Goal: Information Seeking & Learning: Compare options

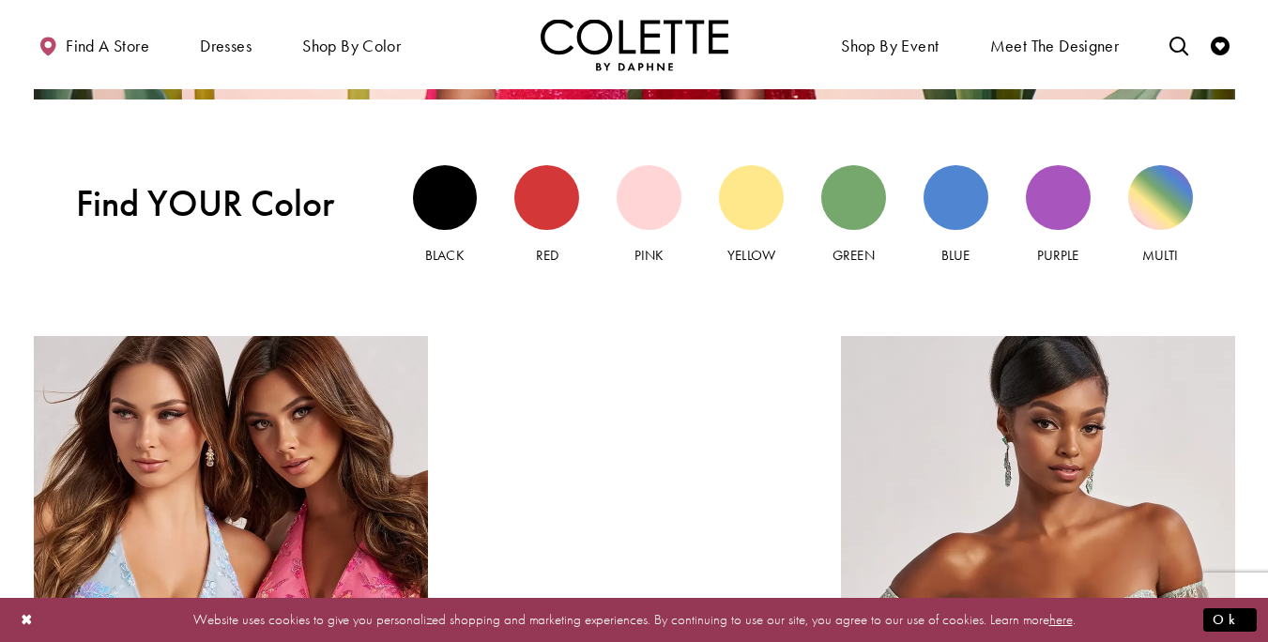
scroll to position [1701, 0]
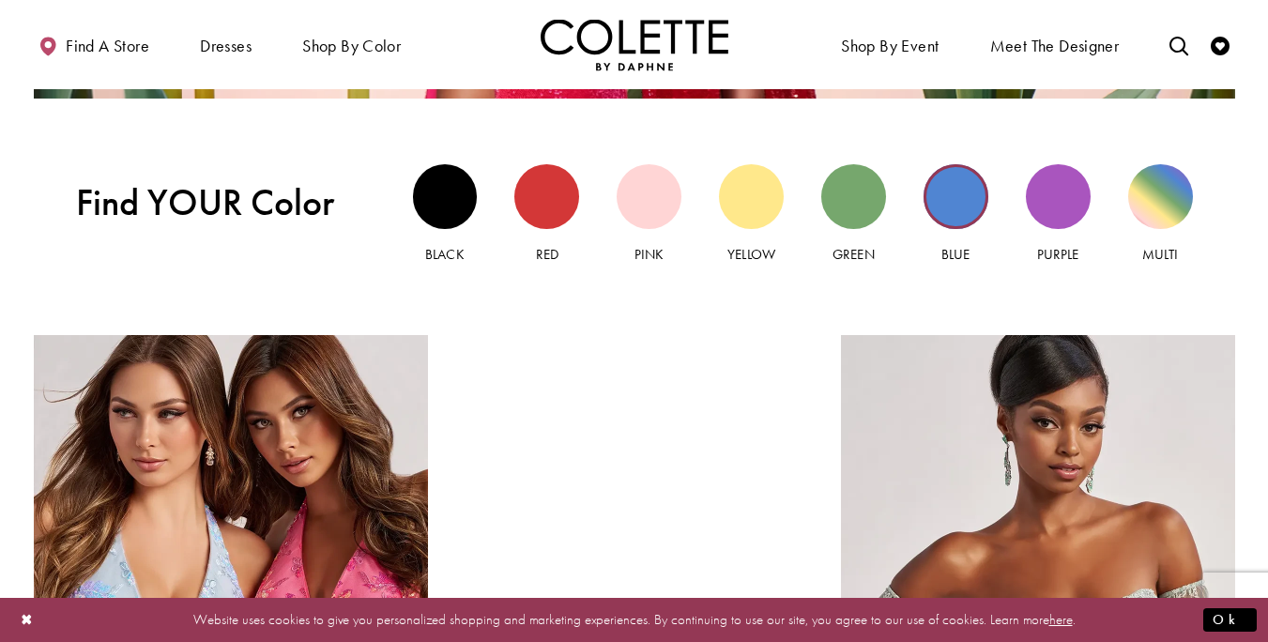
click at [959, 187] on div "Blue view" at bounding box center [955, 196] width 65 height 65
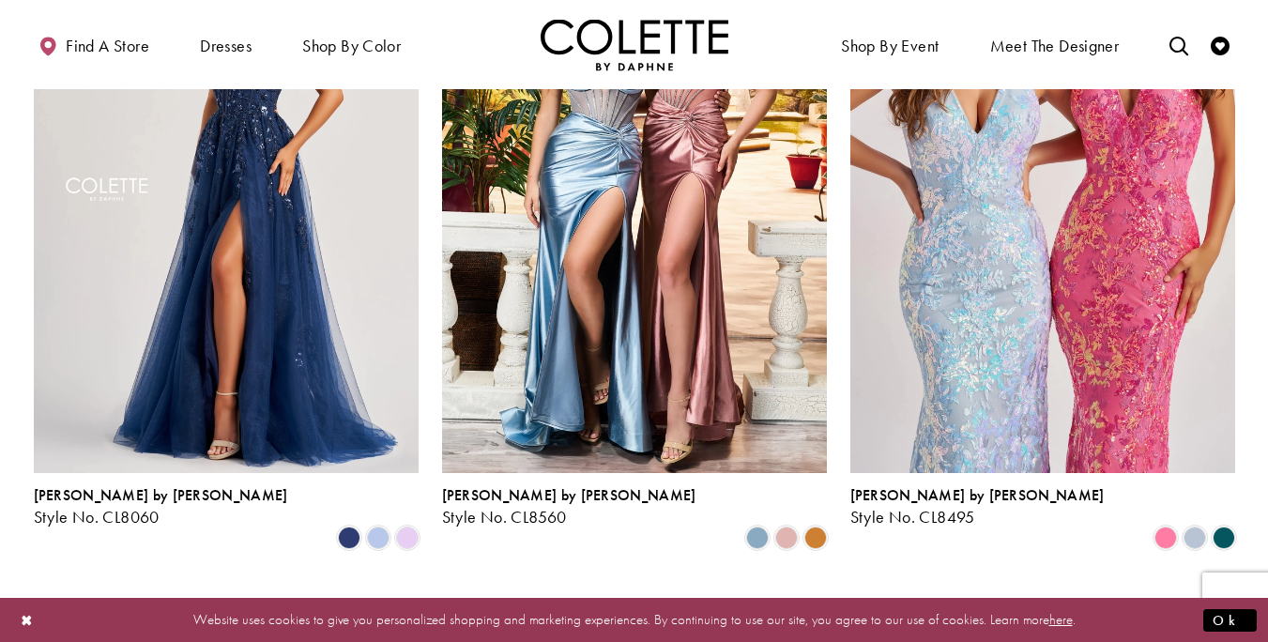
scroll to position [1047, 0]
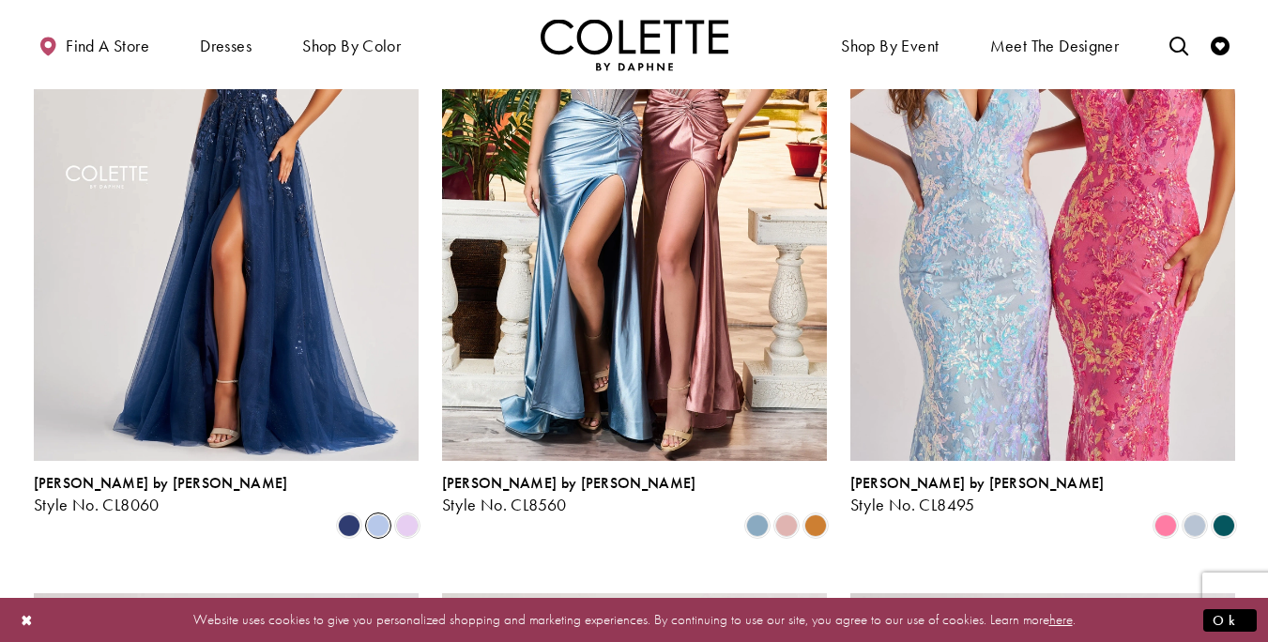
click at [371, 514] on span "Product List" at bounding box center [378, 525] width 23 height 23
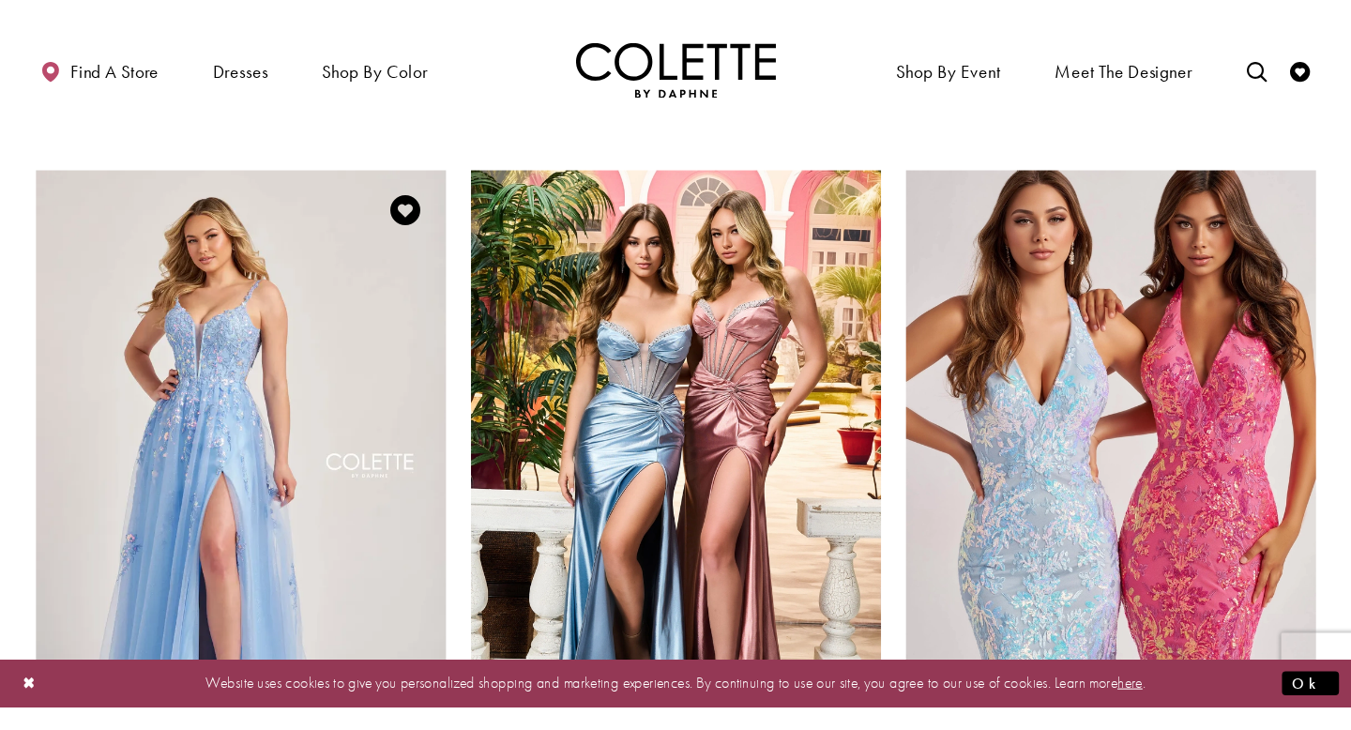
scroll to position [859, 0]
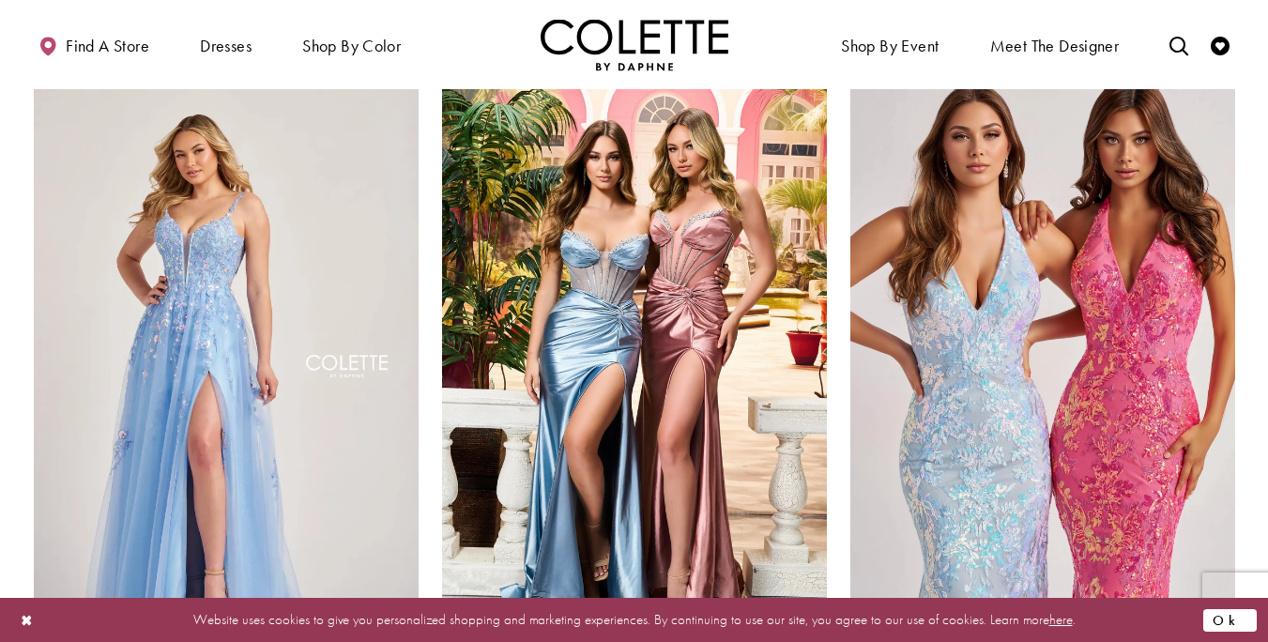
click at [1251, 615] on button "Ok" at bounding box center [1229, 619] width 53 height 23
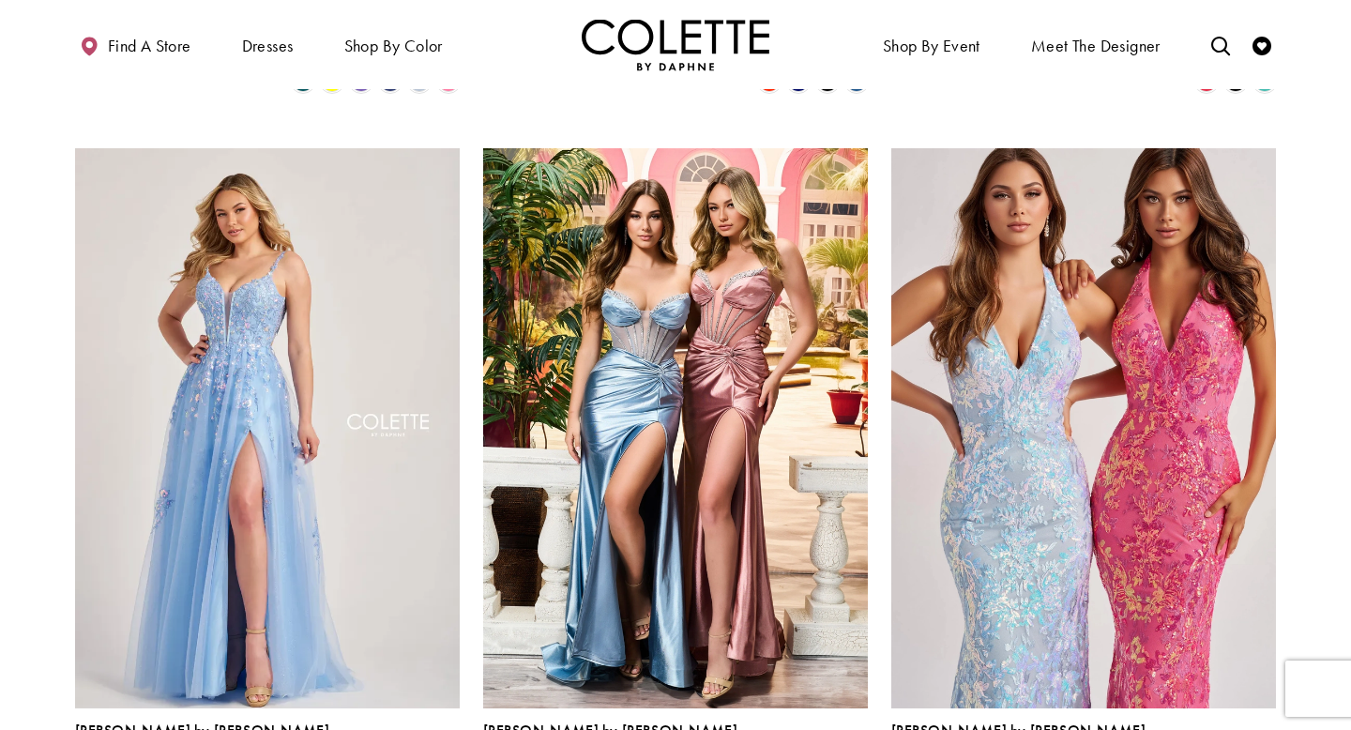
scroll to position [767, 0]
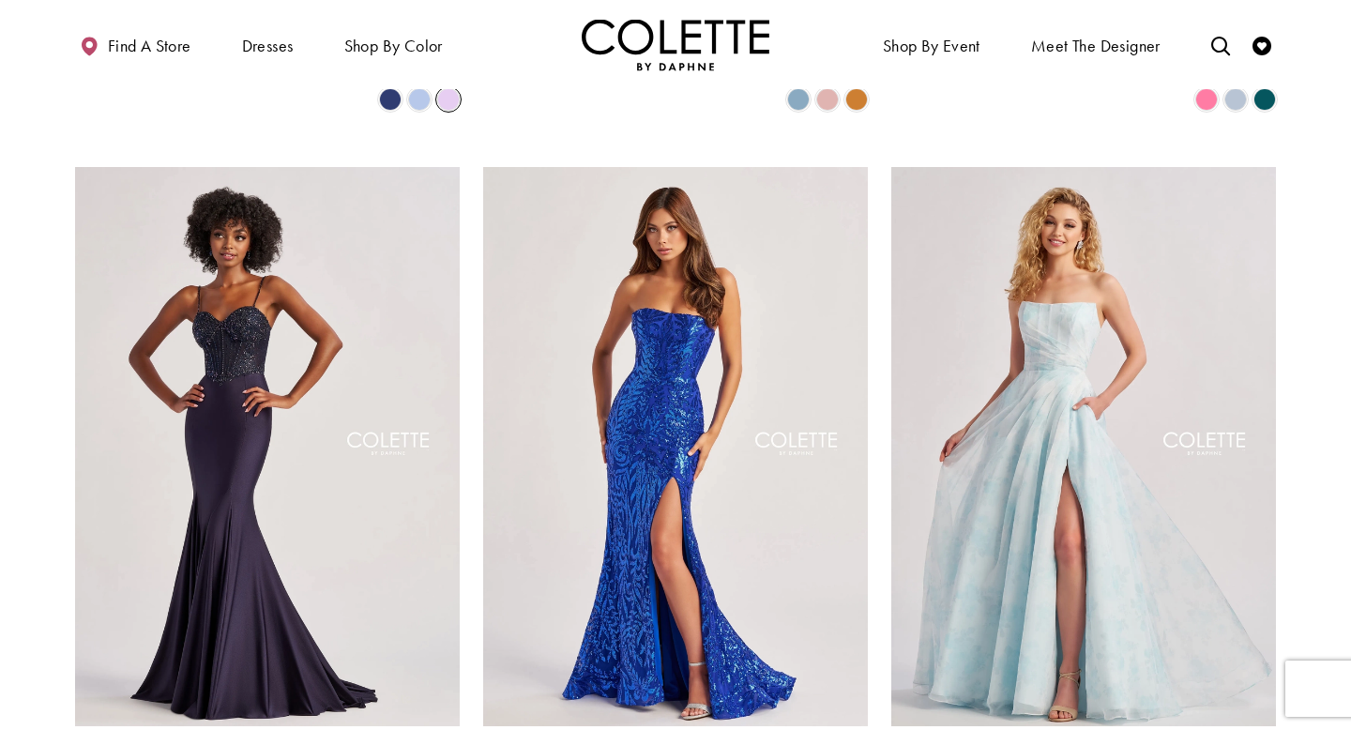
scroll to position [1475, 0]
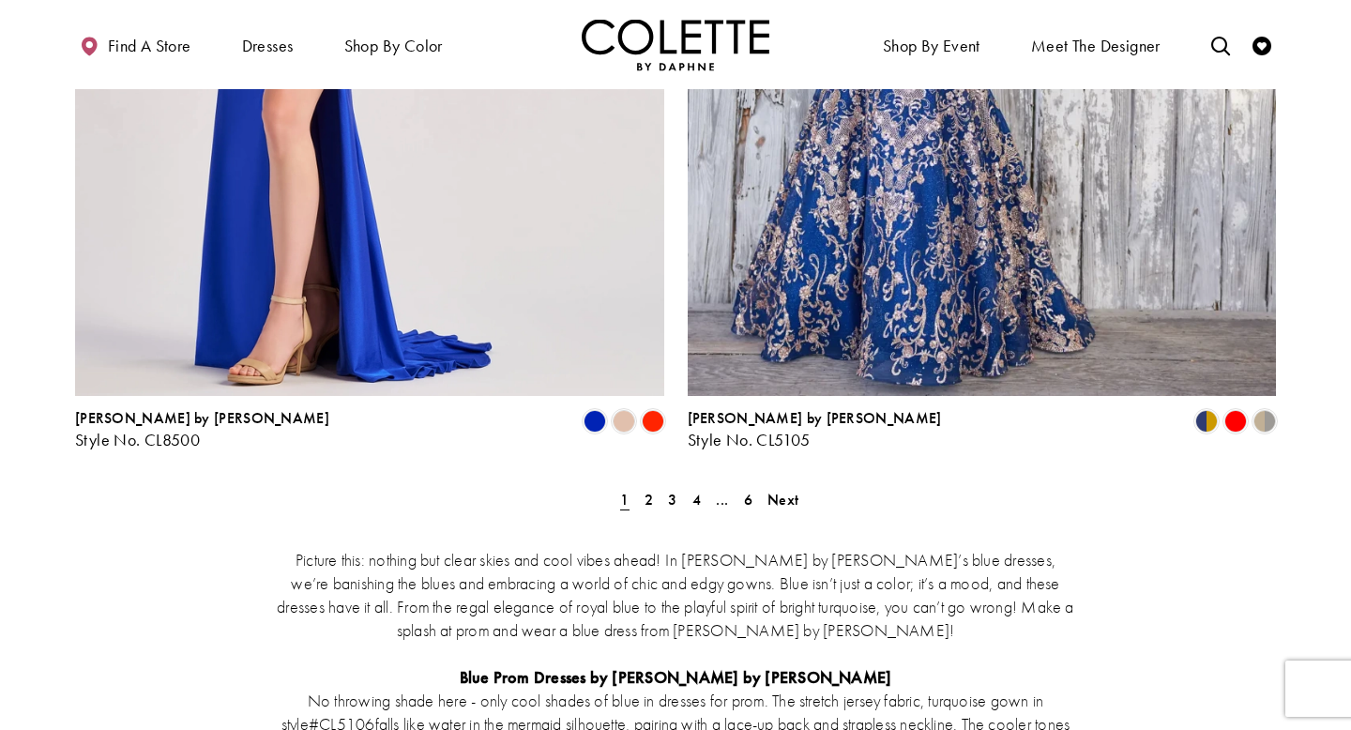
scroll to position [3473, 0]
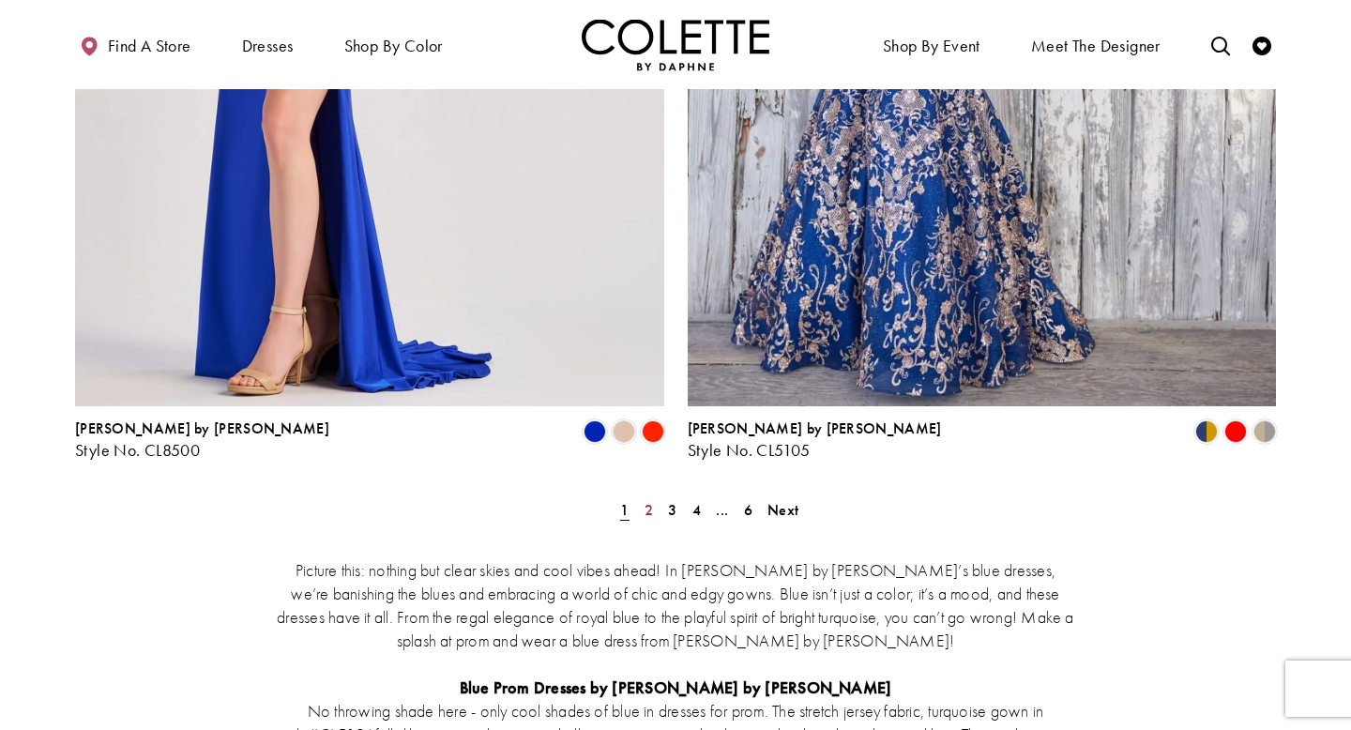
click at [652, 500] on span "2" at bounding box center [649, 510] width 8 height 20
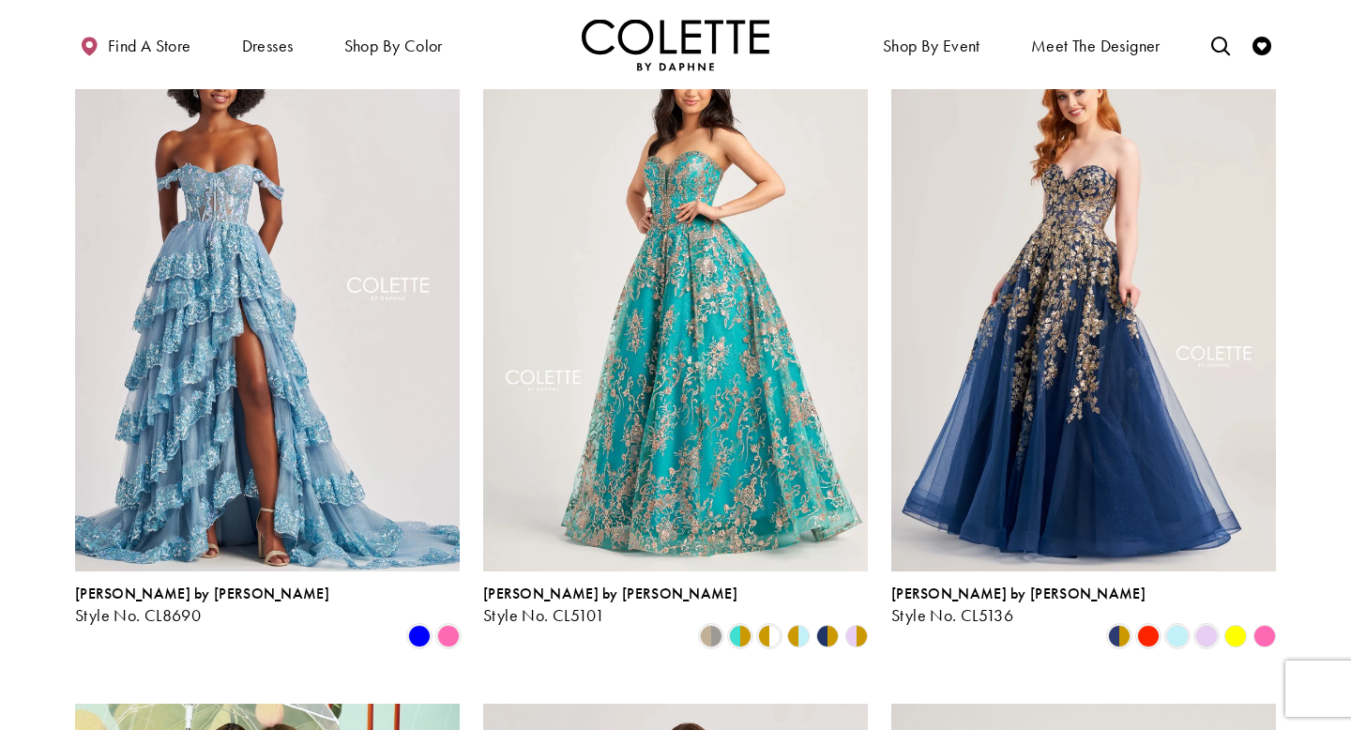
scroll to position [245, 0]
click at [1176, 624] on span "Product List" at bounding box center [1177, 635] width 23 height 23
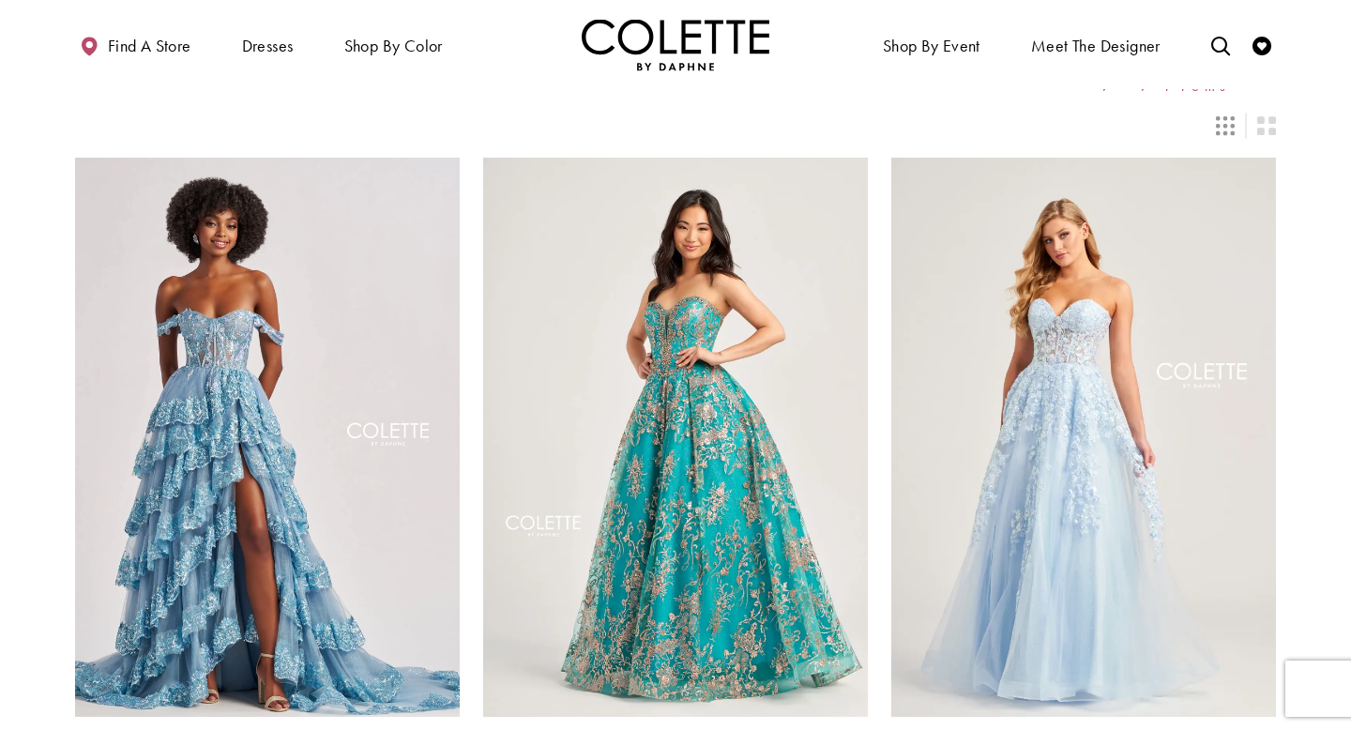
scroll to position [104, 0]
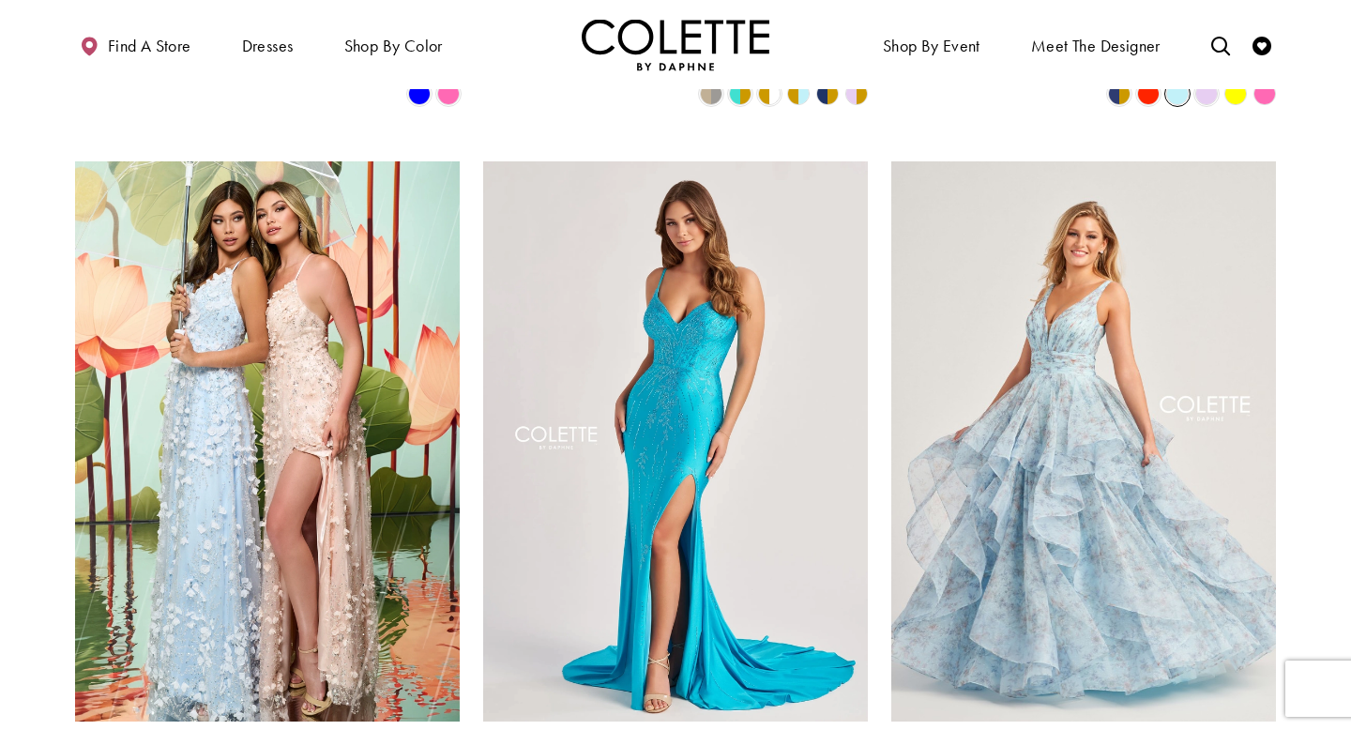
scroll to position [788, 0]
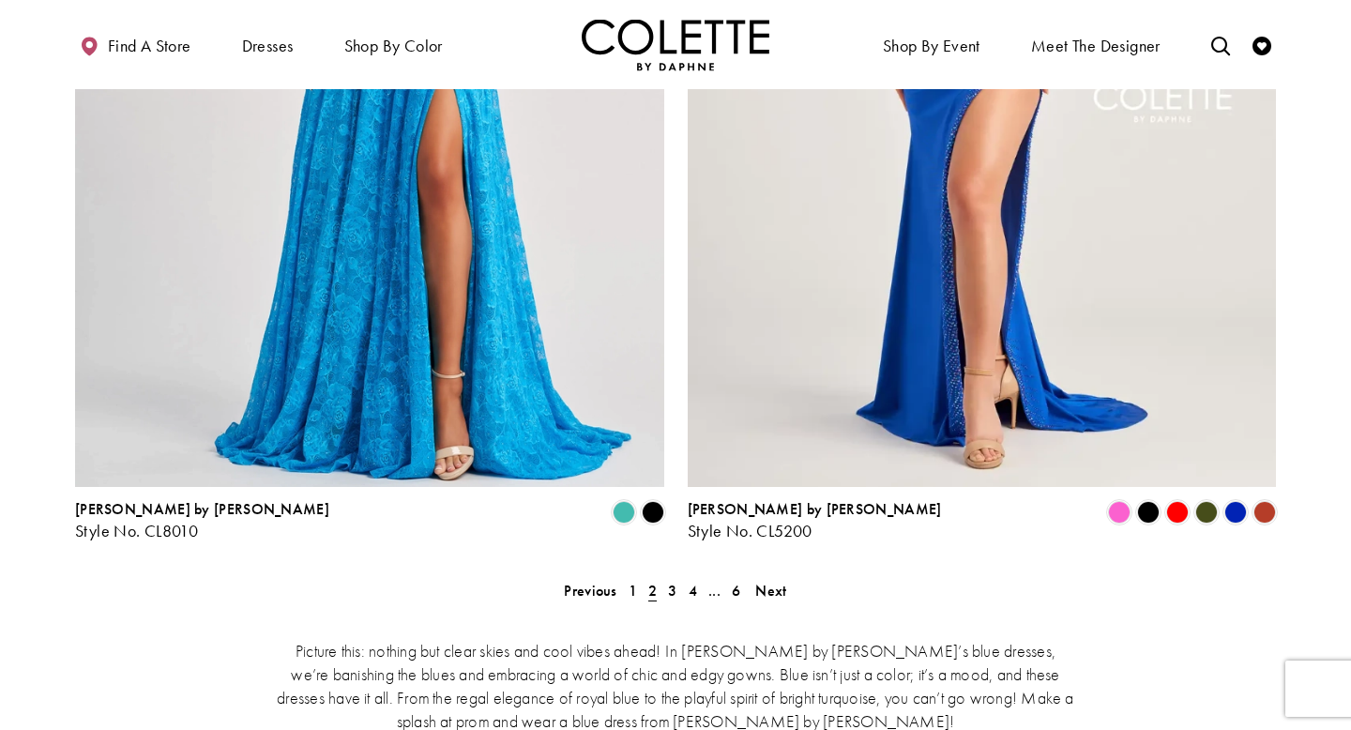
scroll to position [3372, 0]
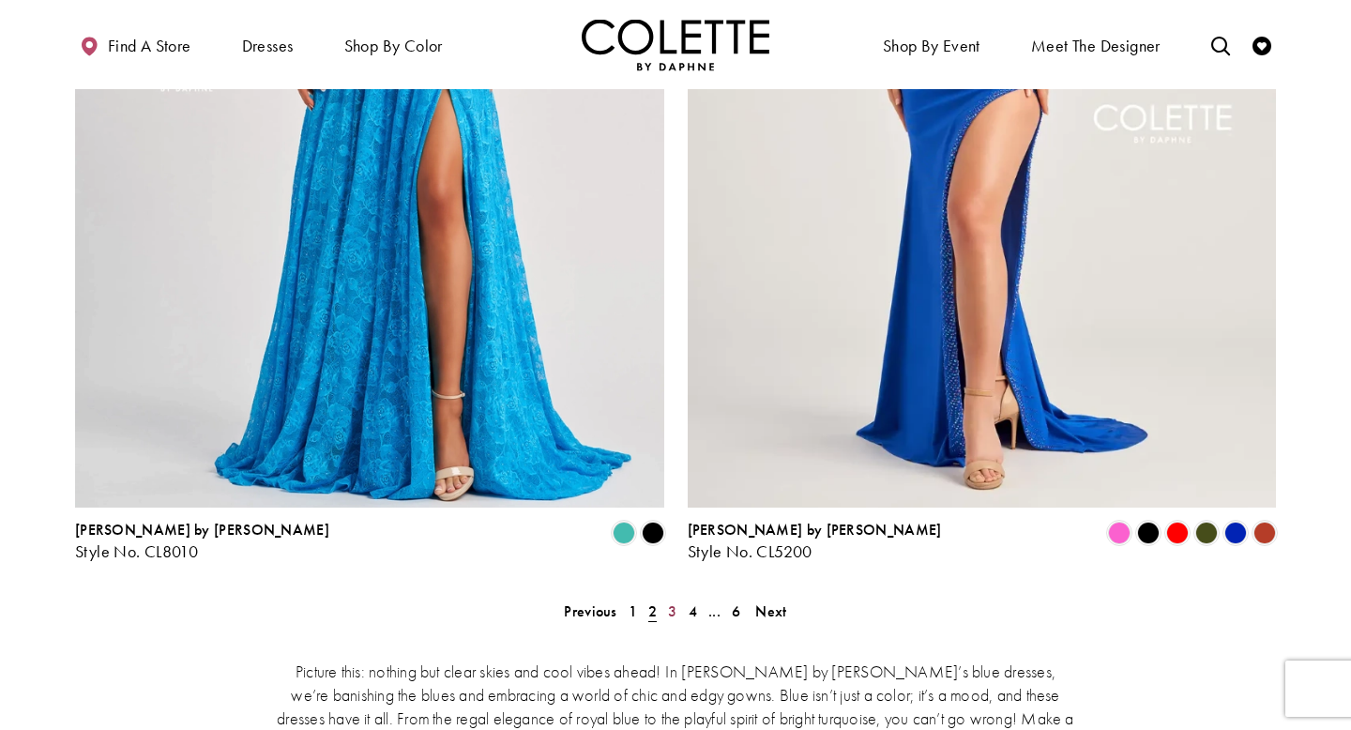
click at [669, 601] on span "3" at bounding box center [672, 611] width 8 height 20
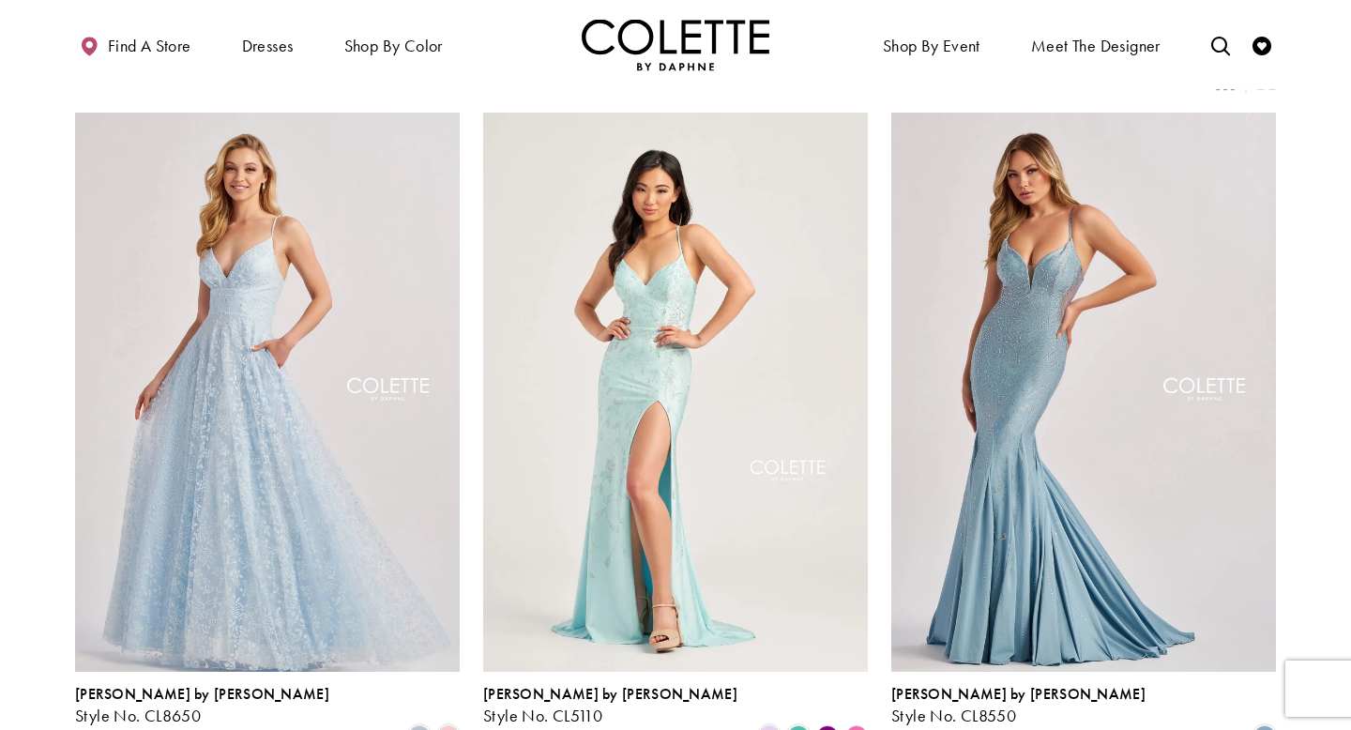
scroll to position [144, 0]
click at [418, 641] on span "Product List" at bounding box center [419, 735] width 23 height 23
click at [453, 641] on span "Product List" at bounding box center [448, 735] width 23 height 23
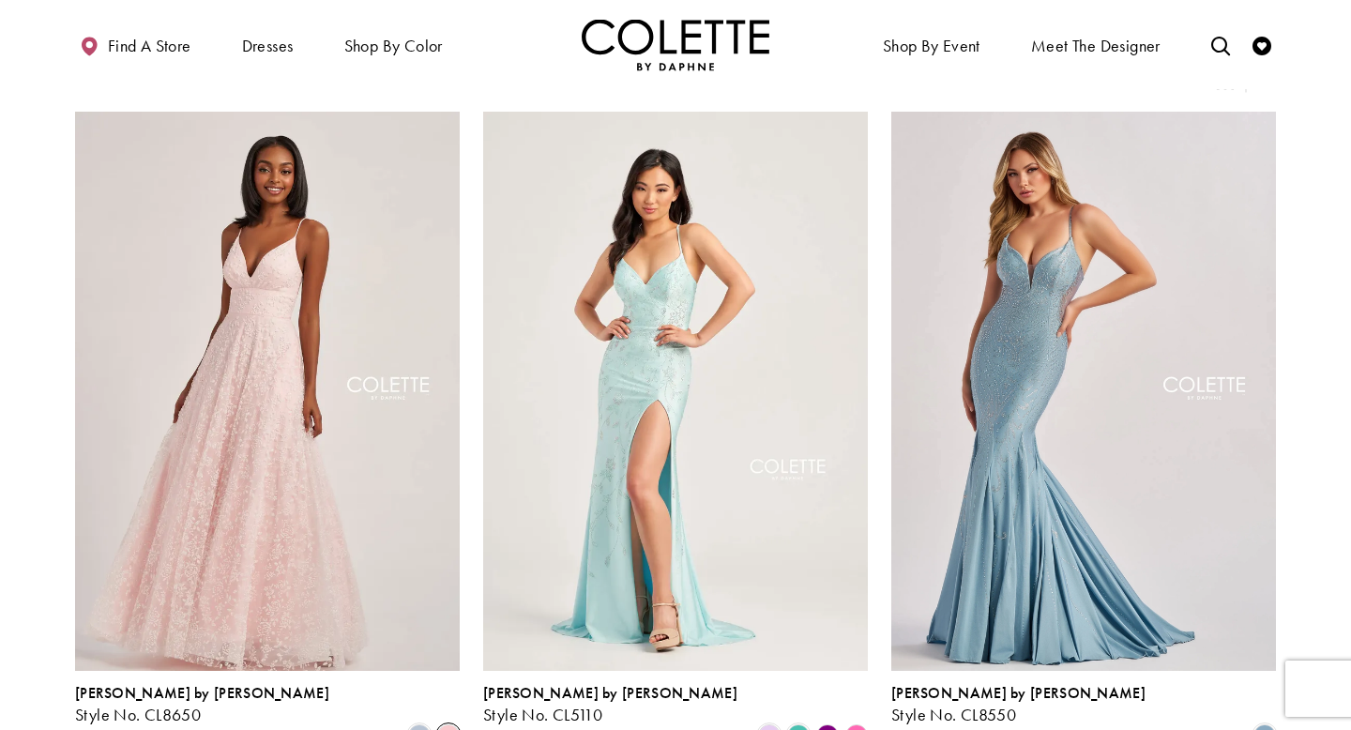
click at [411, 641] on span "Product List" at bounding box center [419, 735] width 23 height 23
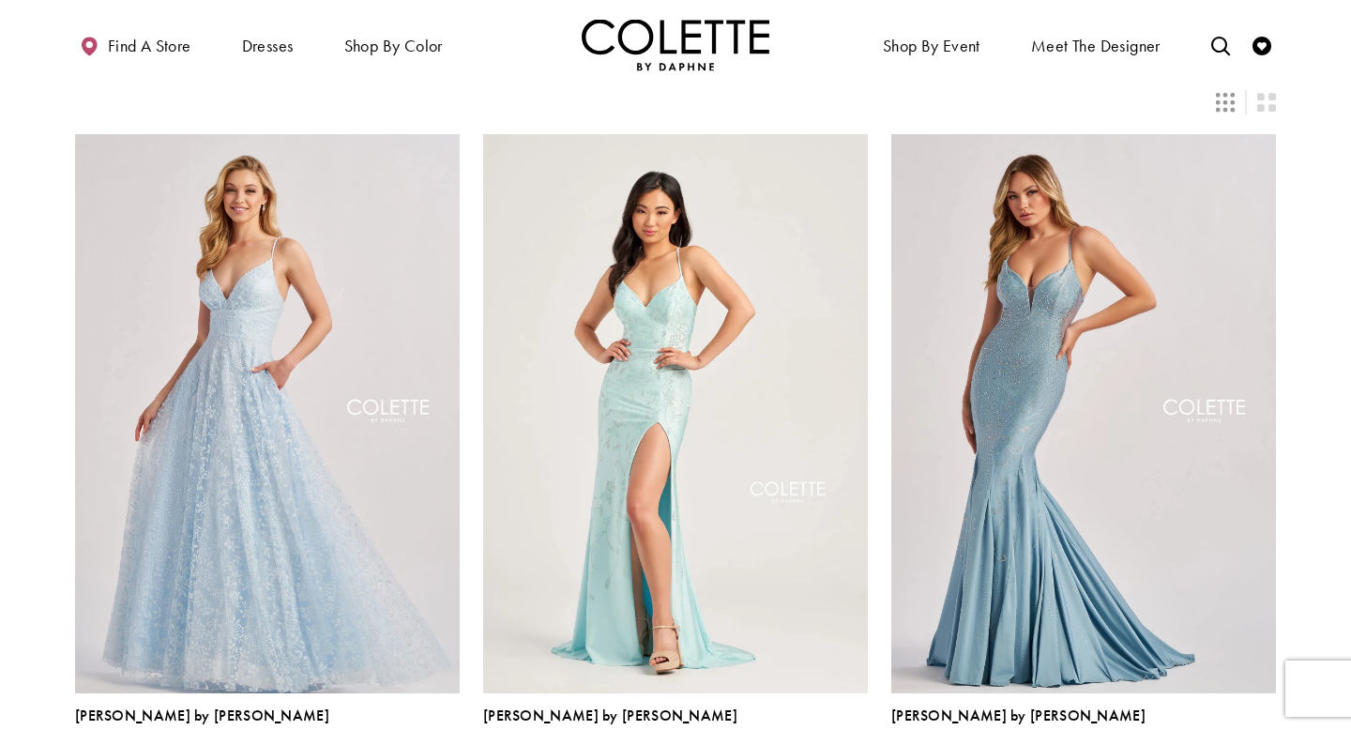
scroll to position [126, 0]
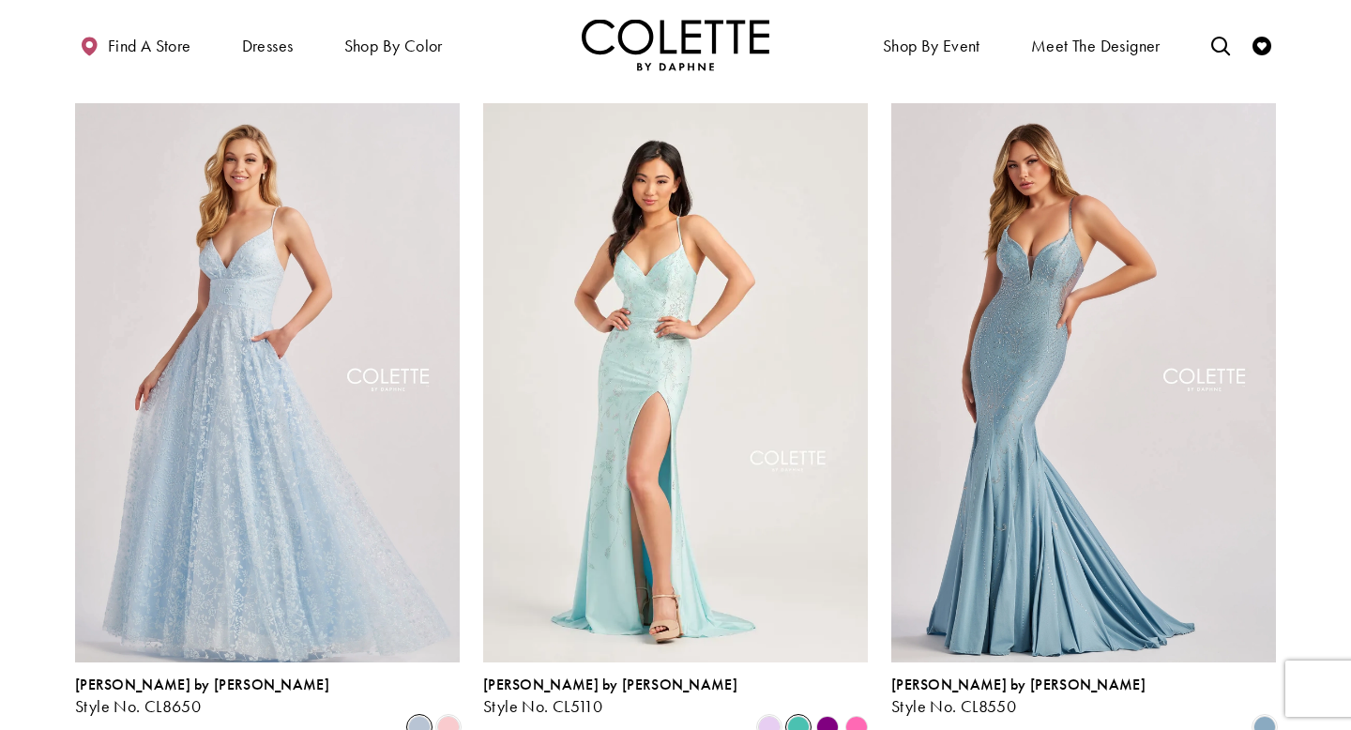
scroll to position [160, 0]
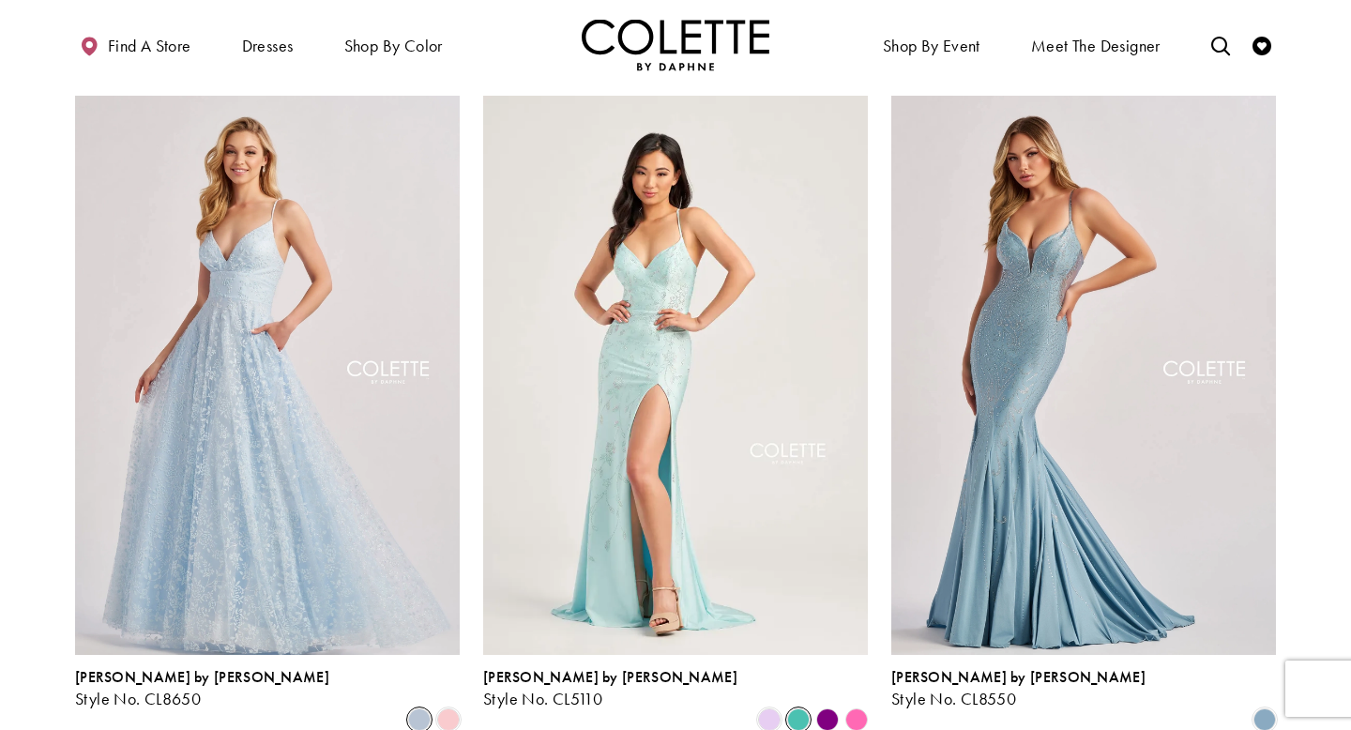
click at [454, 641] on span "Product List" at bounding box center [448, 719] width 23 height 23
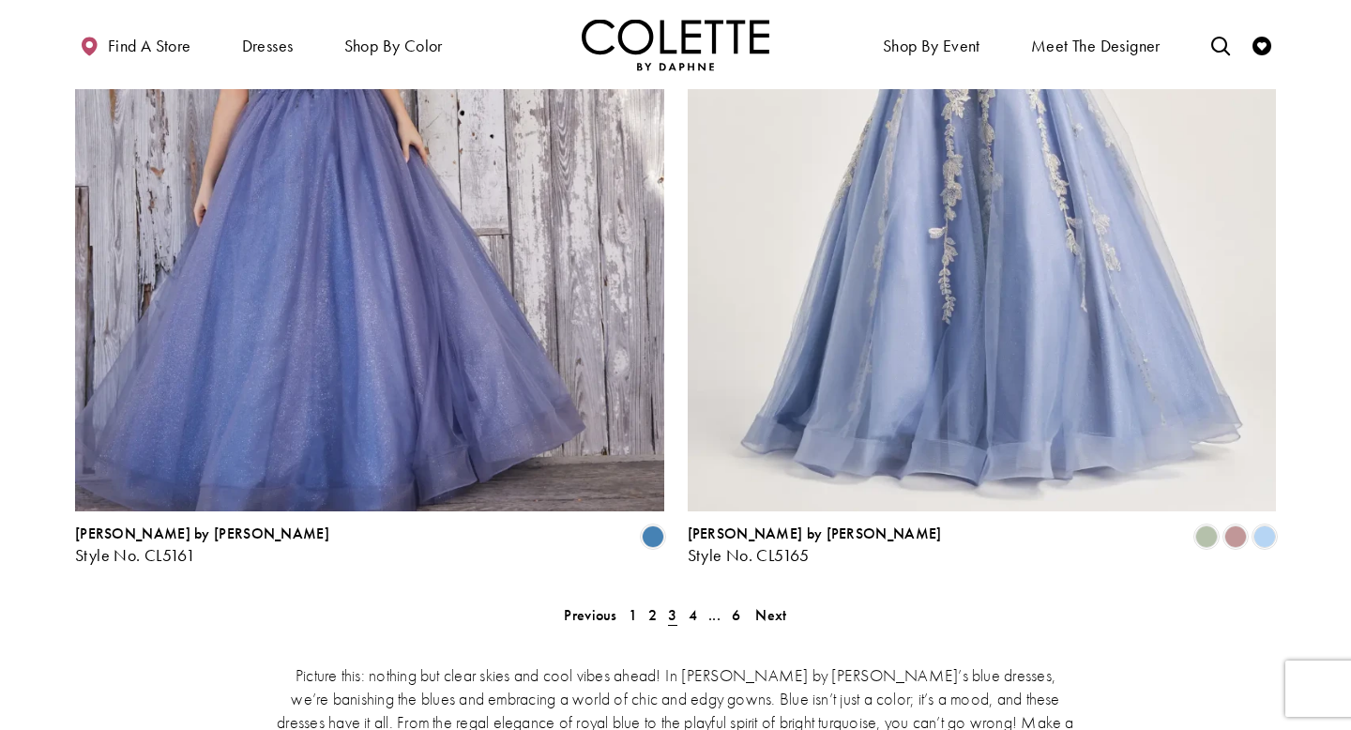
scroll to position [3369, 0]
click at [631, 604] on span "1" at bounding box center [633, 614] width 8 height 20
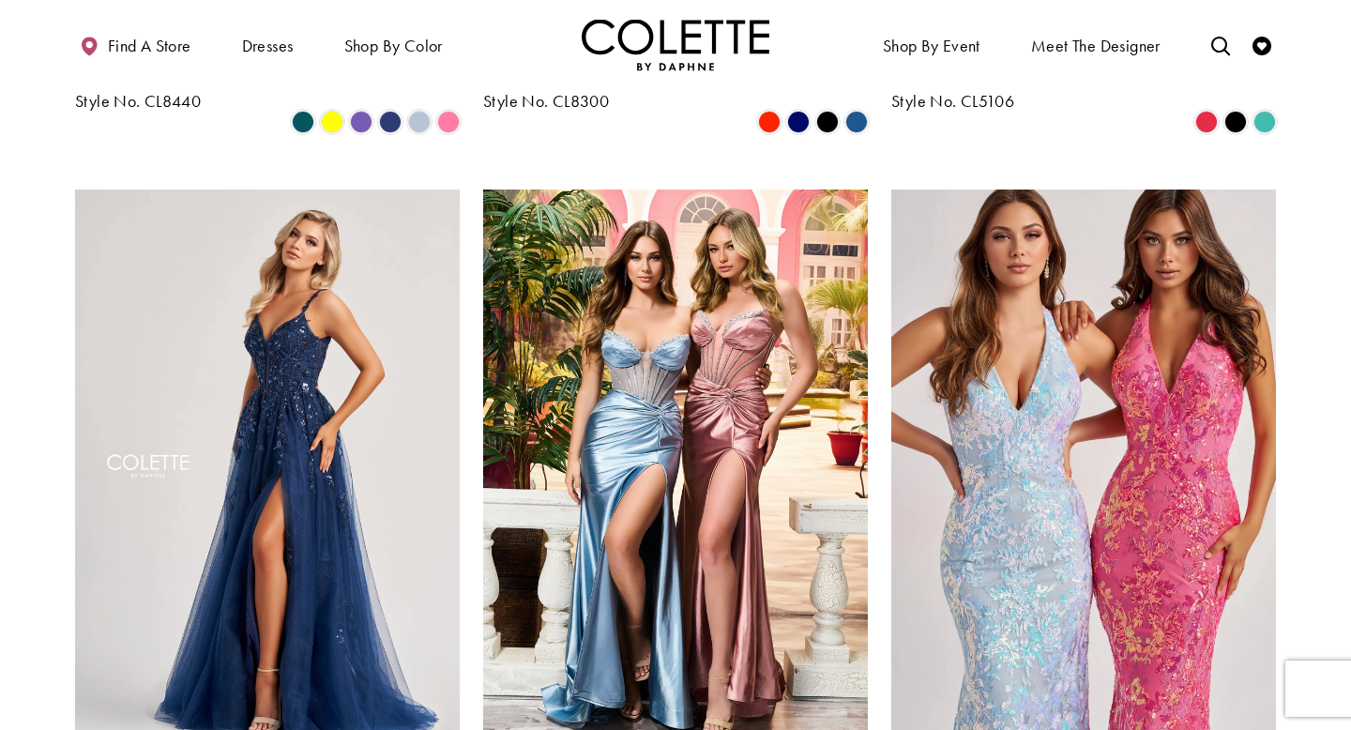
scroll to position [781, 0]
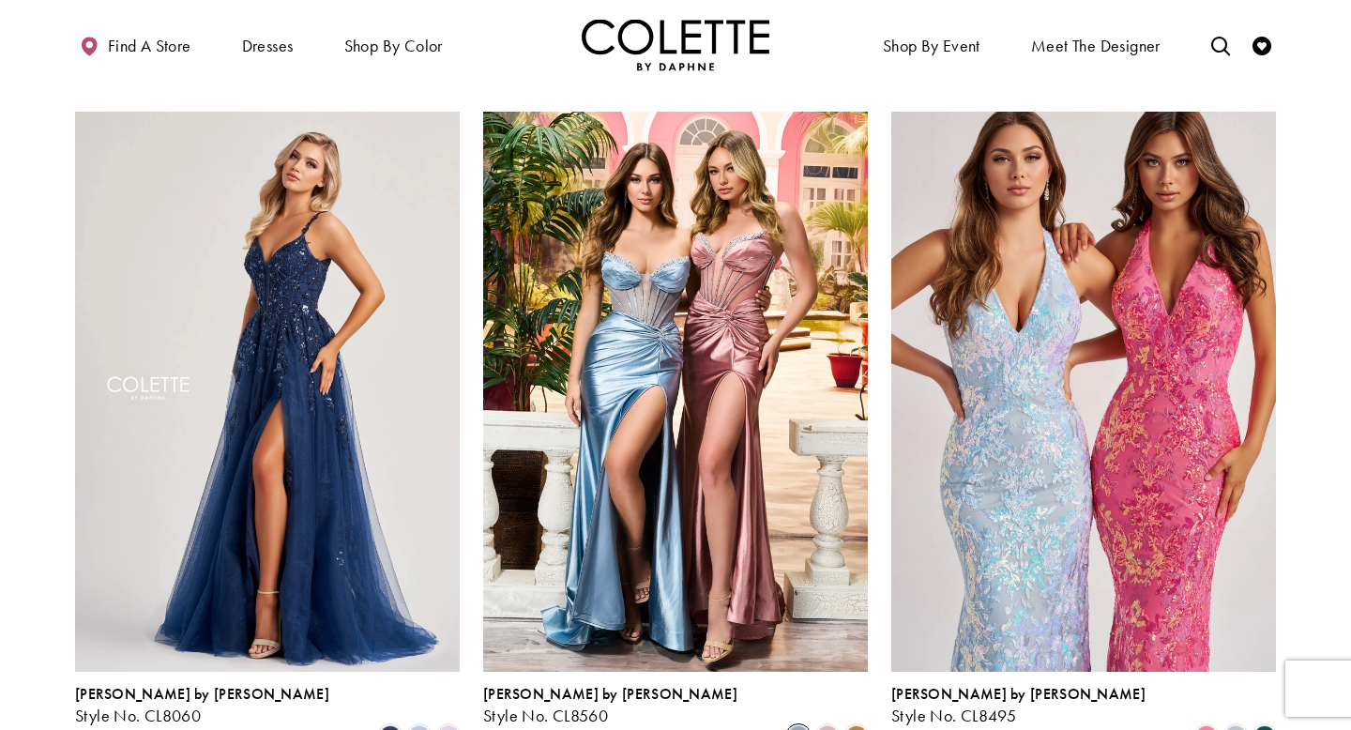
scroll to position [828, 0]
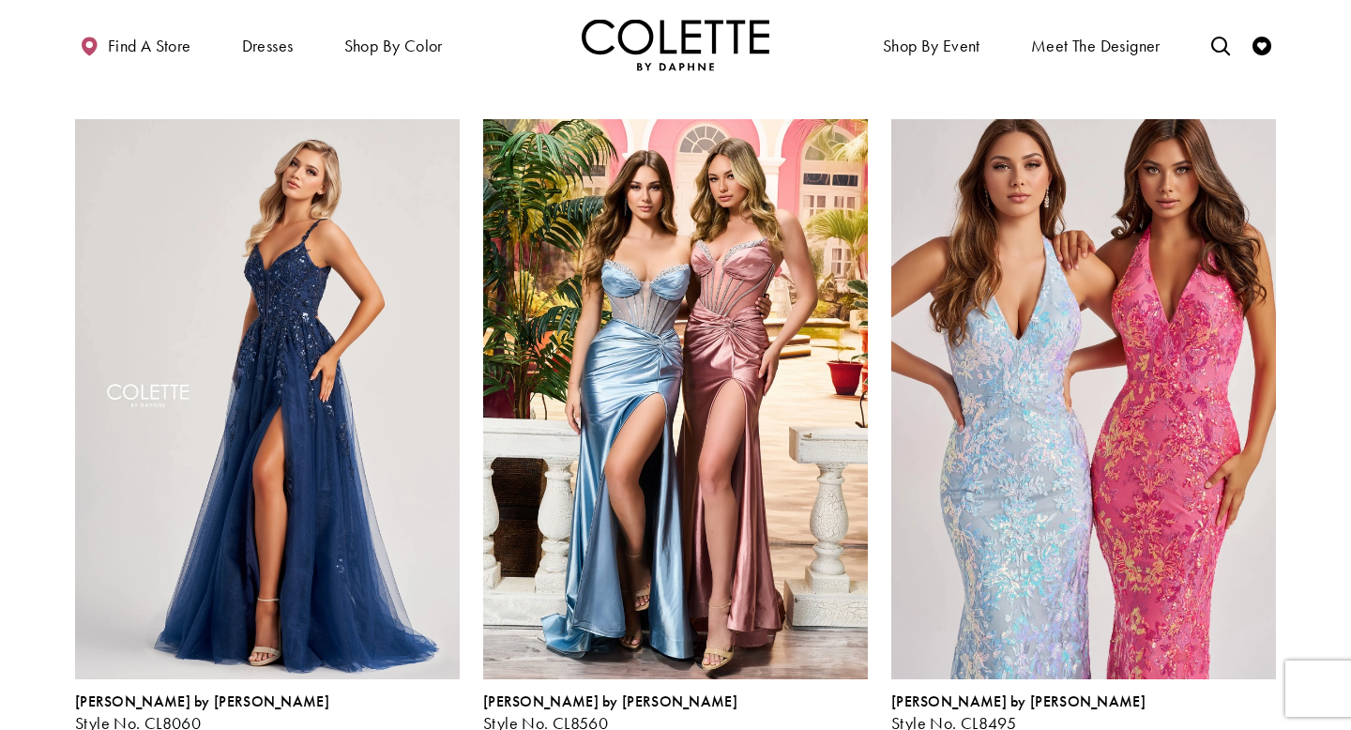
click at [423, 641] on span "Product List" at bounding box center [419, 744] width 23 height 23
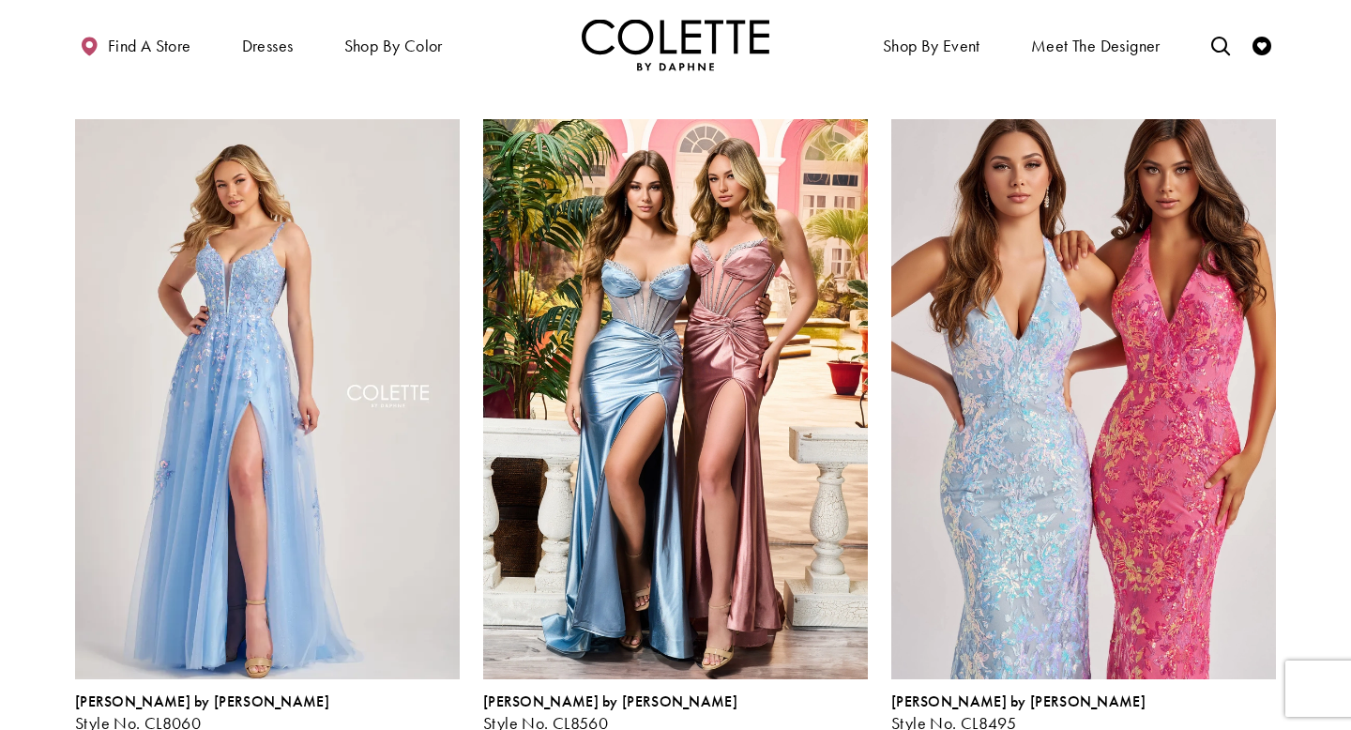
click at [447, 641] on span "Product List" at bounding box center [448, 744] width 23 height 23
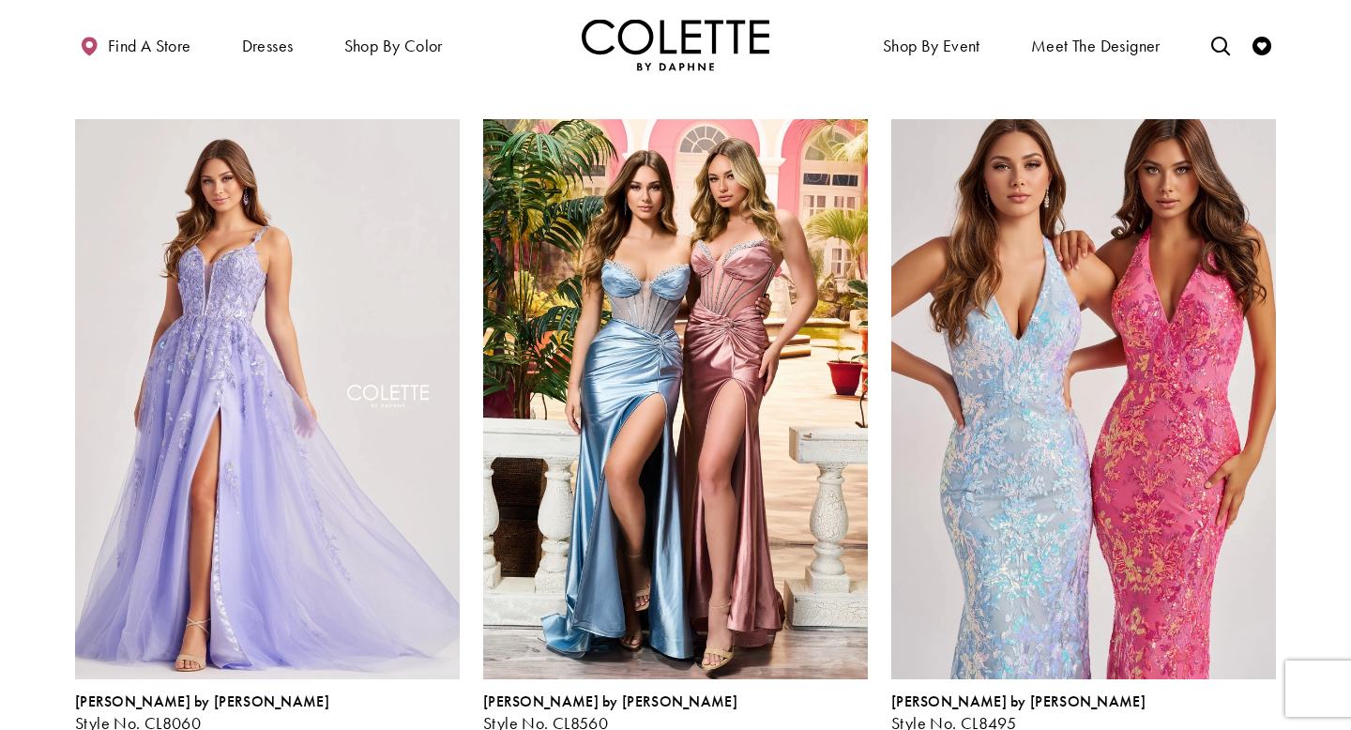
click at [390, 641] on span "Product List" at bounding box center [390, 744] width 23 height 23
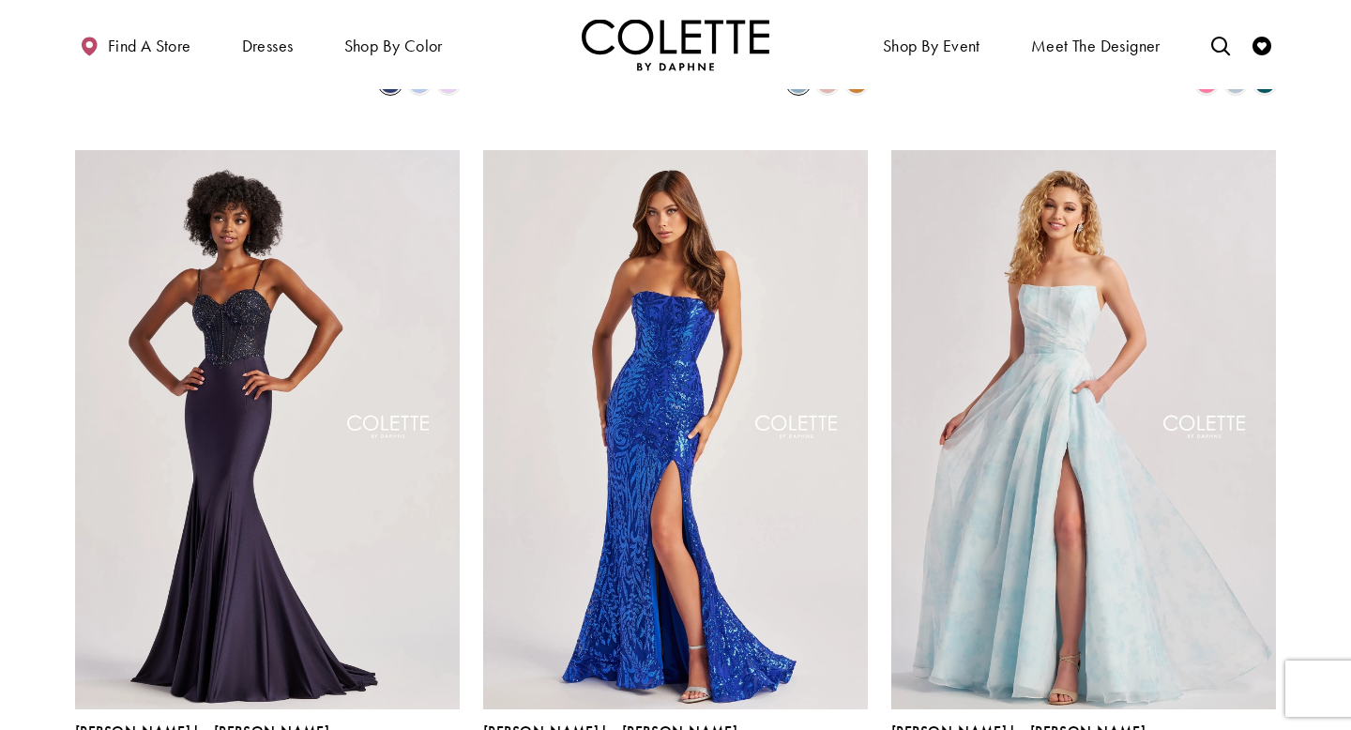
scroll to position [1491, 0]
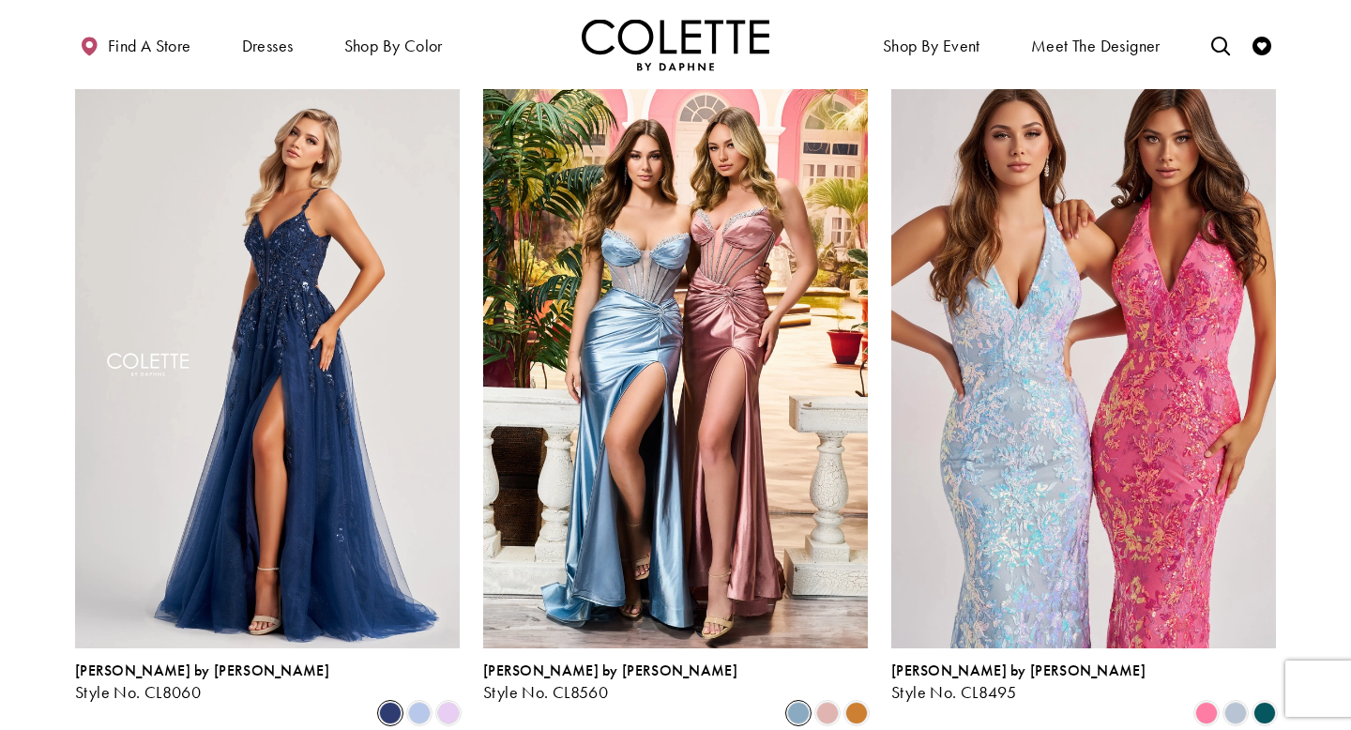
scroll to position [862, 0]
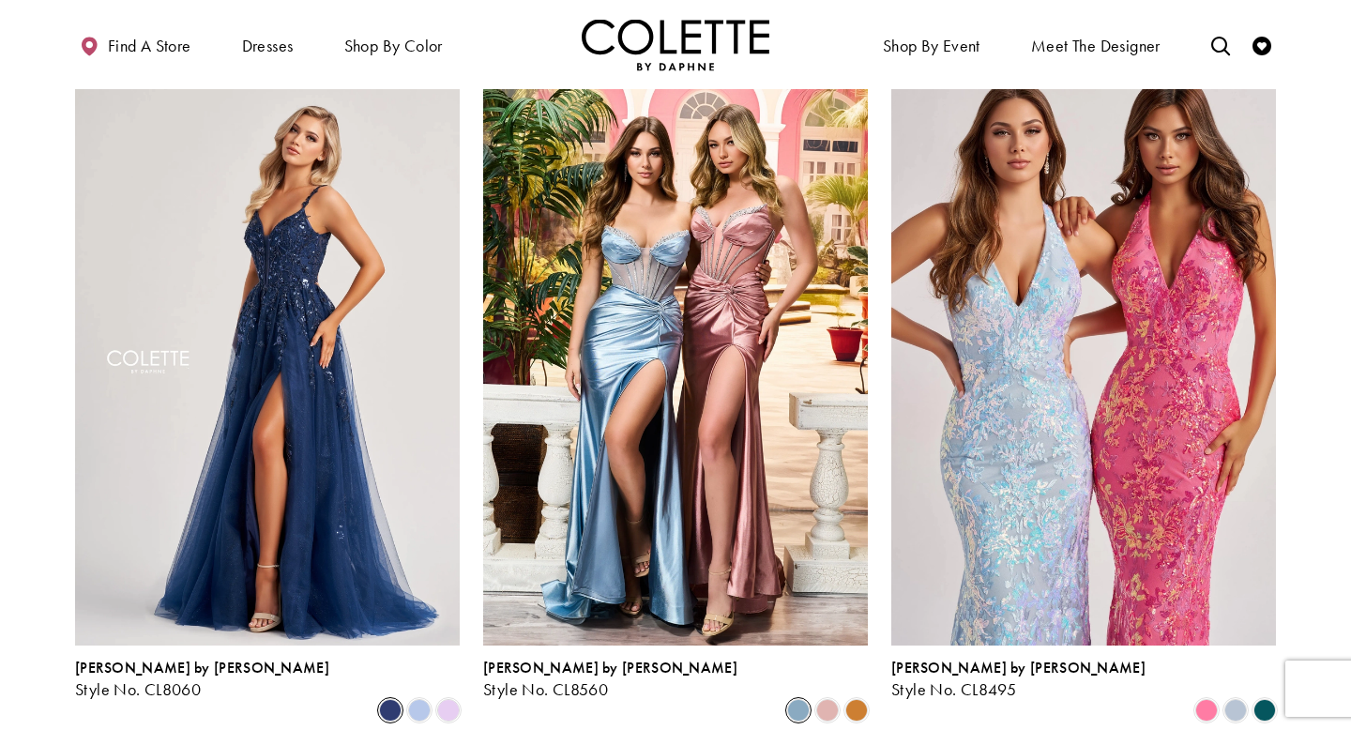
click at [427, 641] on span "Product List" at bounding box center [419, 710] width 23 height 23
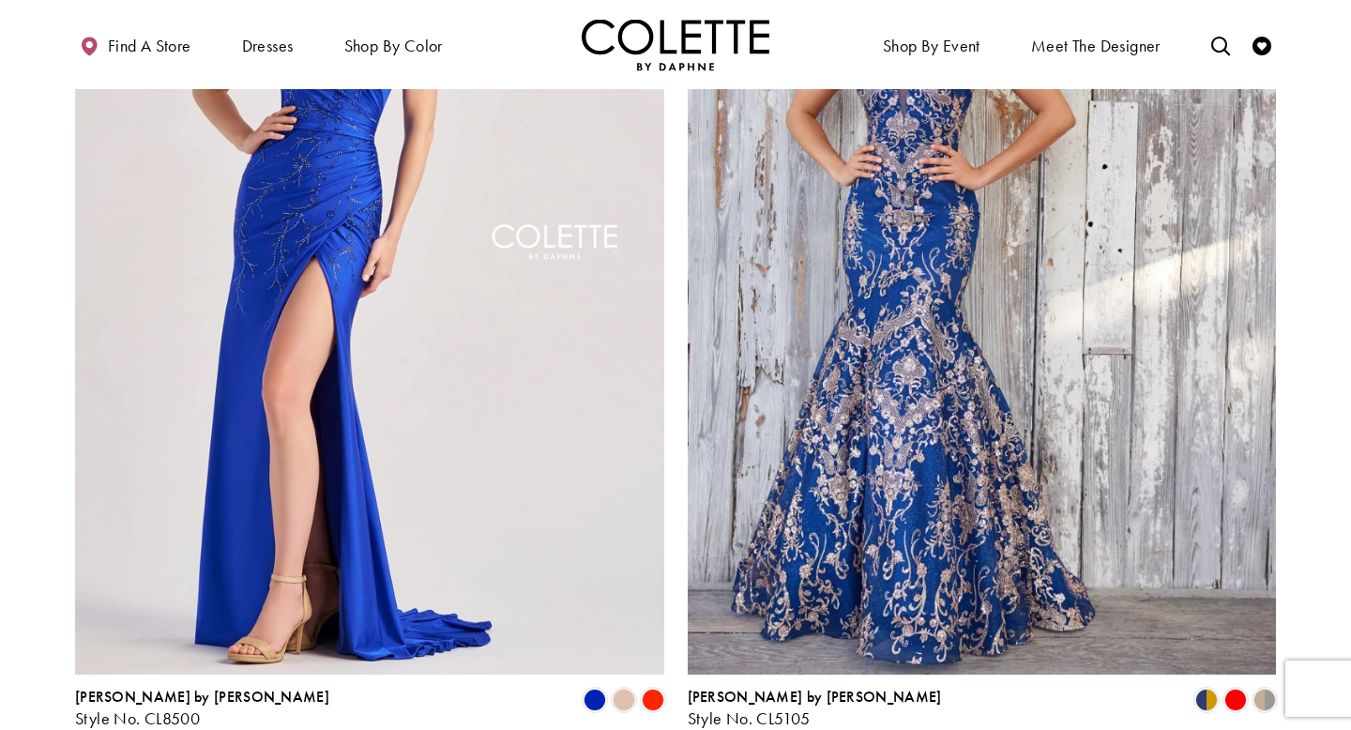
scroll to position [3398, 0]
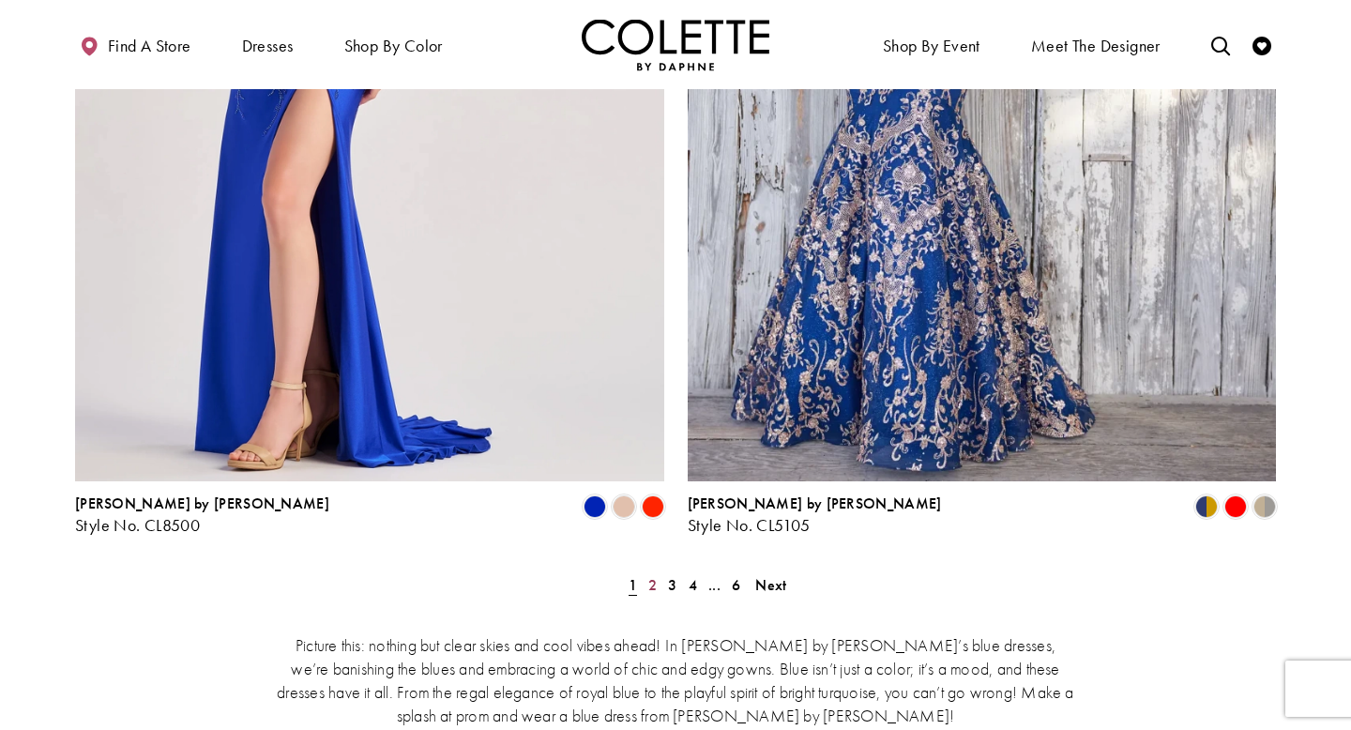
click at [651, 575] on span "2" at bounding box center [652, 585] width 8 height 20
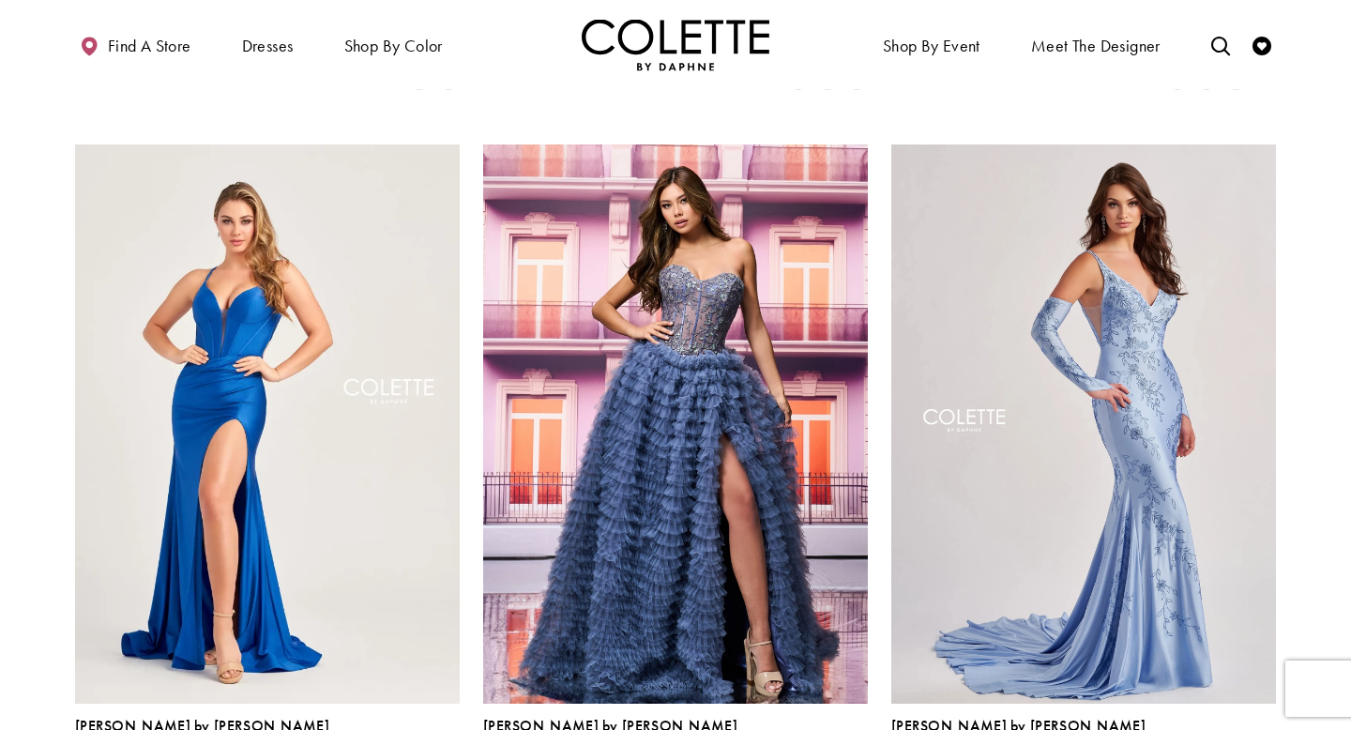
scroll to position [1497, 0]
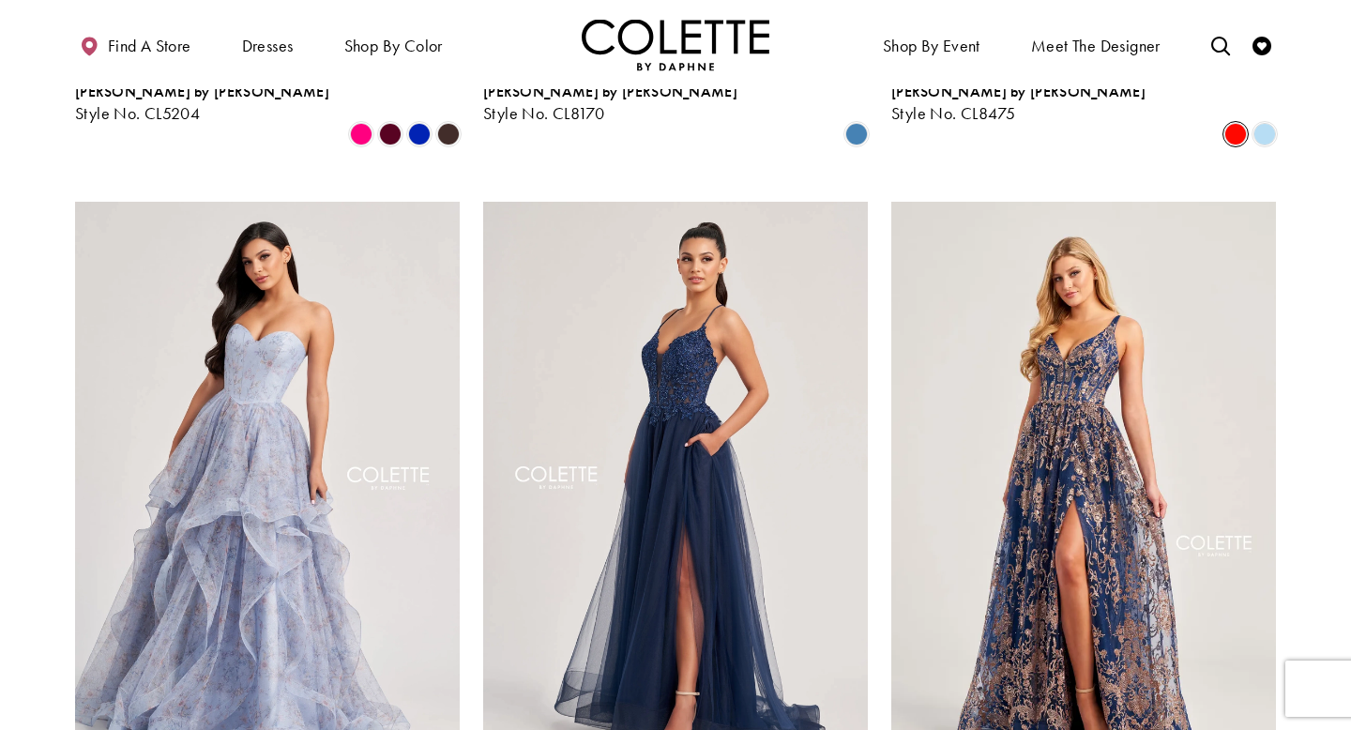
scroll to position [2148, 0]
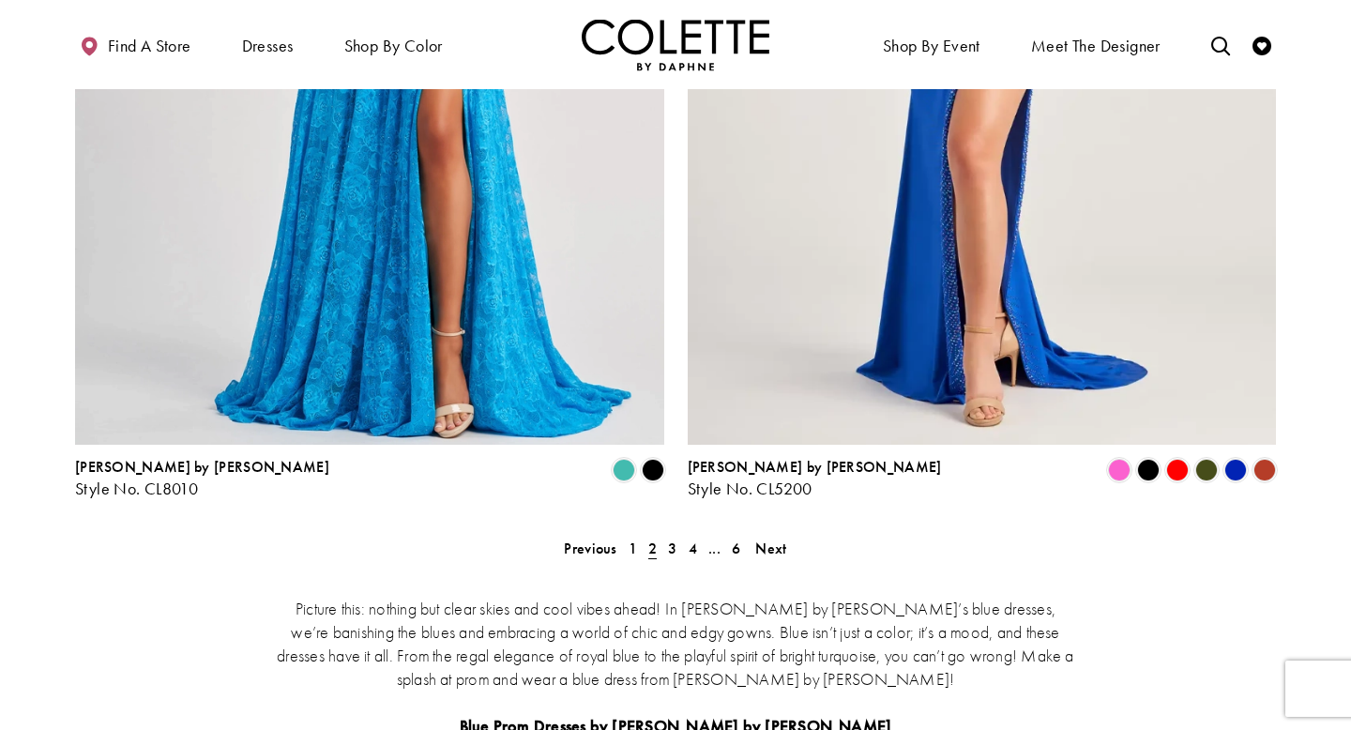
scroll to position [3429, 0]
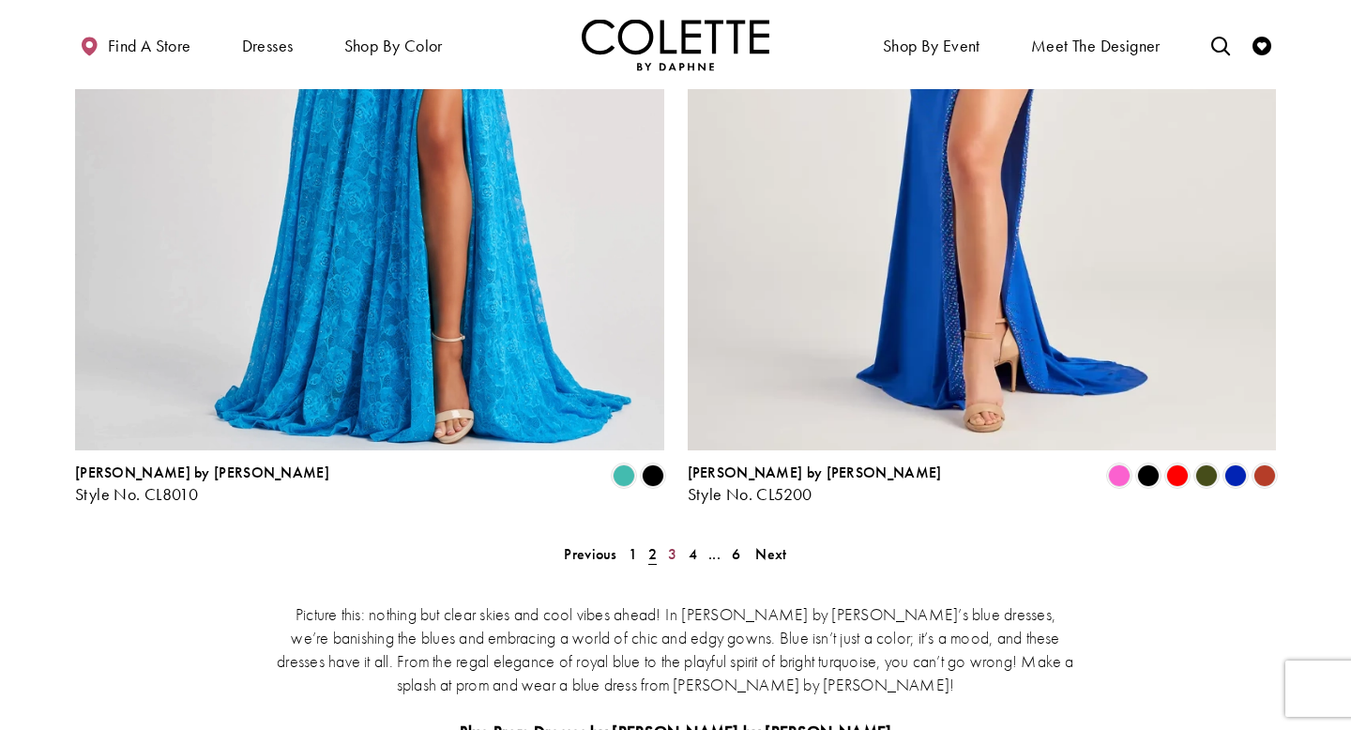
click at [671, 544] on span "3" at bounding box center [672, 554] width 8 height 20
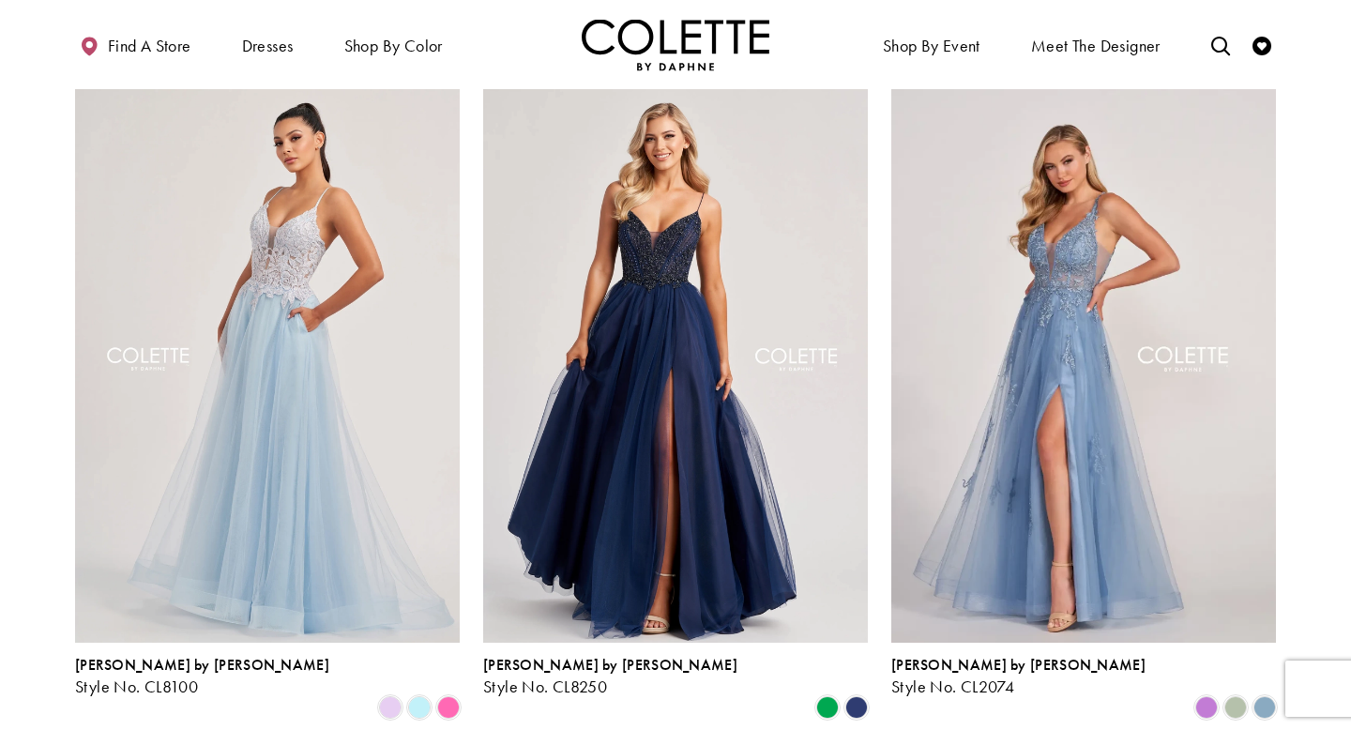
scroll to position [866, 0]
click at [822, 641] on span "Product List" at bounding box center [827, 706] width 23 height 23
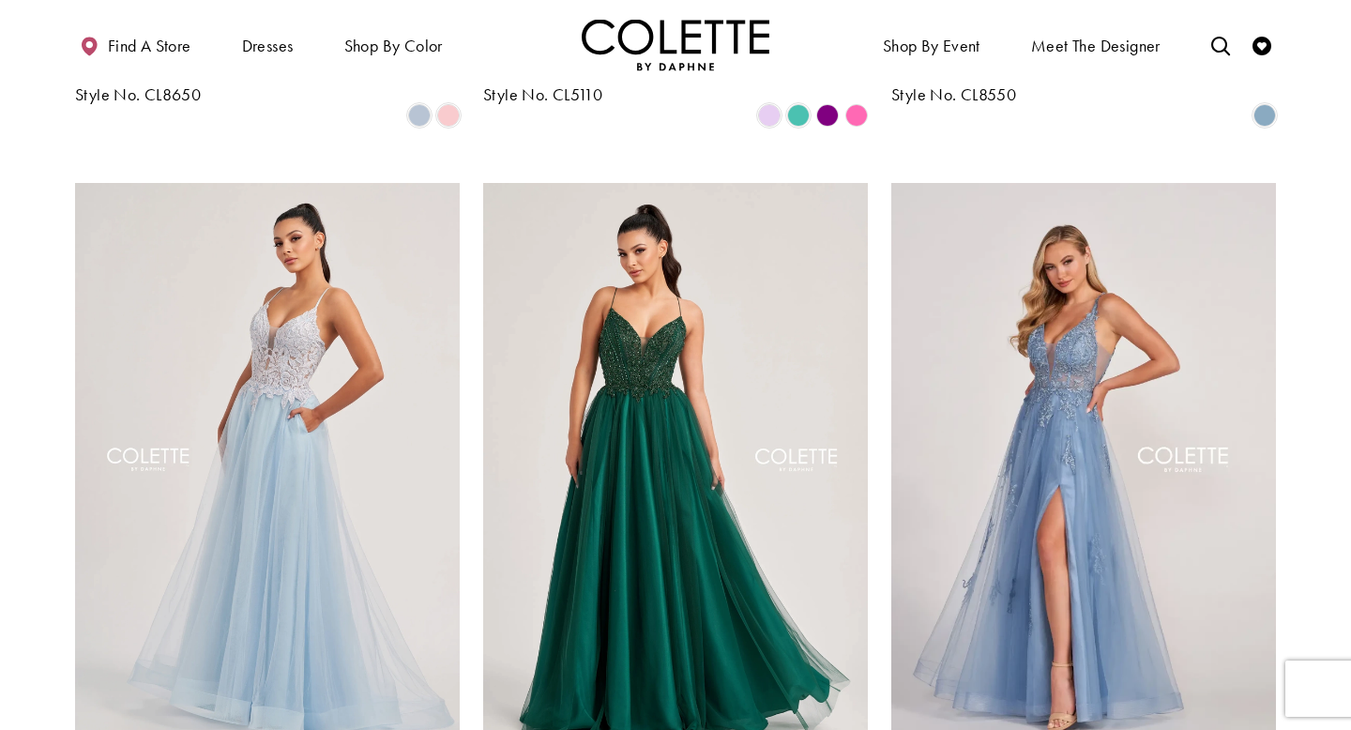
scroll to position [767, 0]
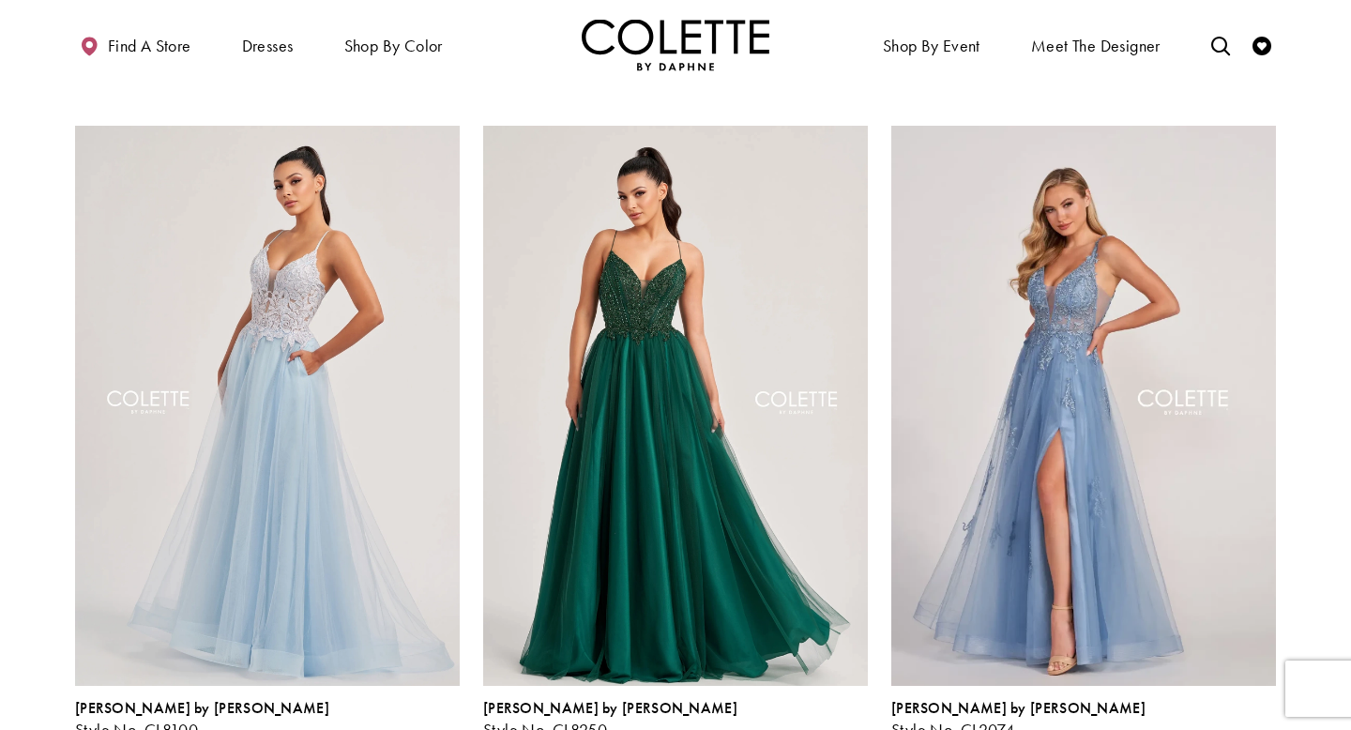
scroll to position [818, 0]
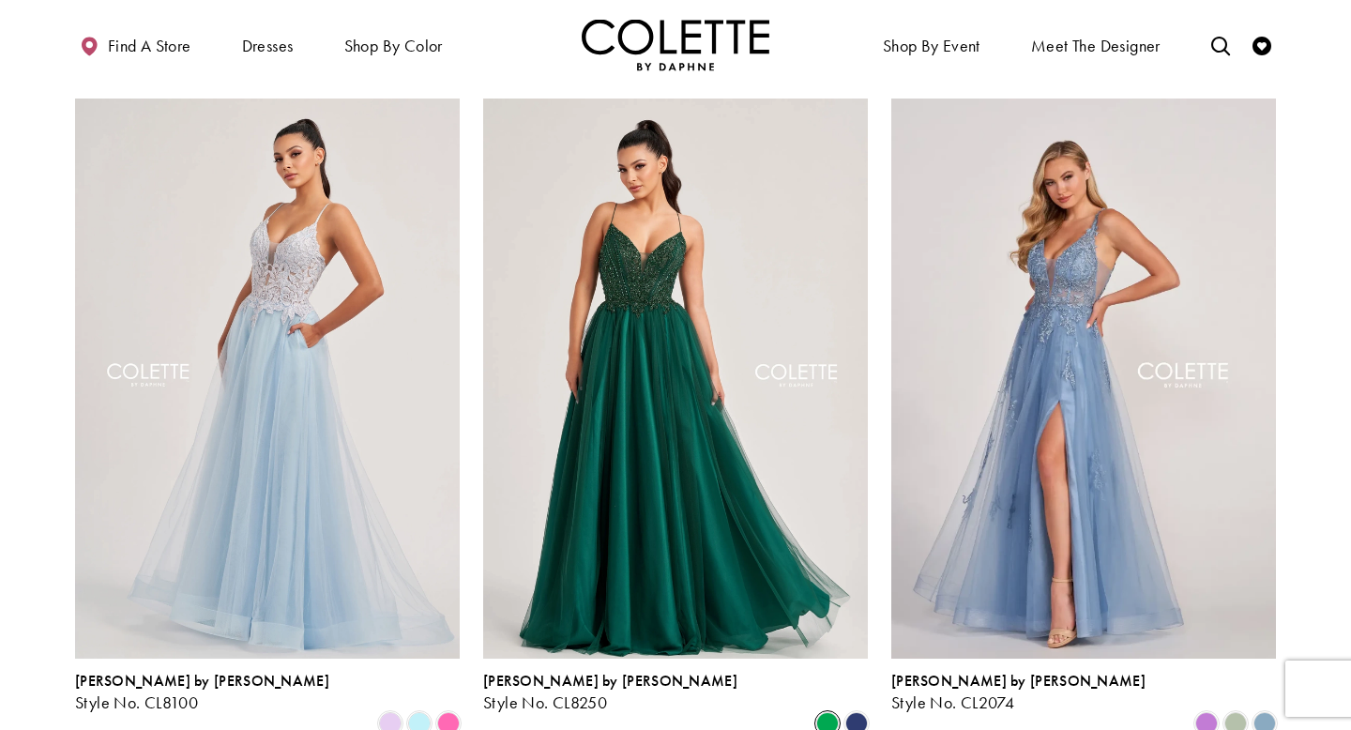
scroll to position [864, 0]
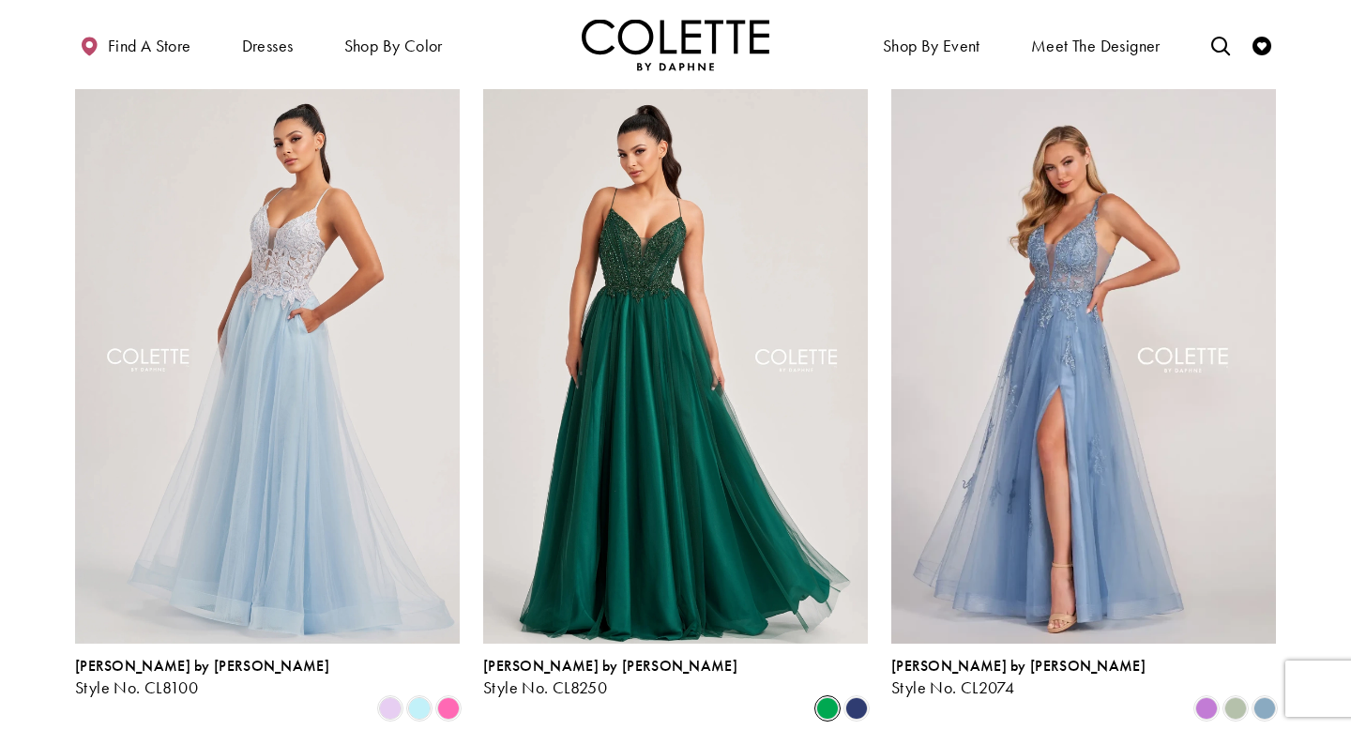
click at [1230, 641] on span "Product List" at bounding box center [1235, 708] width 23 height 23
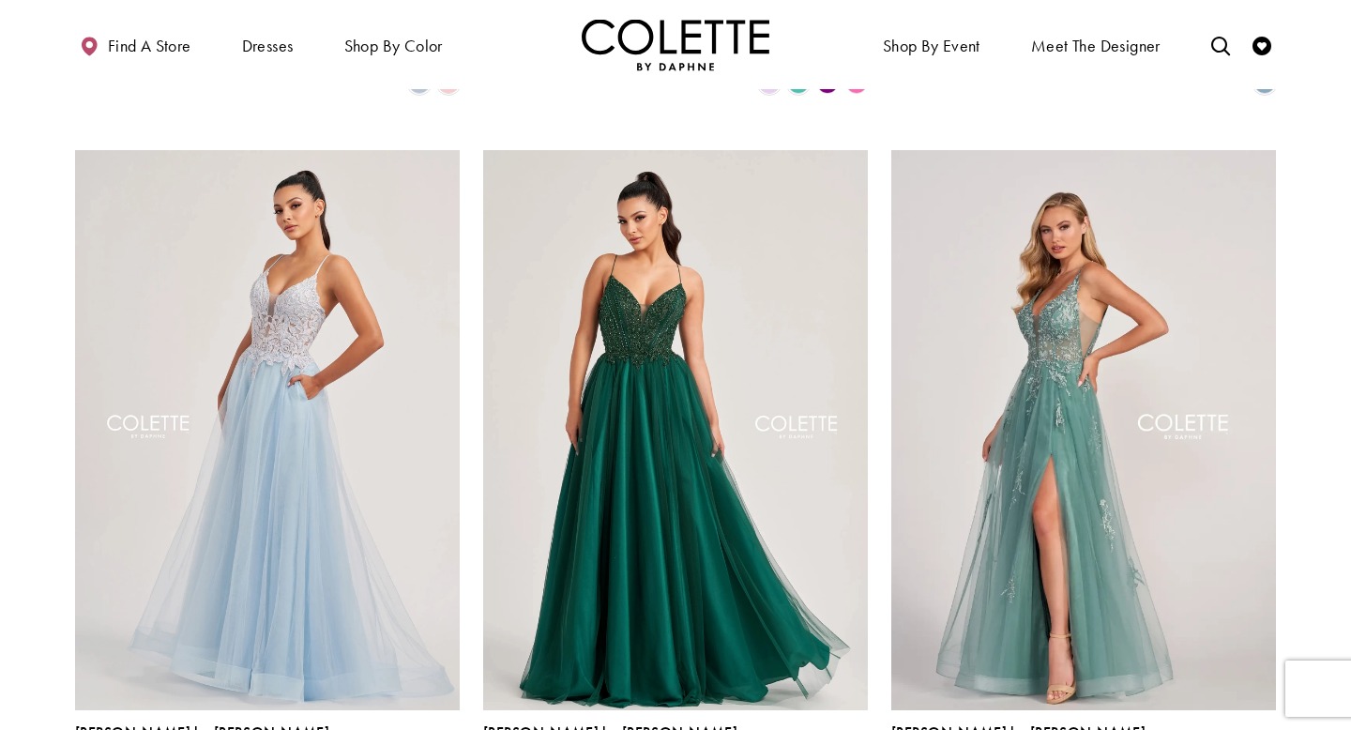
scroll to position [790, 0]
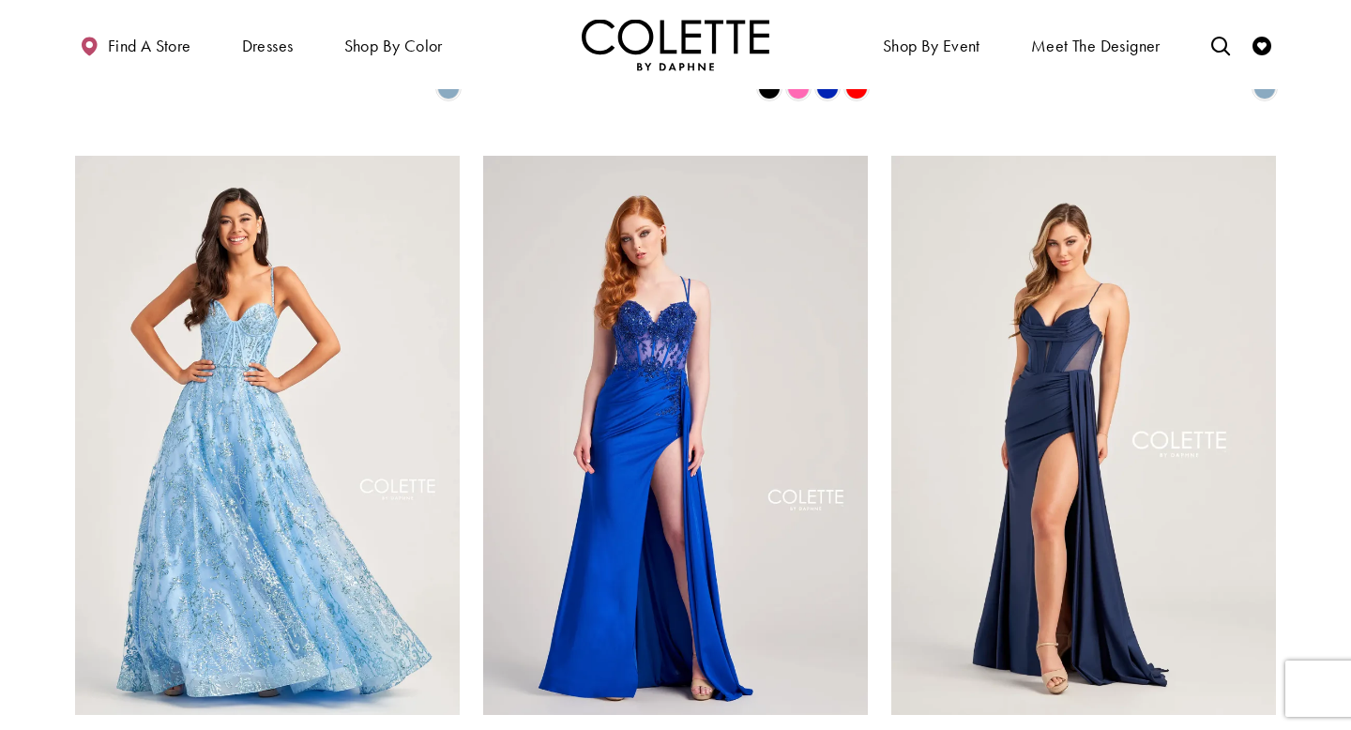
scroll to position [2166, 0]
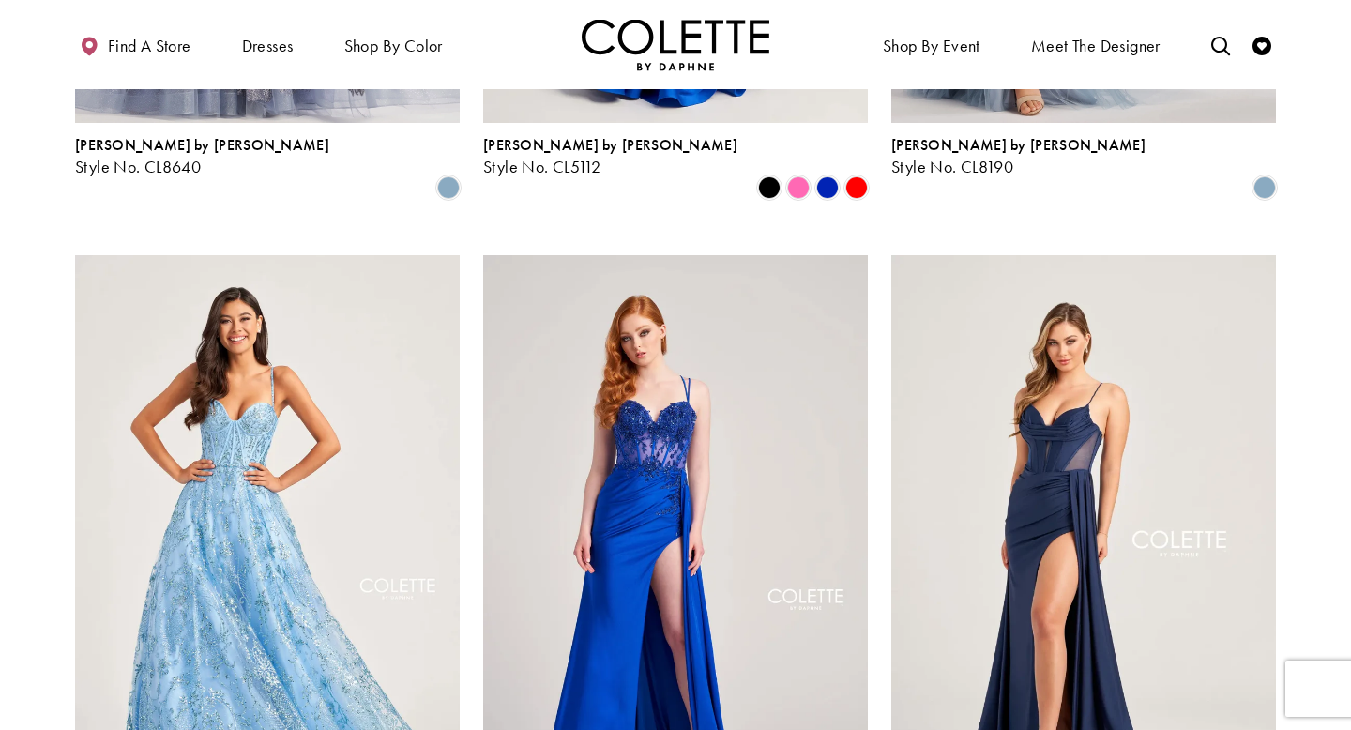
scroll to position [2068, 0]
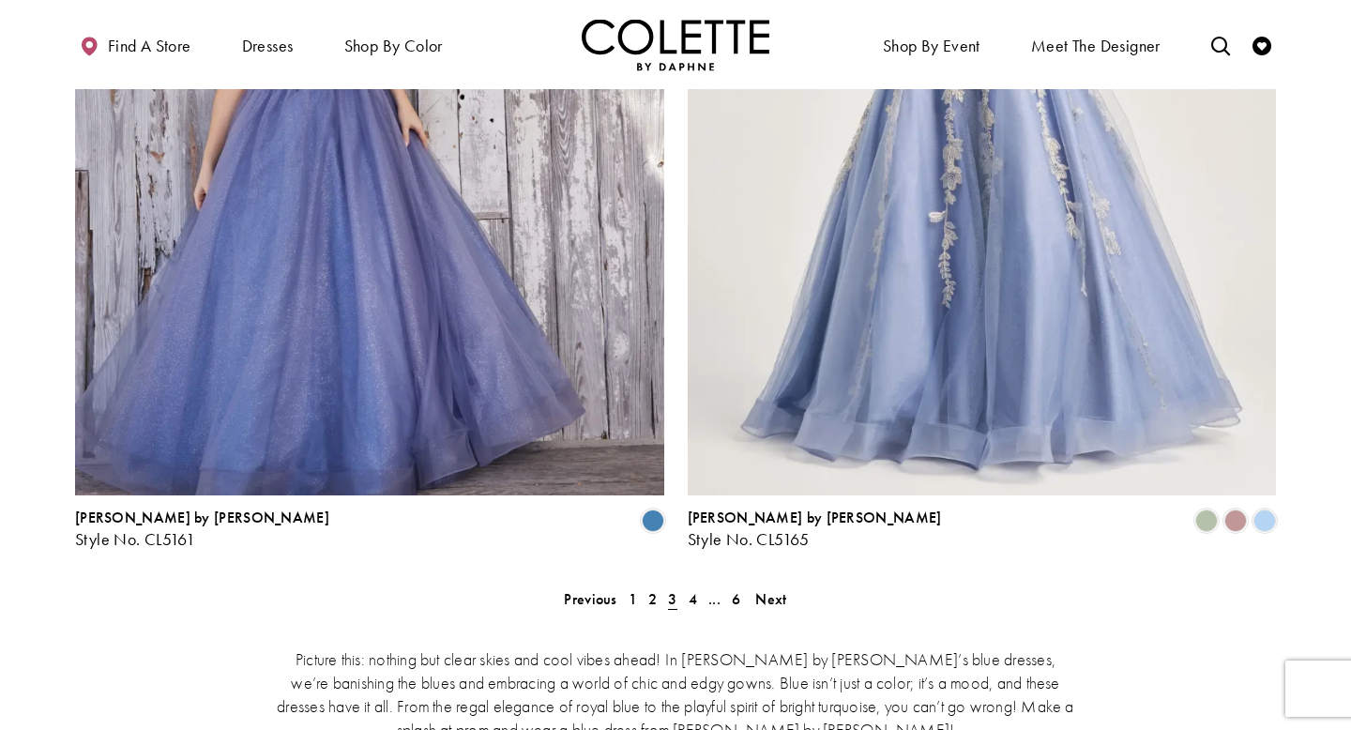
scroll to position [3383, 0]
click at [694, 590] on span "4" at bounding box center [693, 600] width 8 height 20
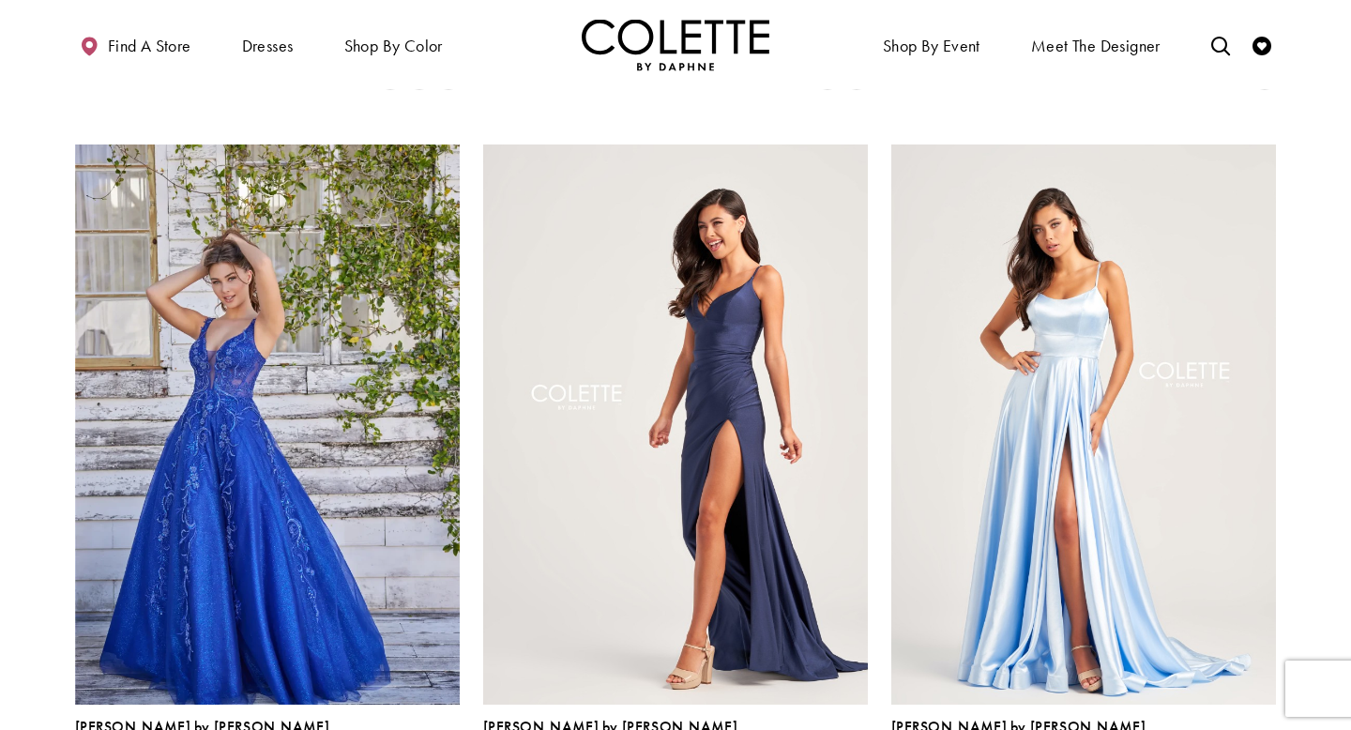
scroll to position [809, 0]
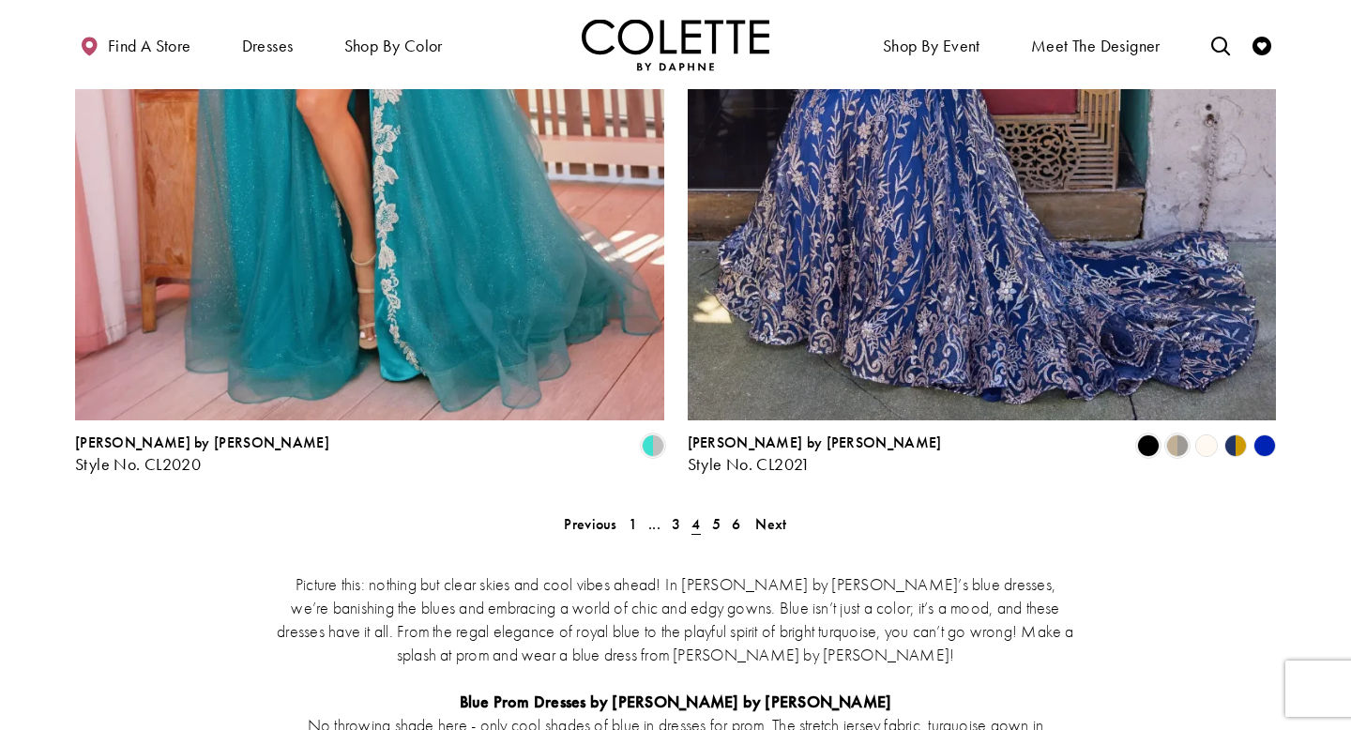
scroll to position [3468, 0]
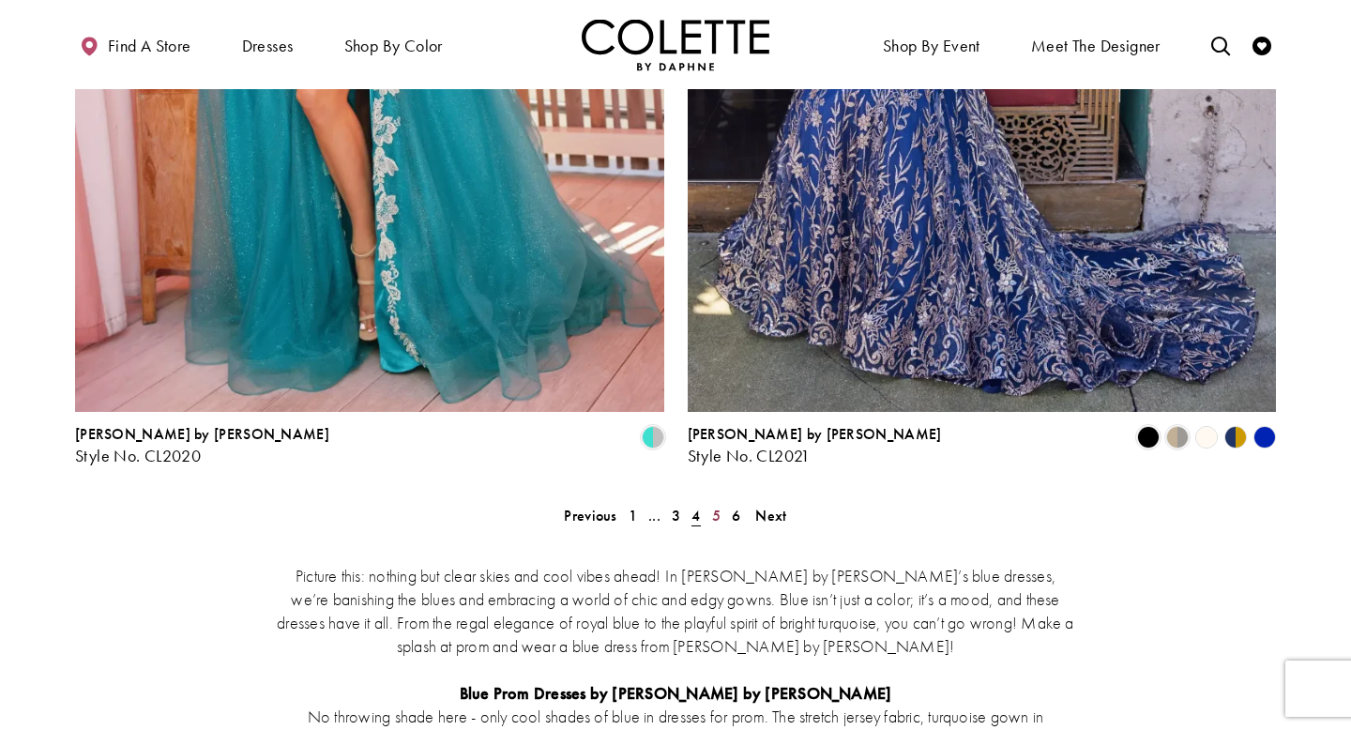
click at [718, 506] on span "5" at bounding box center [716, 516] width 8 height 20
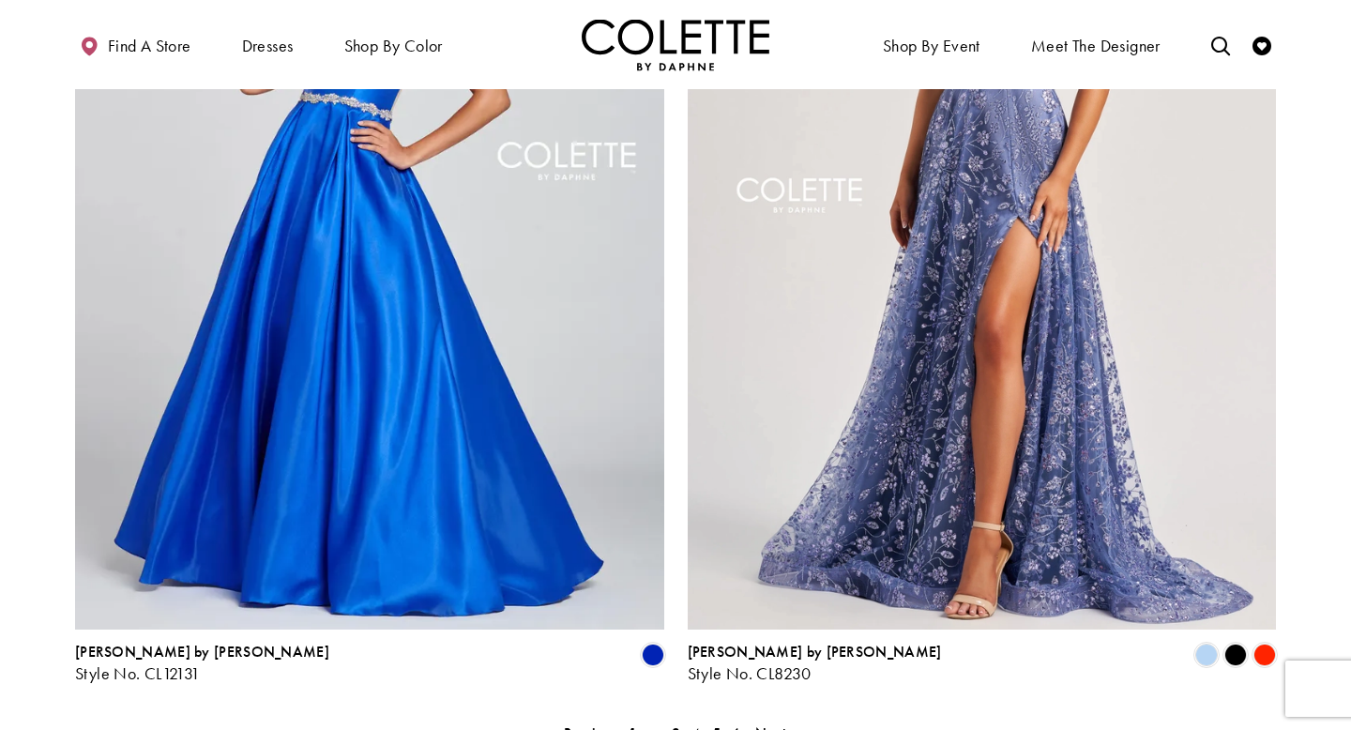
scroll to position [3246, 0]
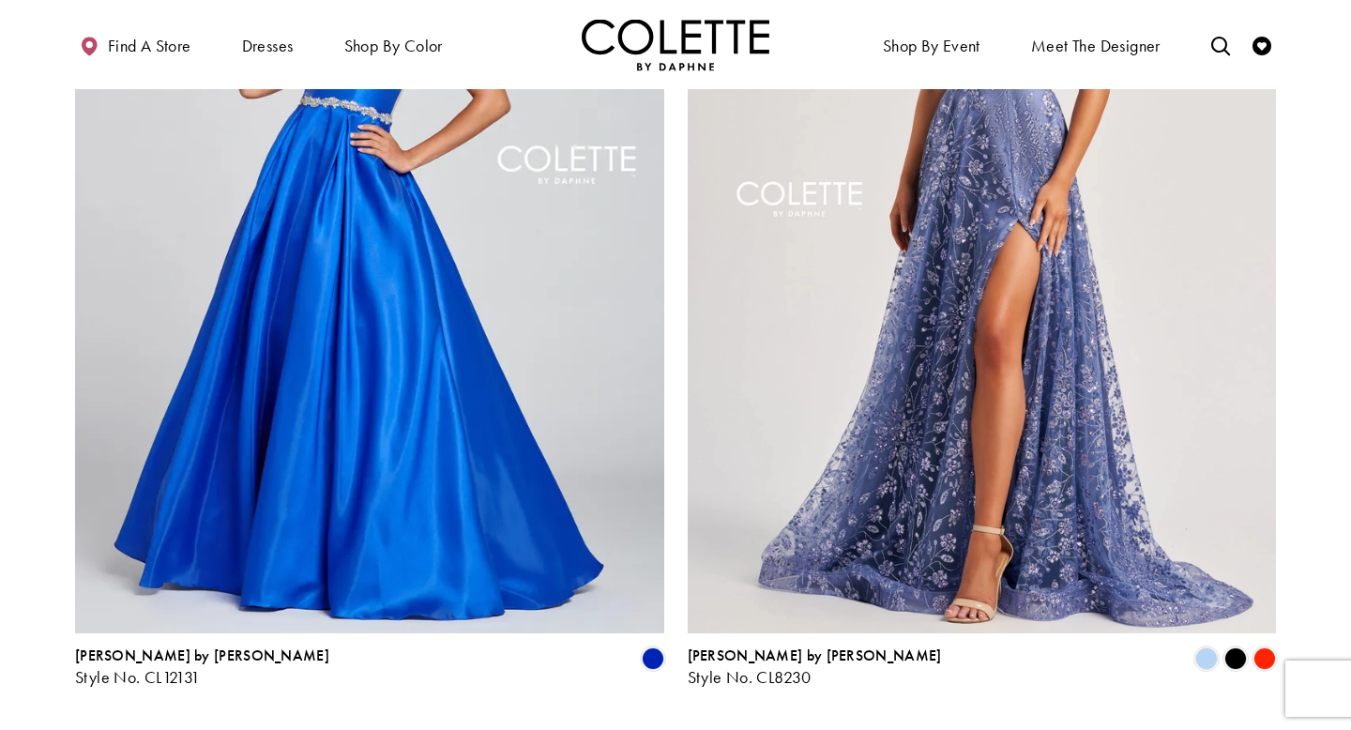
click at [1234, 641] on span "Product List" at bounding box center [1235, 658] width 23 height 23
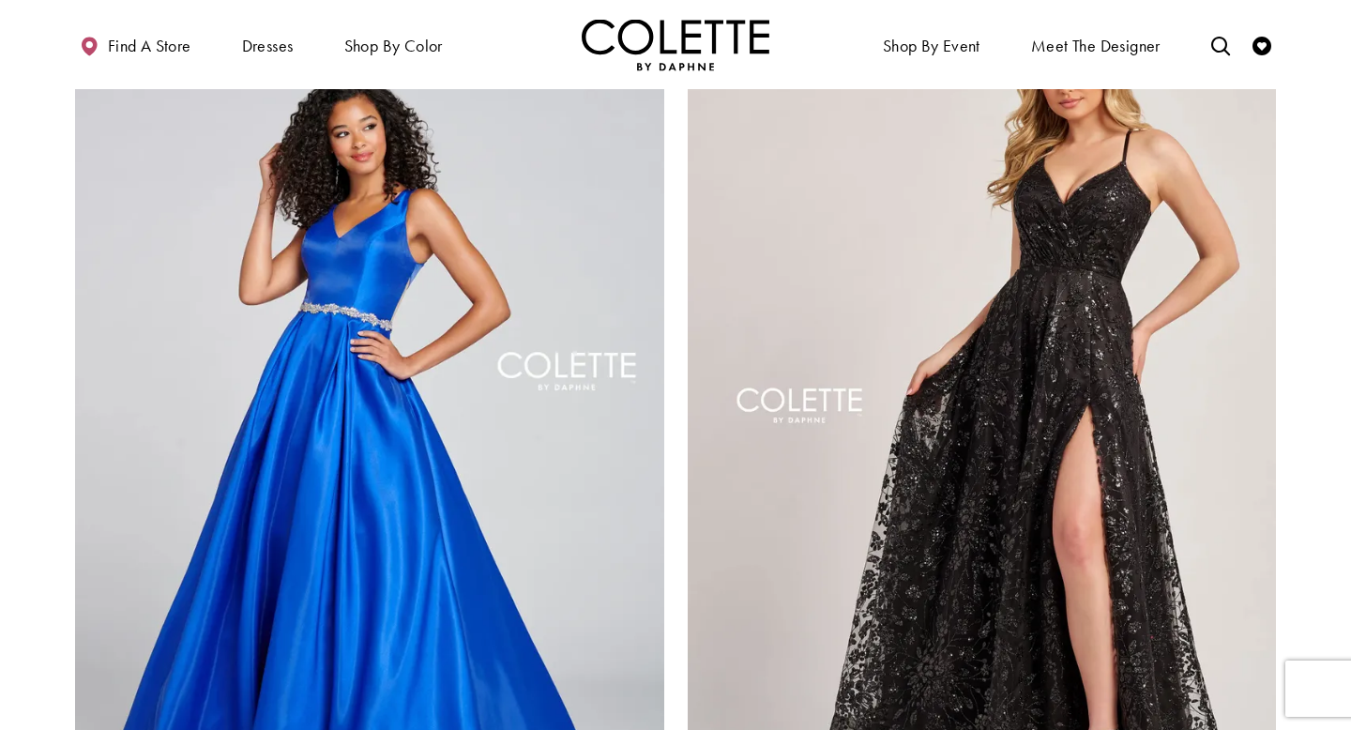
scroll to position [3017, 0]
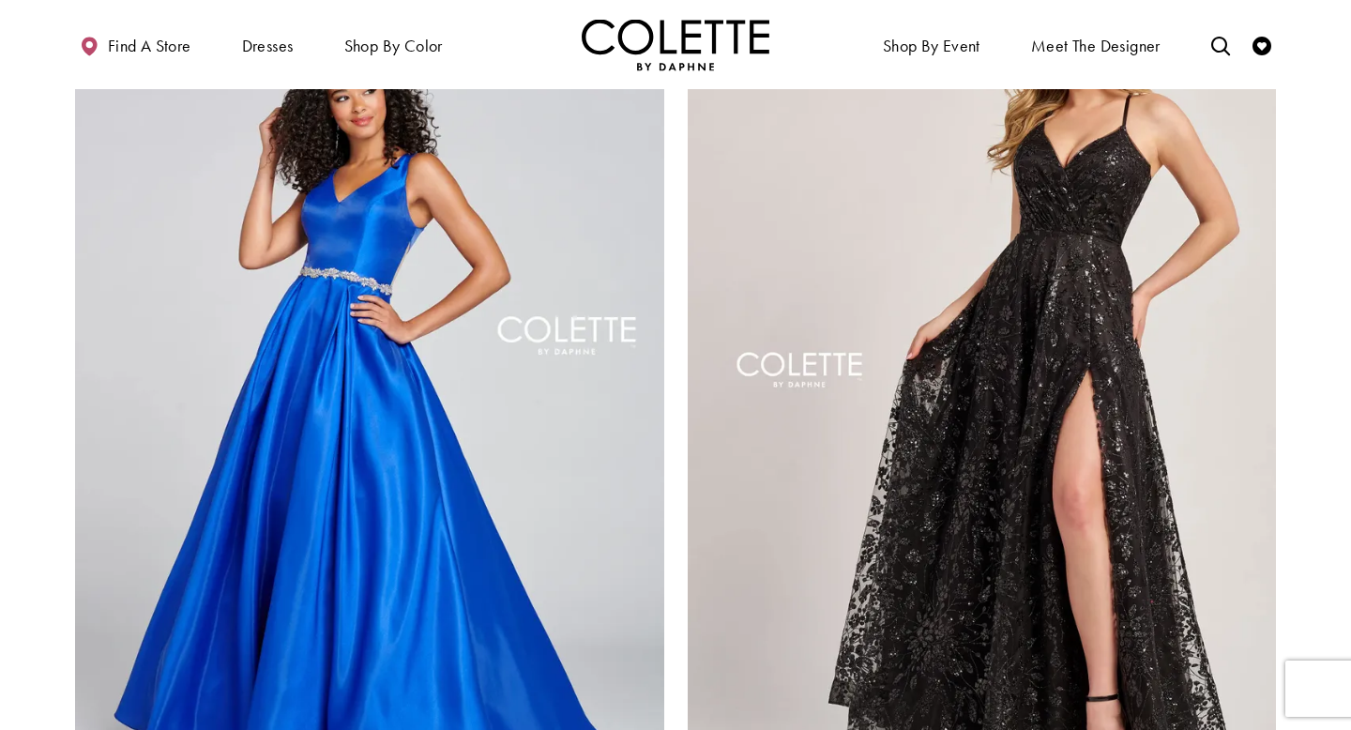
scroll to position [3077, 0]
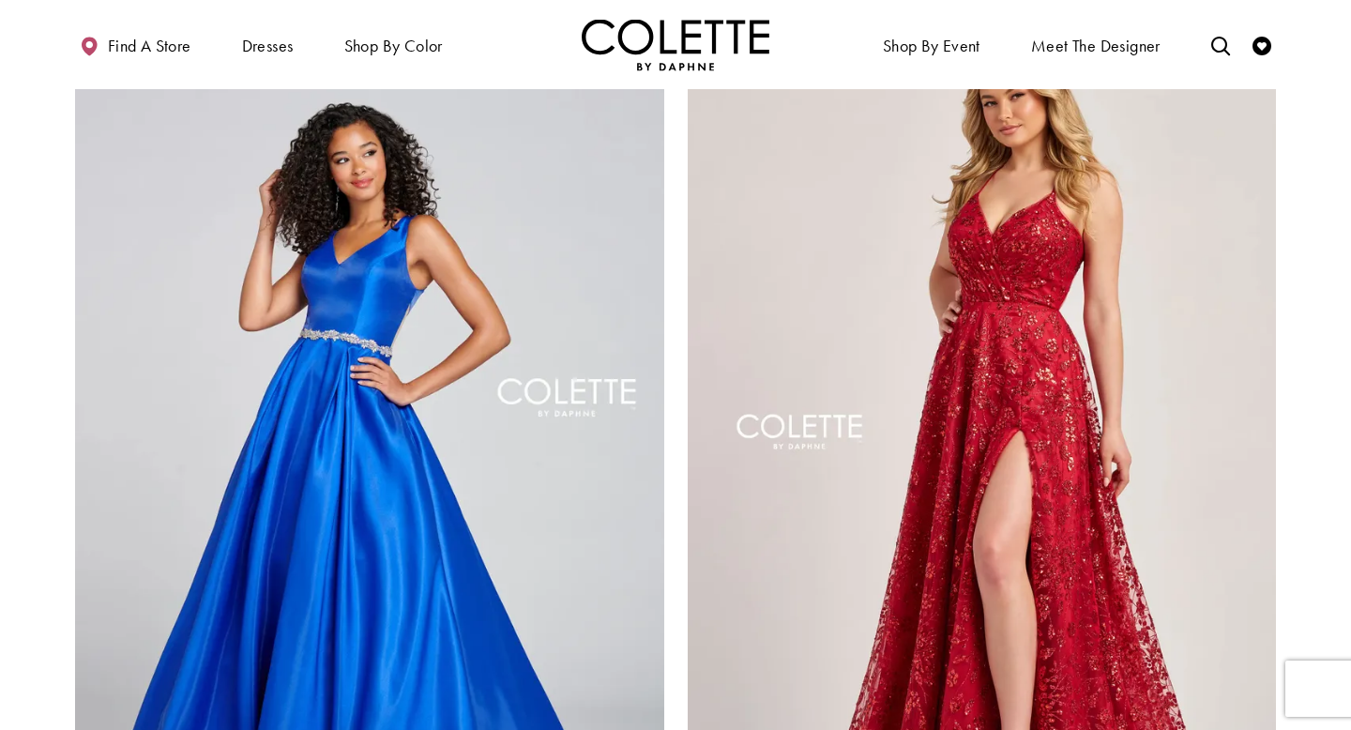
scroll to position [3016, 0]
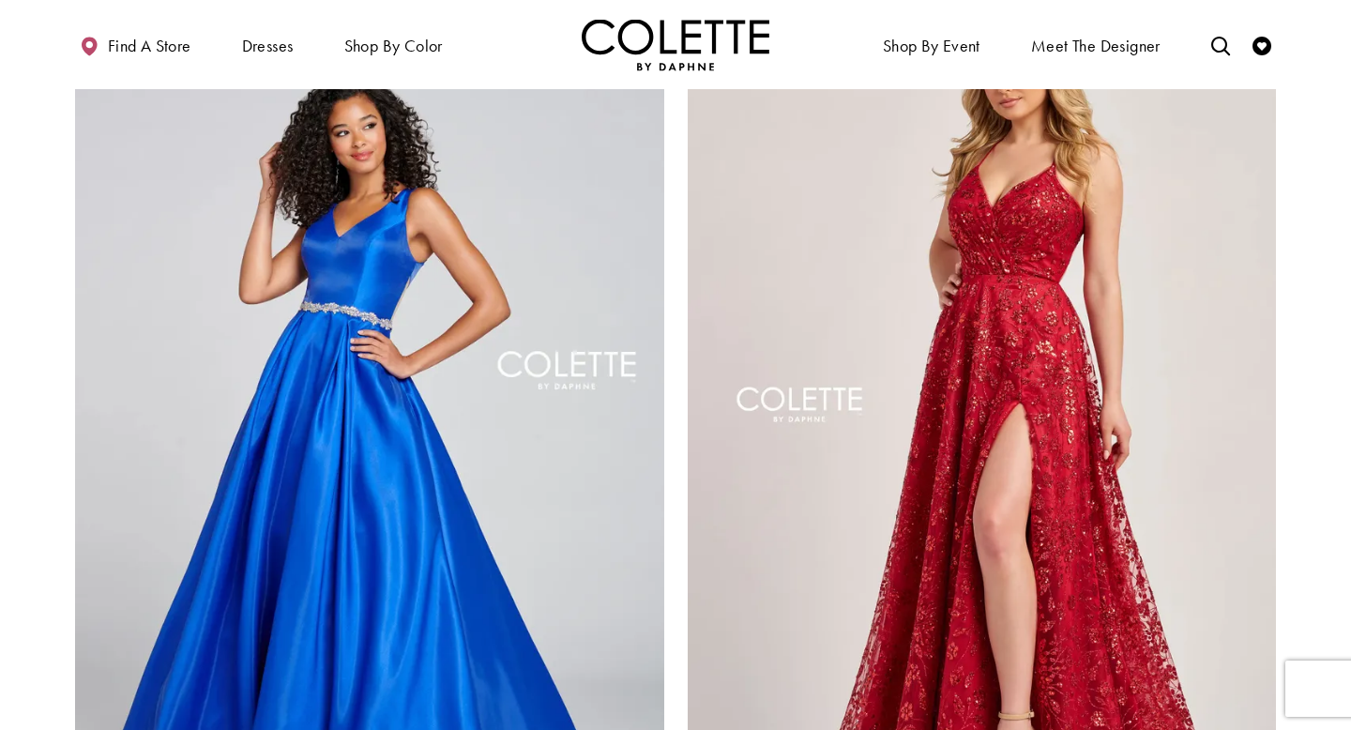
scroll to position [3048, 0]
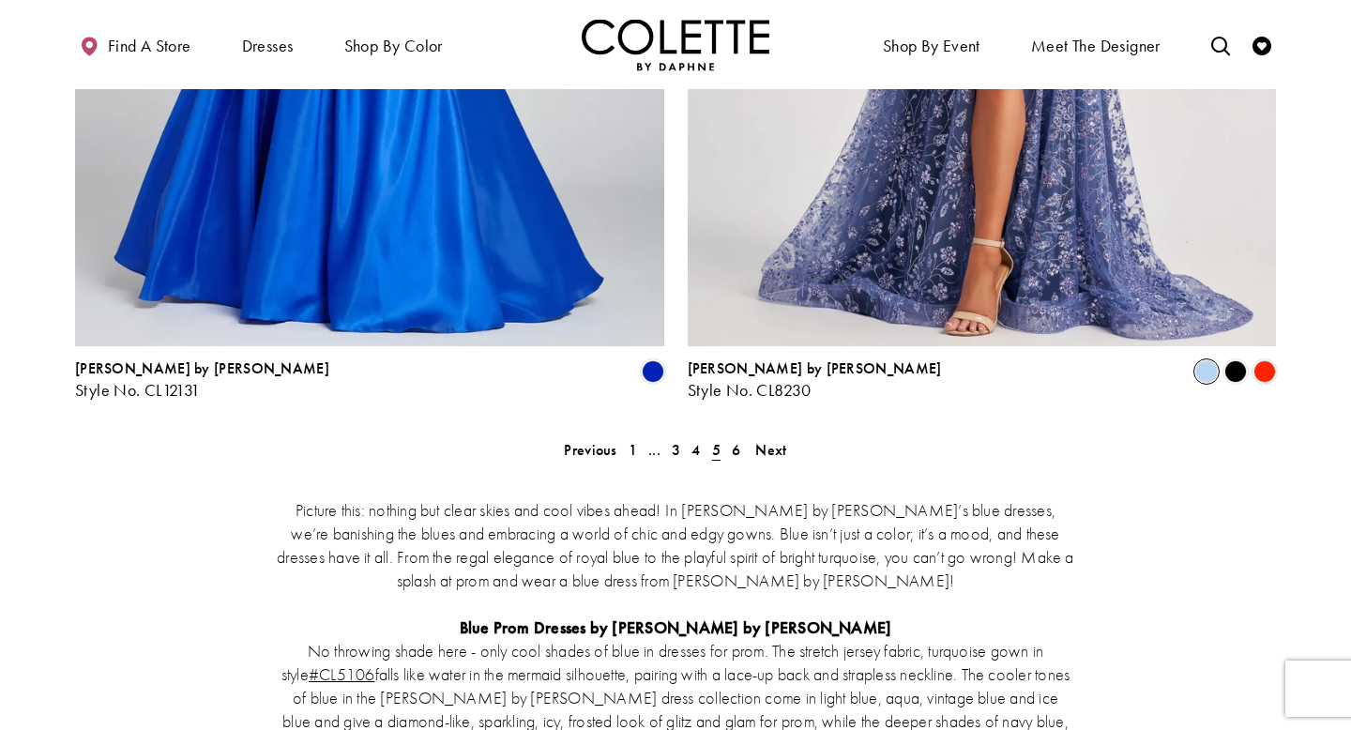
scroll to position [3427, 0]
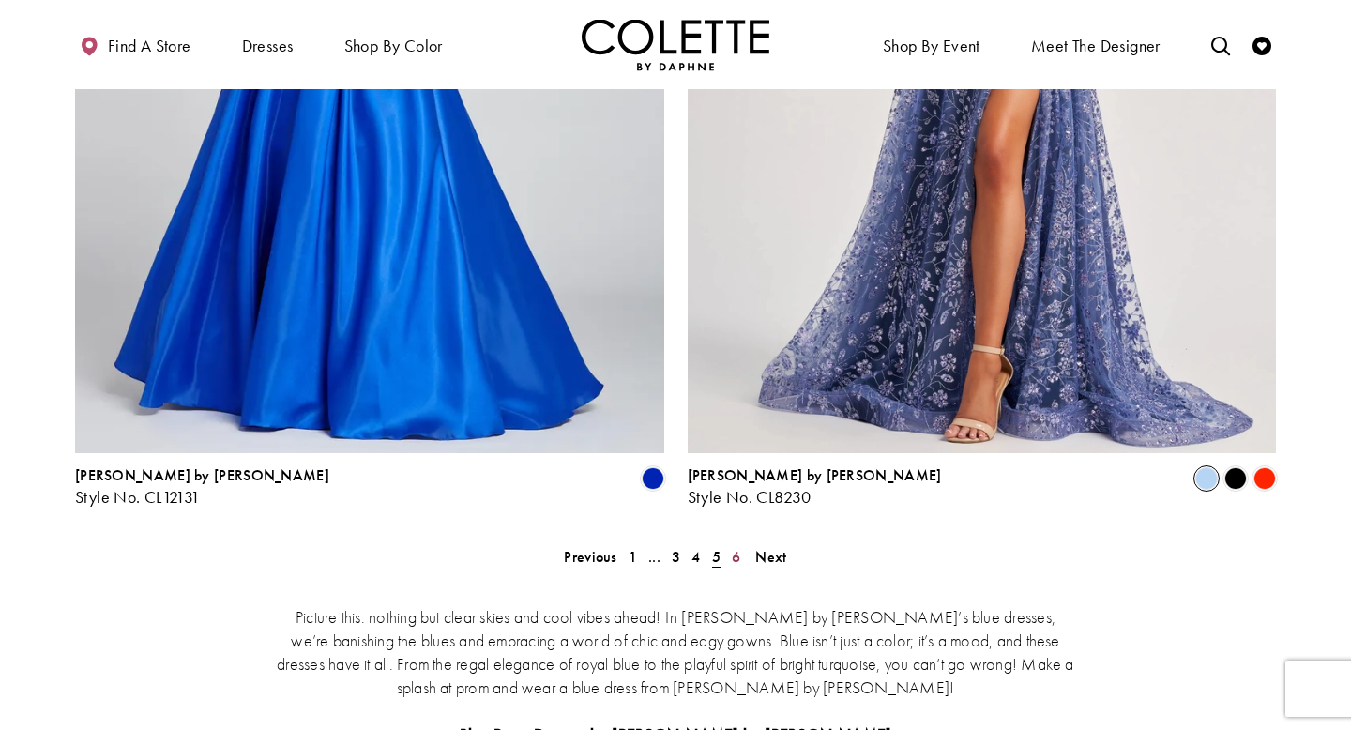
click at [737, 547] on span "6" at bounding box center [736, 557] width 8 height 20
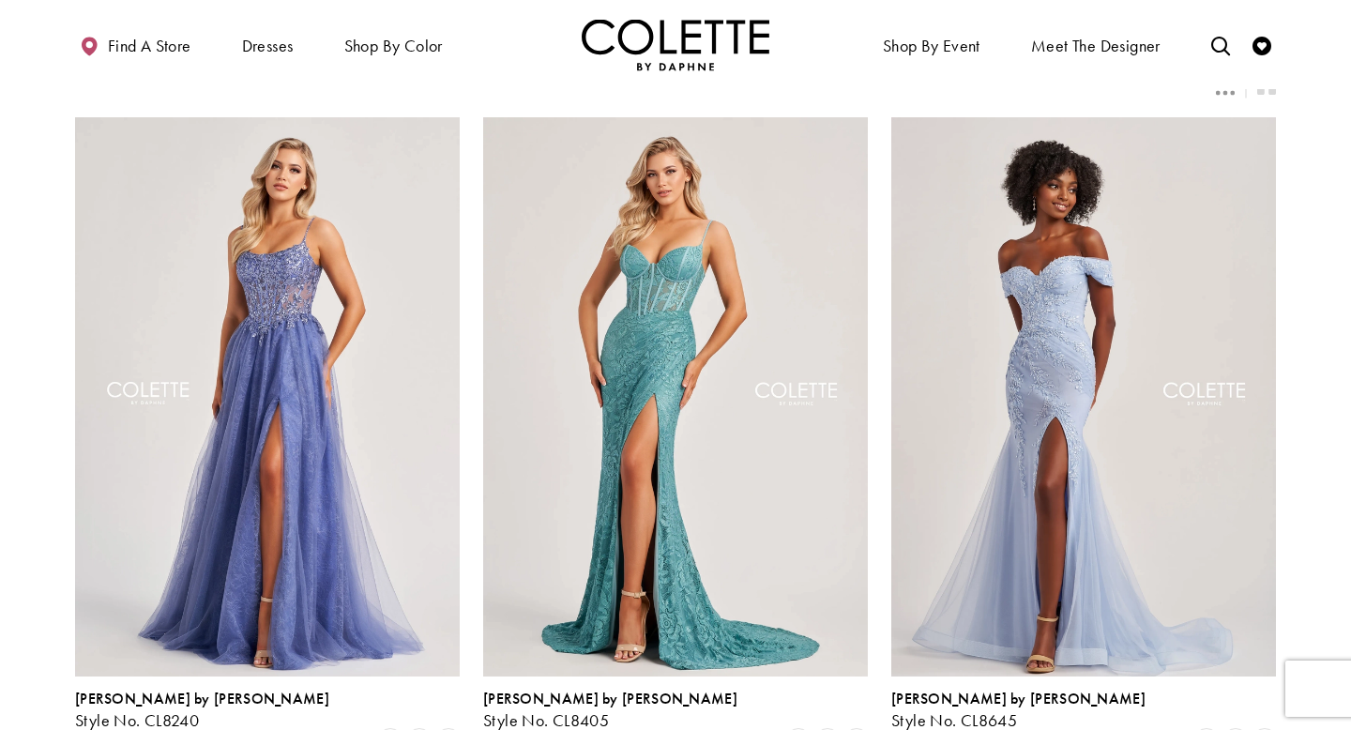
scroll to position [147, 0]
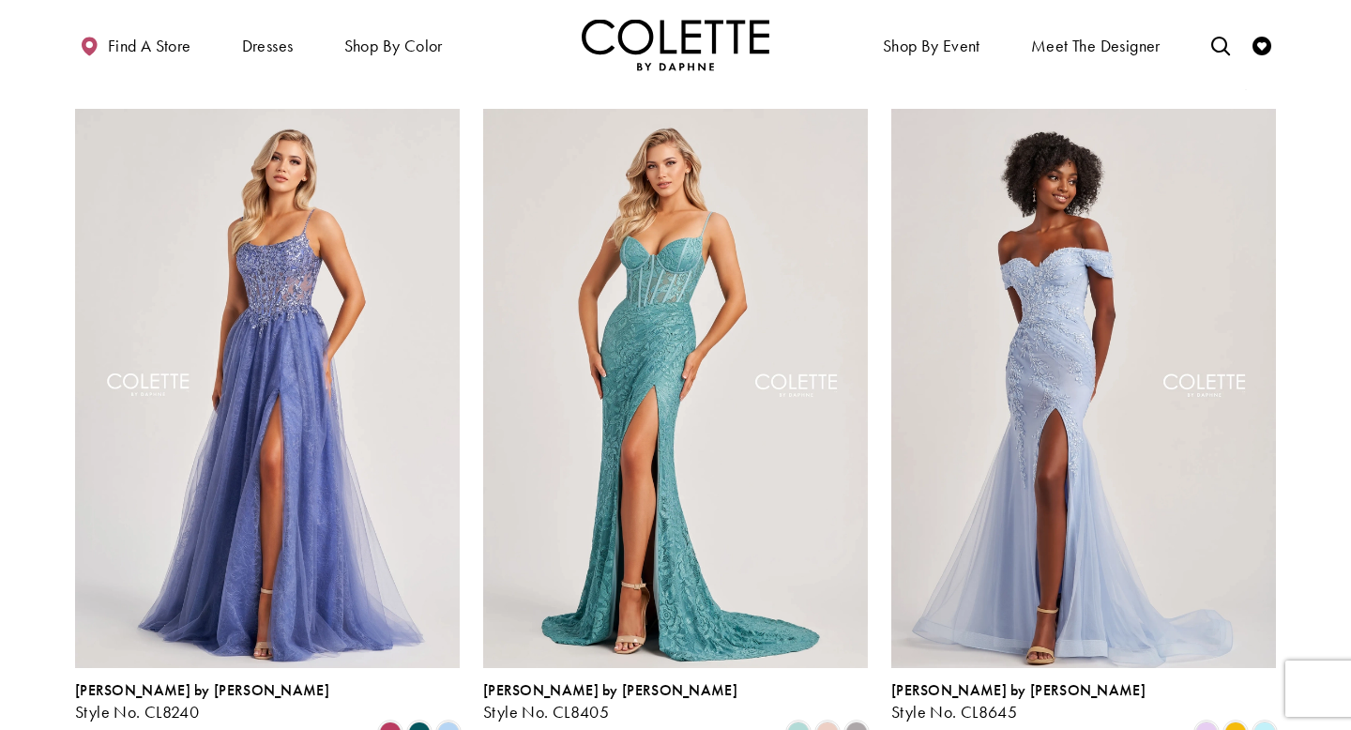
click at [418, 641] on span "Product List" at bounding box center [419, 733] width 23 height 23
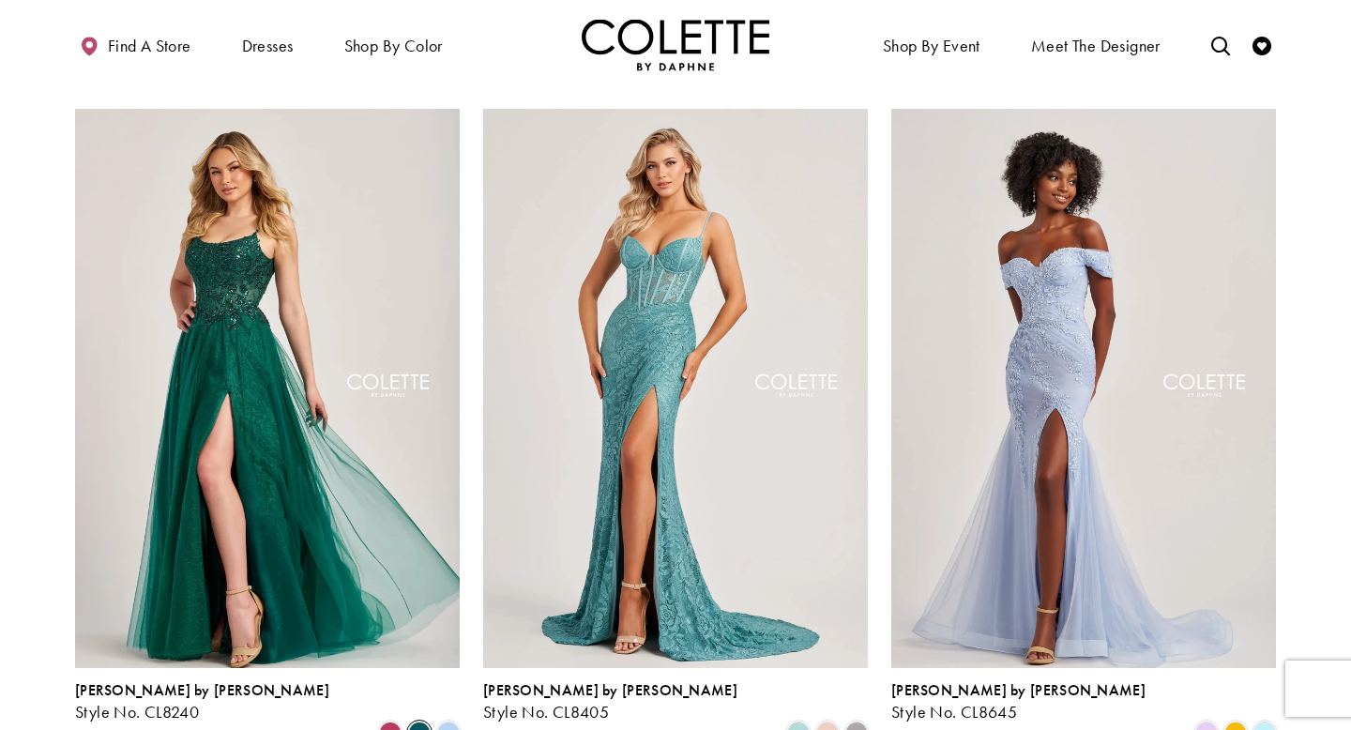
click at [393, 641] on span "Product List" at bounding box center [390, 733] width 23 height 23
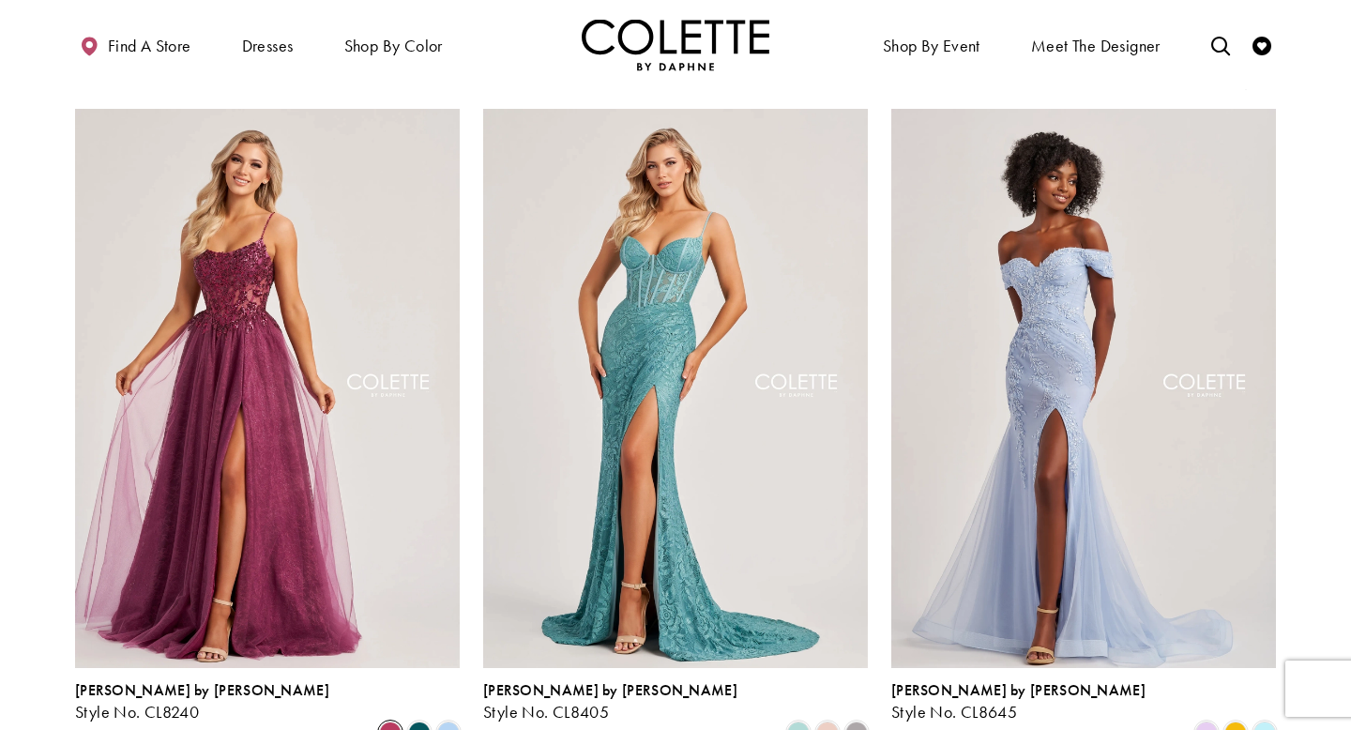
click at [420, 641] on span "Product List" at bounding box center [419, 733] width 23 height 23
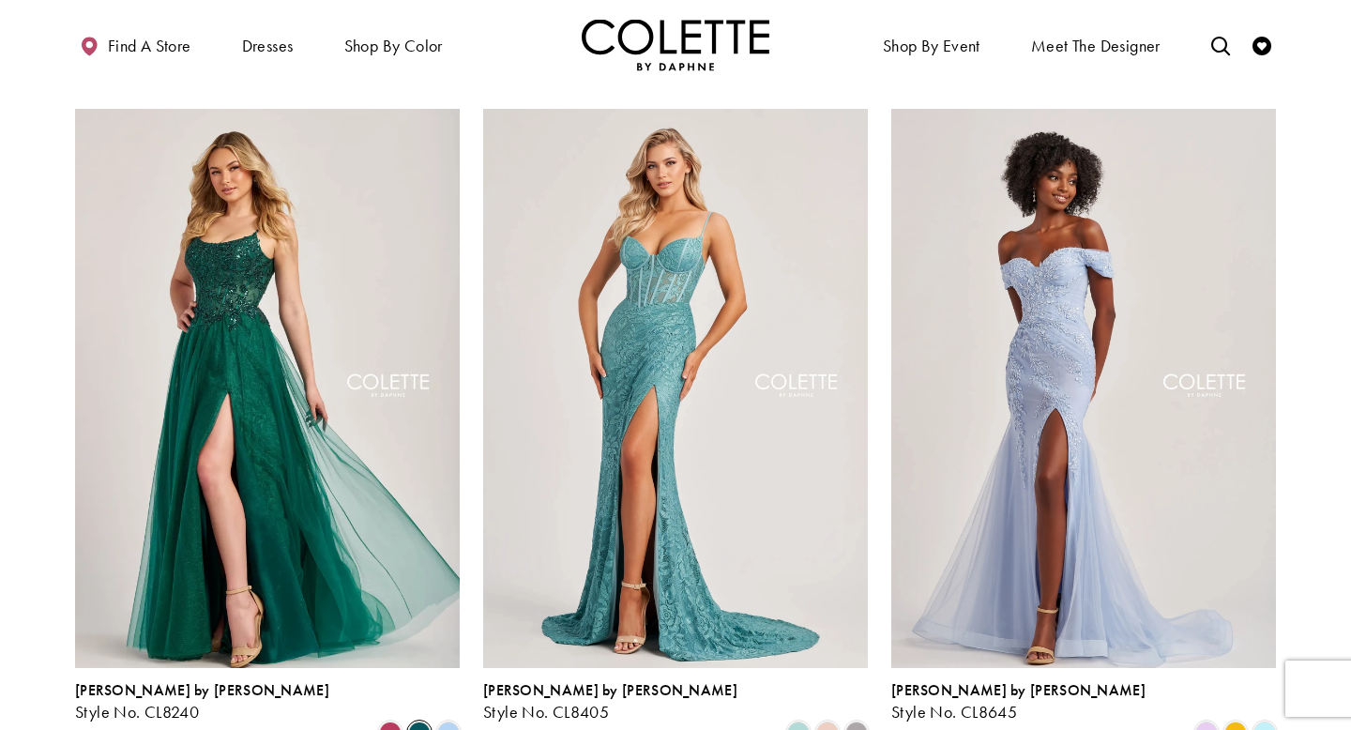
click at [448, 641] on span "Product List" at bounding box center [448, 733] width 23 height 23
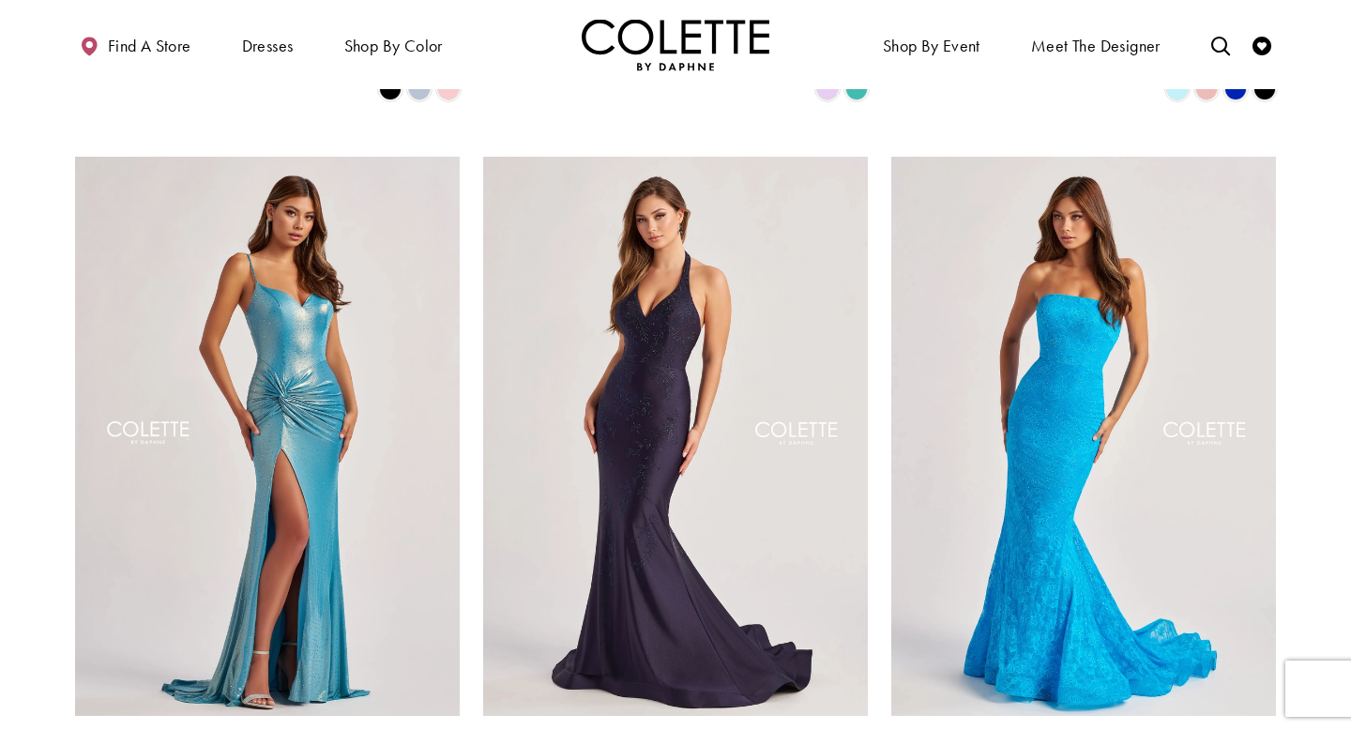
scroll to position [1485, 0]
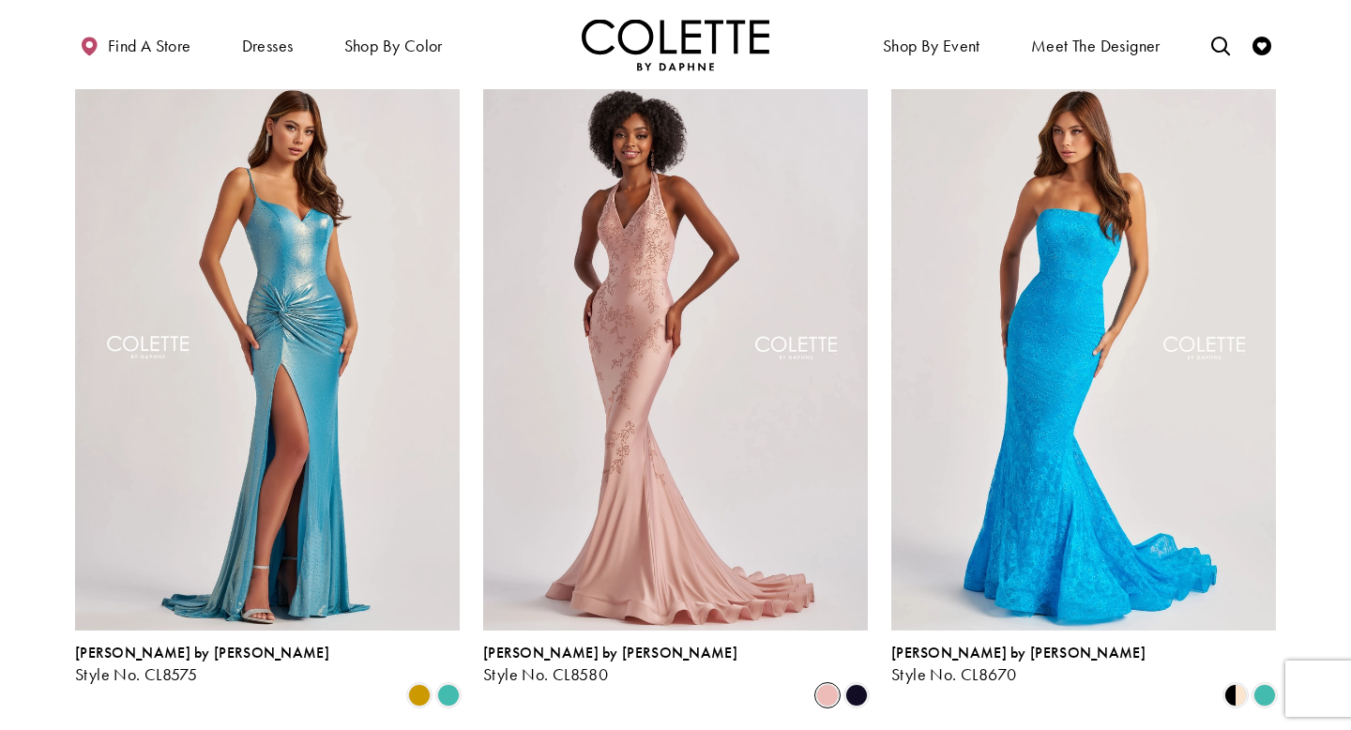
scroll to position [1528, 0]
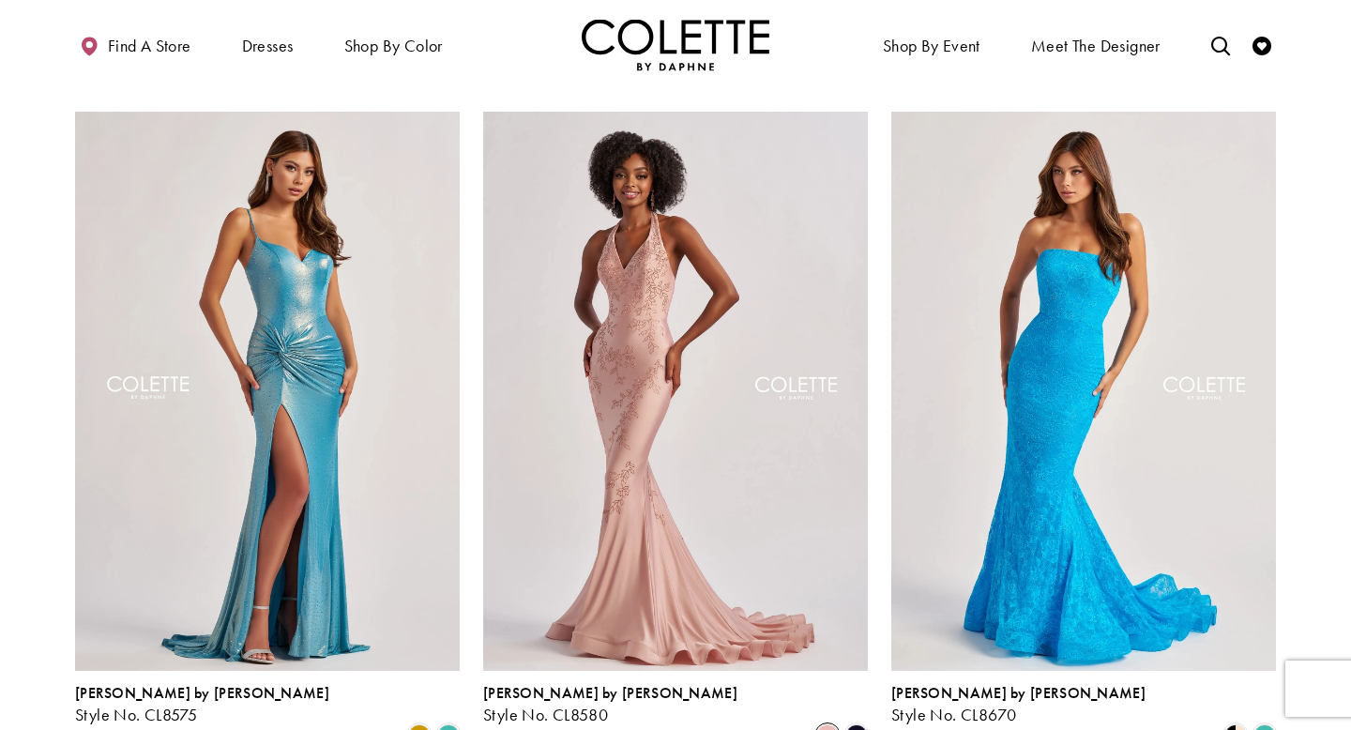
click at [1233, 641] on span "Product List" at bounding box center [1235, 735] width 23 height 23
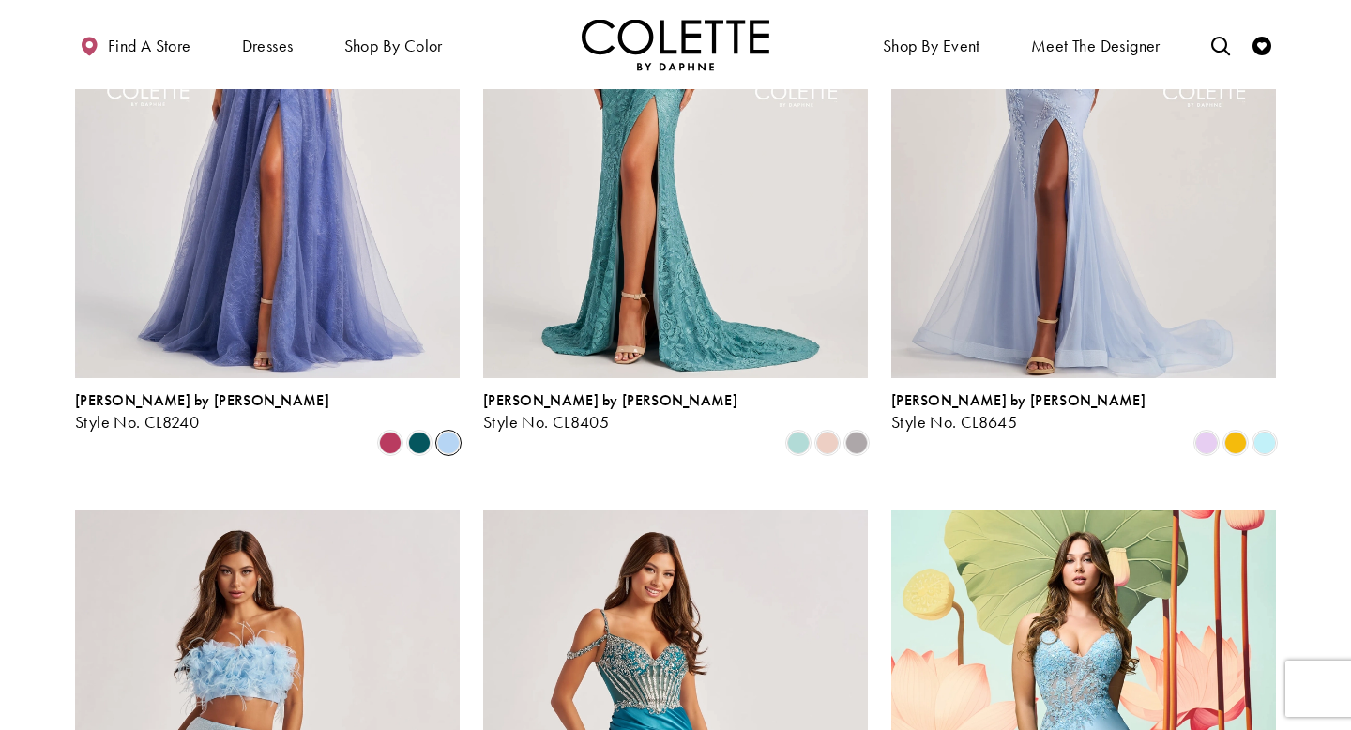
scroll to position [0, 0]
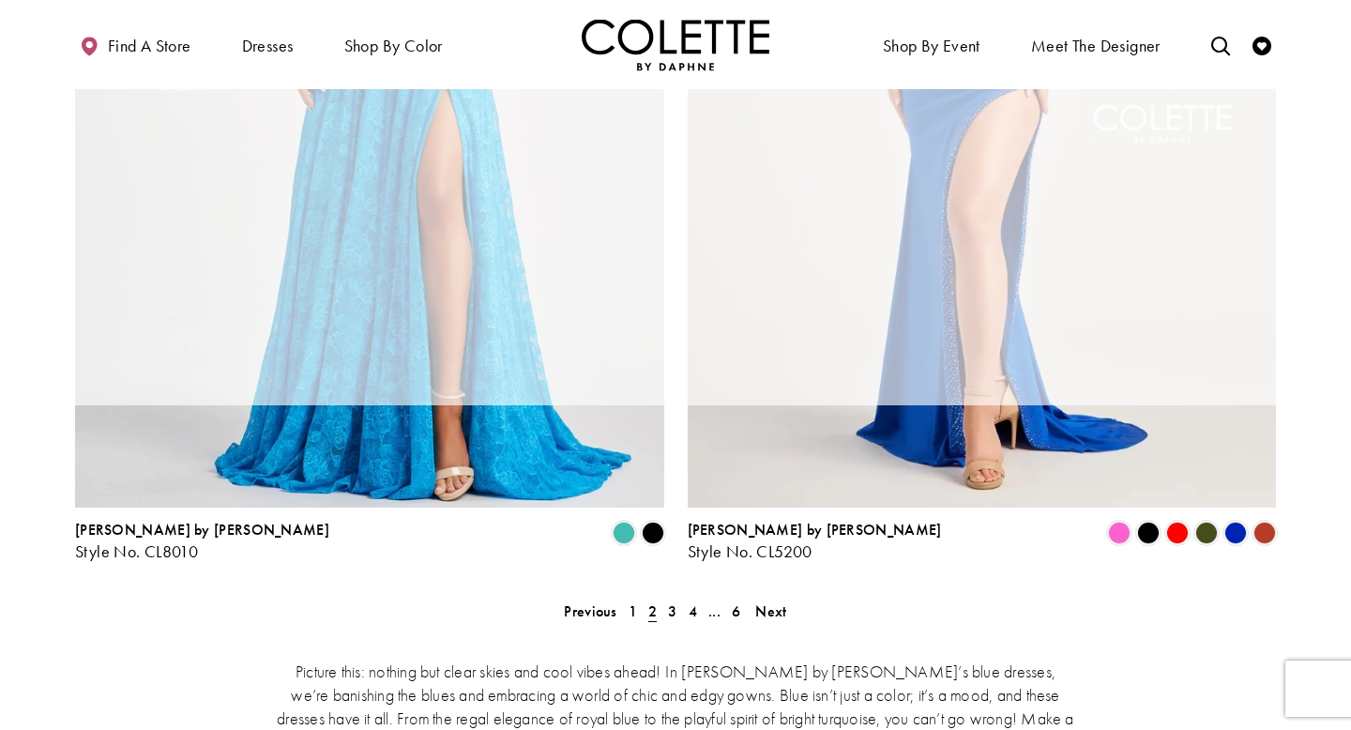
scroll to position [101, 0]
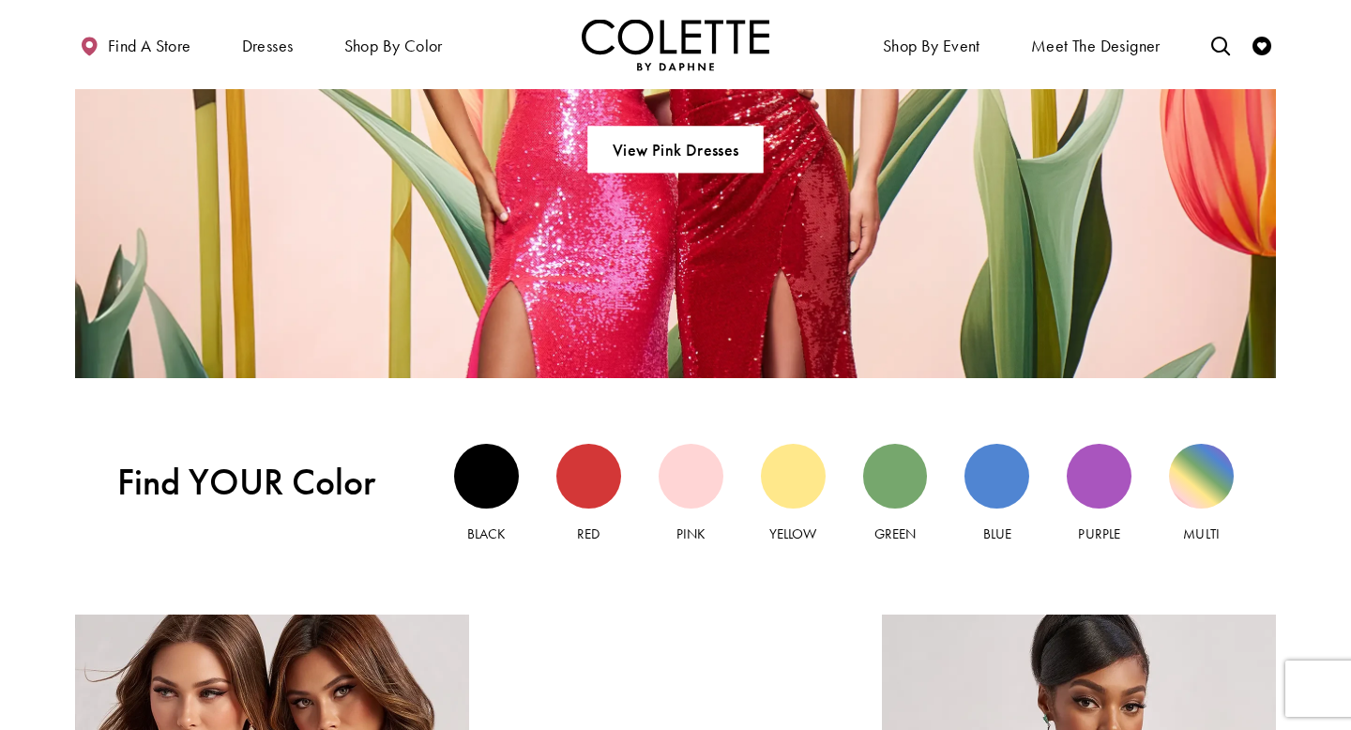
scroll to position [1469, 0]
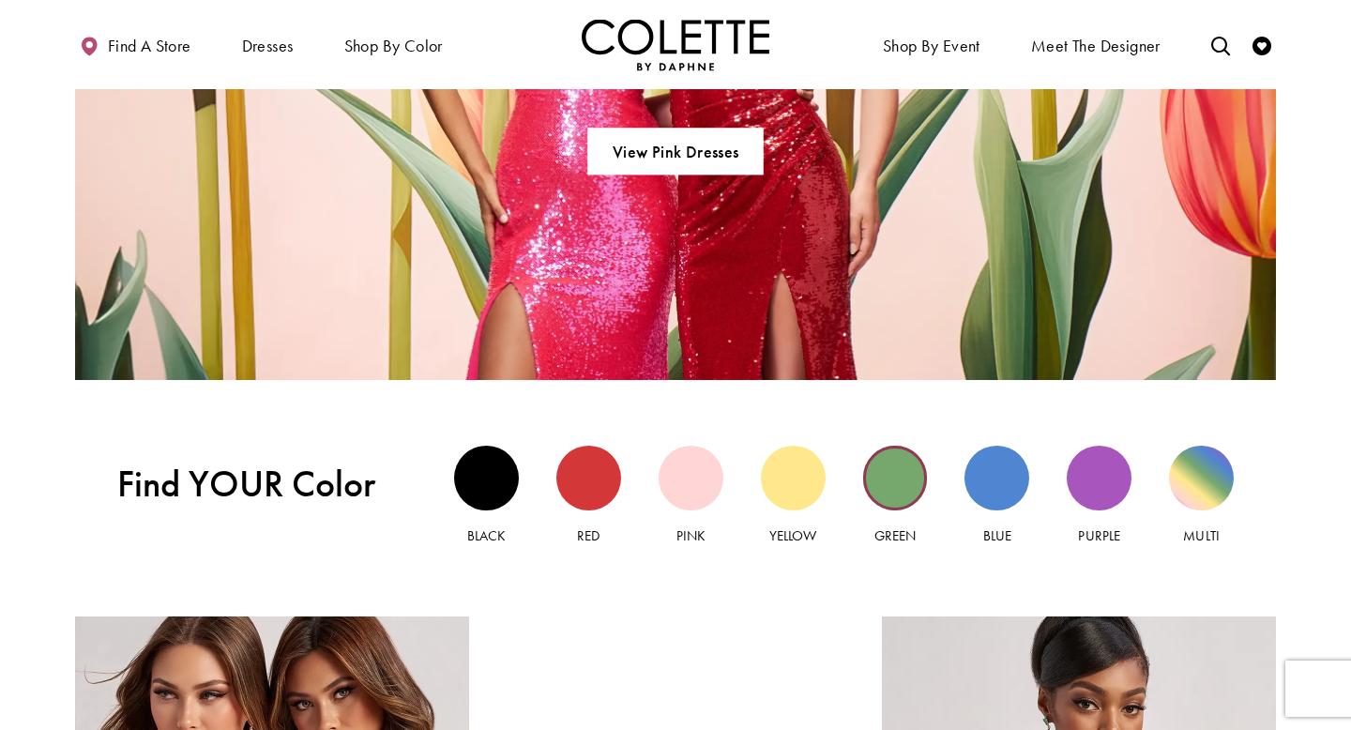
click at [894, 480] on div "Green view" at bounding box center [895, 478] width 65 height 65
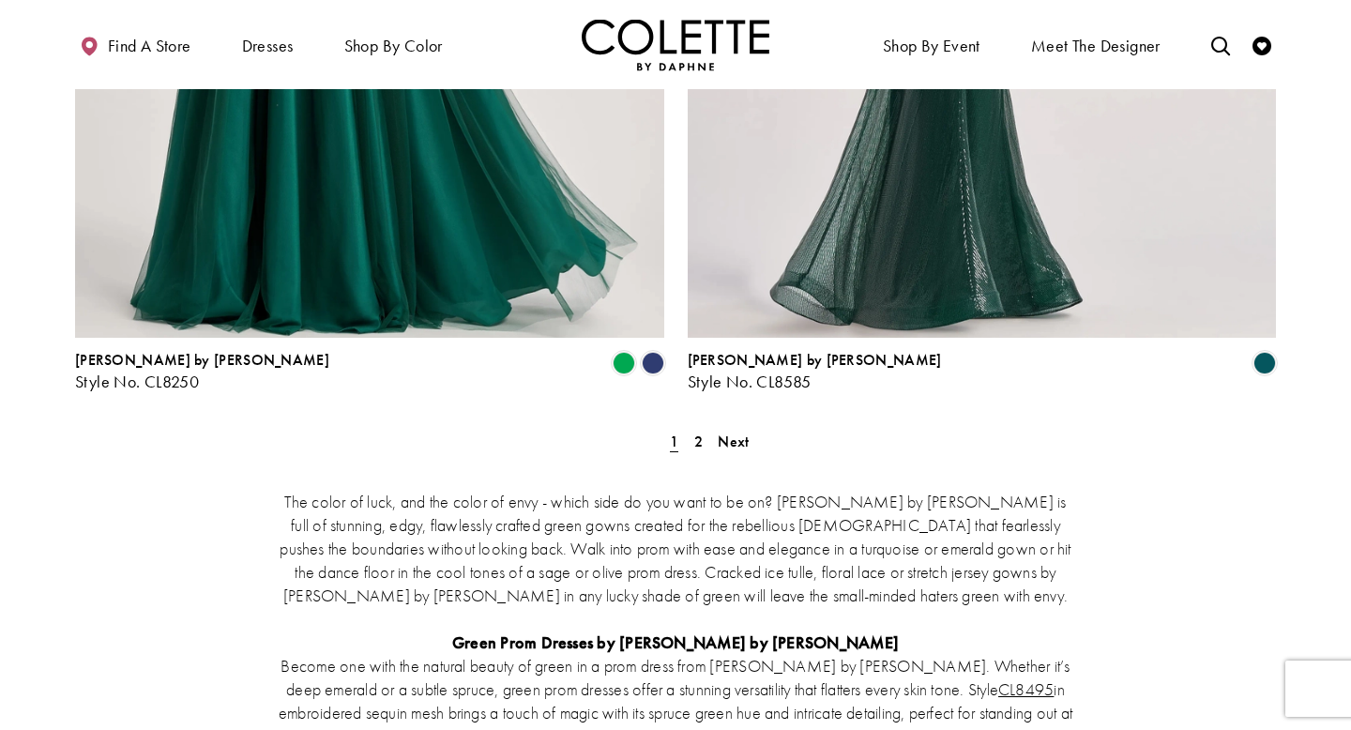
scroll to position [3469, 0]
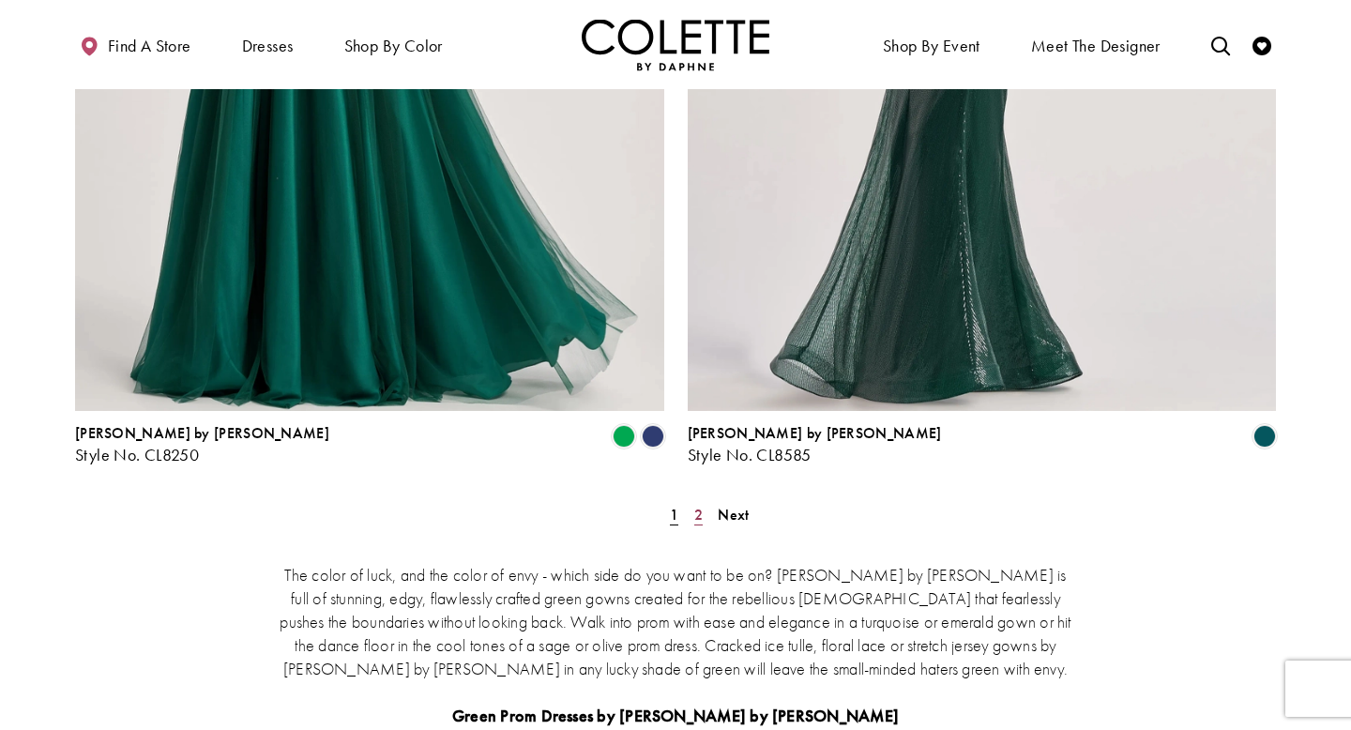
click at [697, 505] on span "2" at bounding box center [698, 515] width 8 height 20
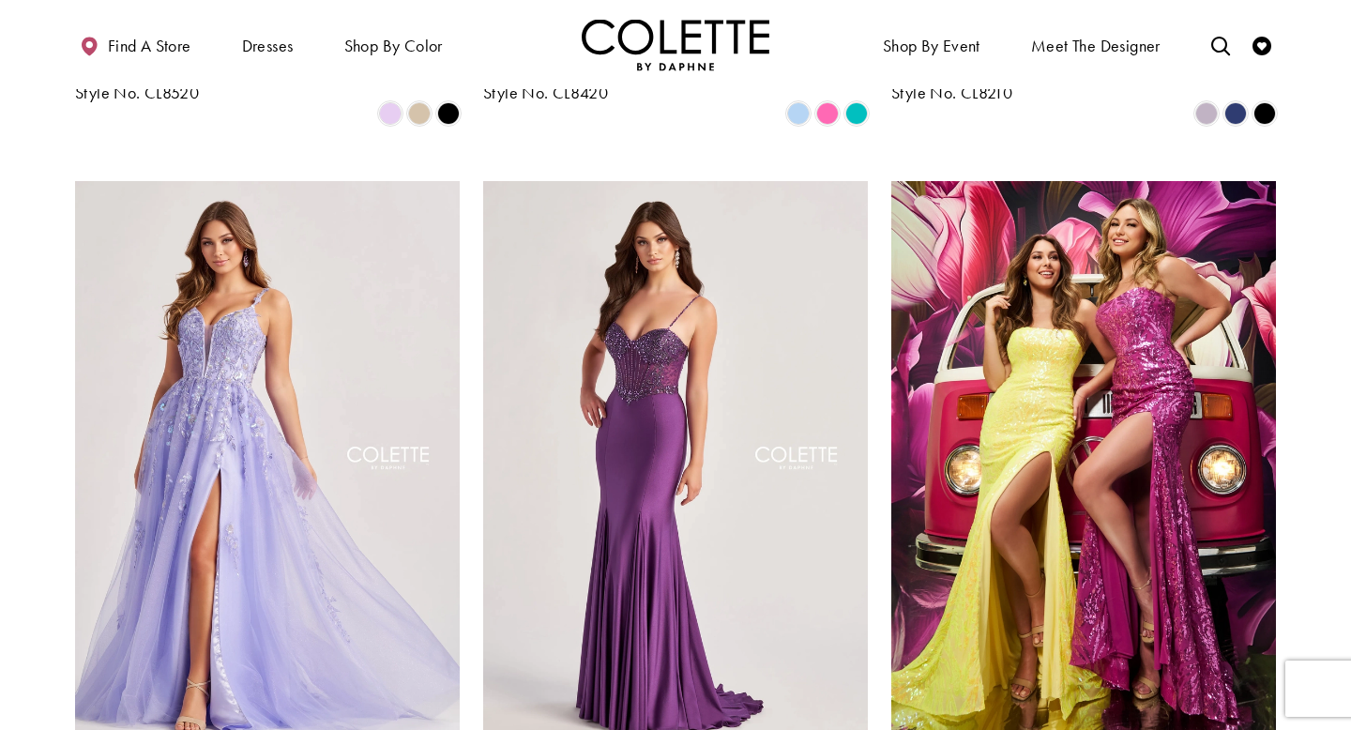
scroll to position [767, 0]
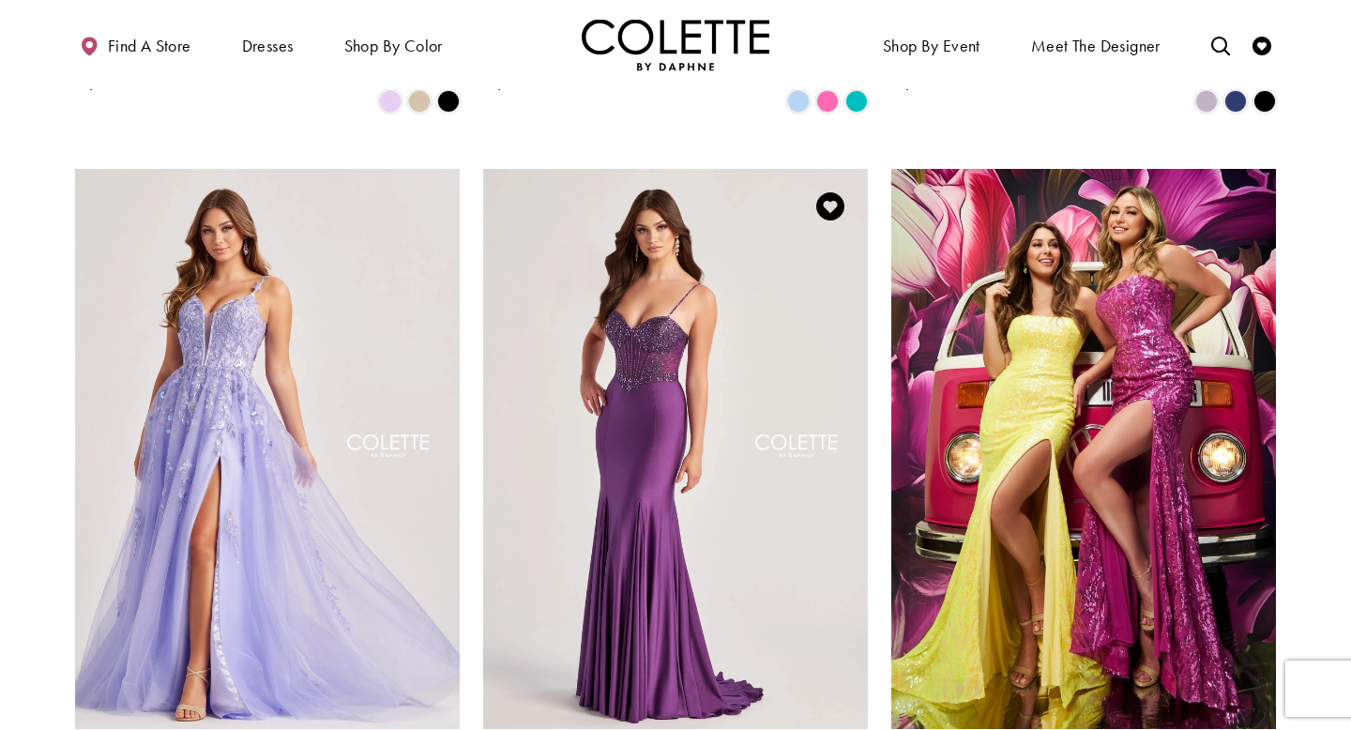
scroll to position [778, 0]
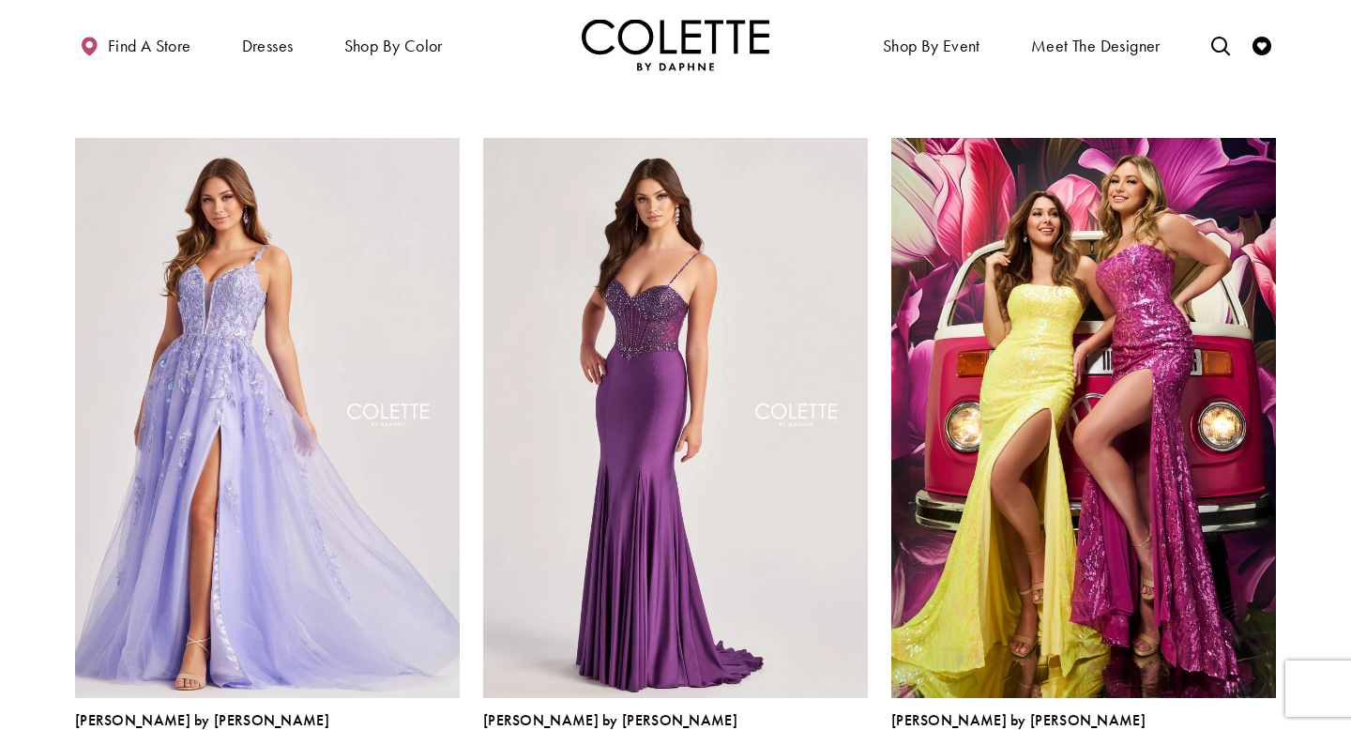
scroll to position [814, 0]
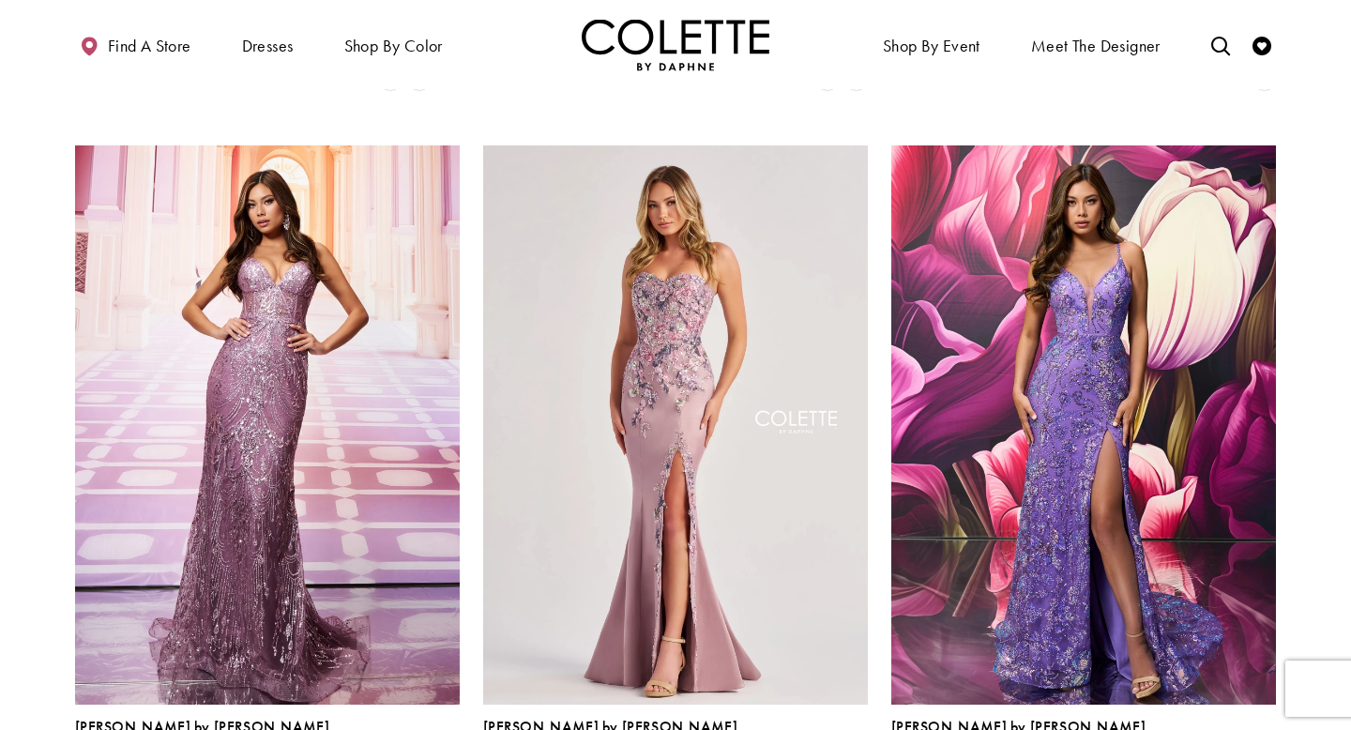
scroll to position [2185, 0]
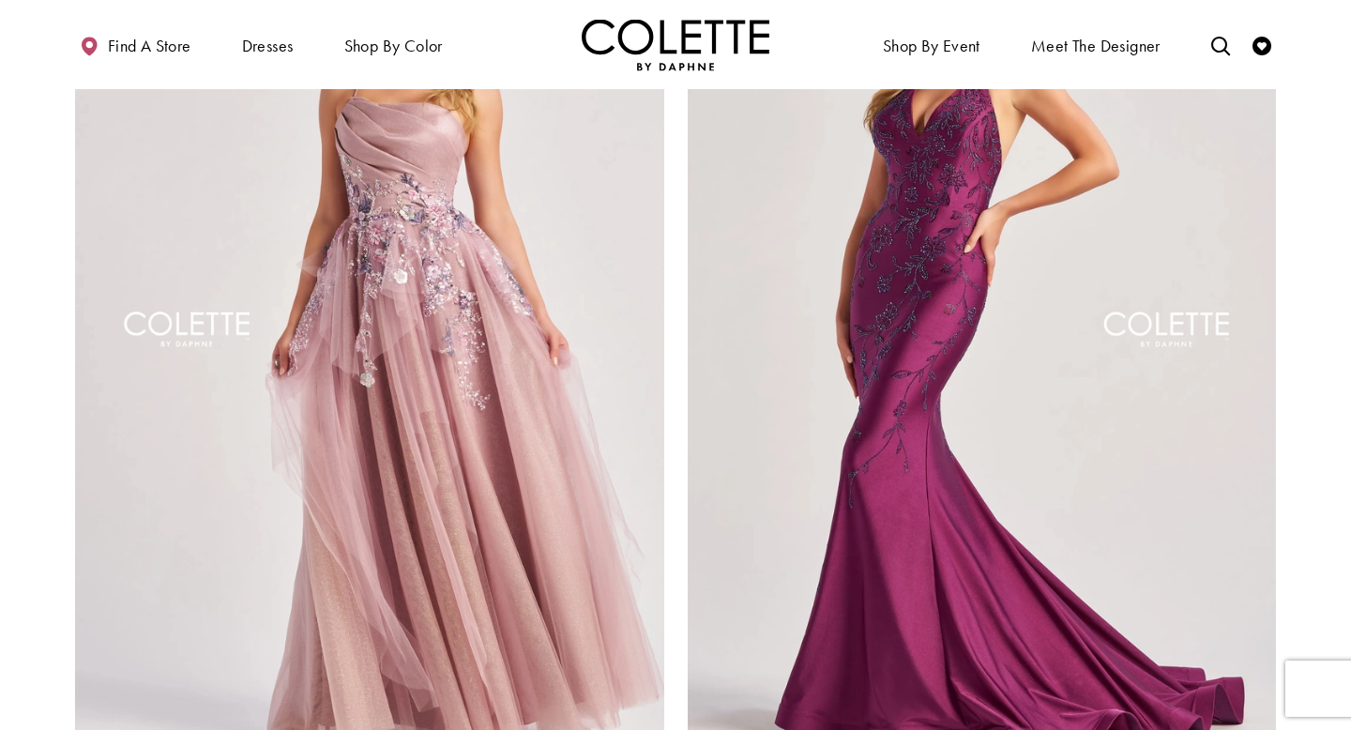
scroll to position [3120, 0]
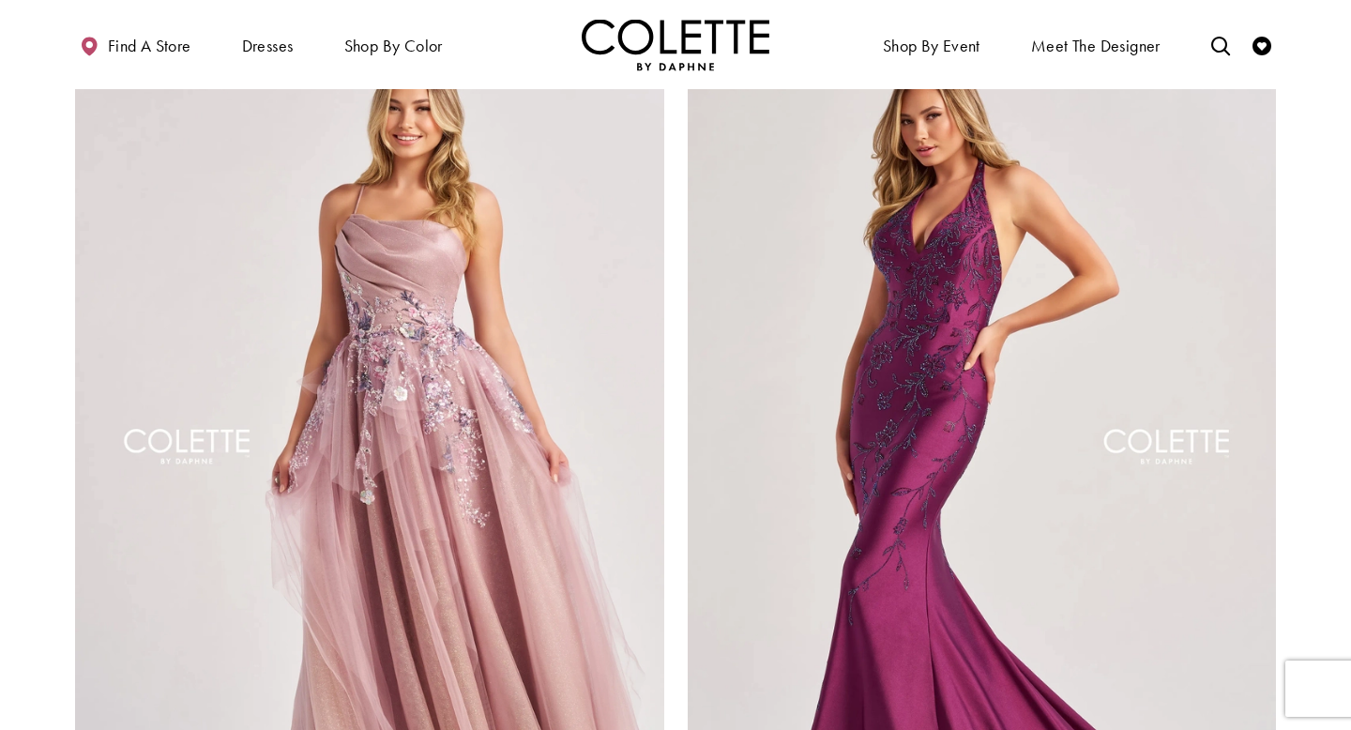
scroll to position [3180, 0]
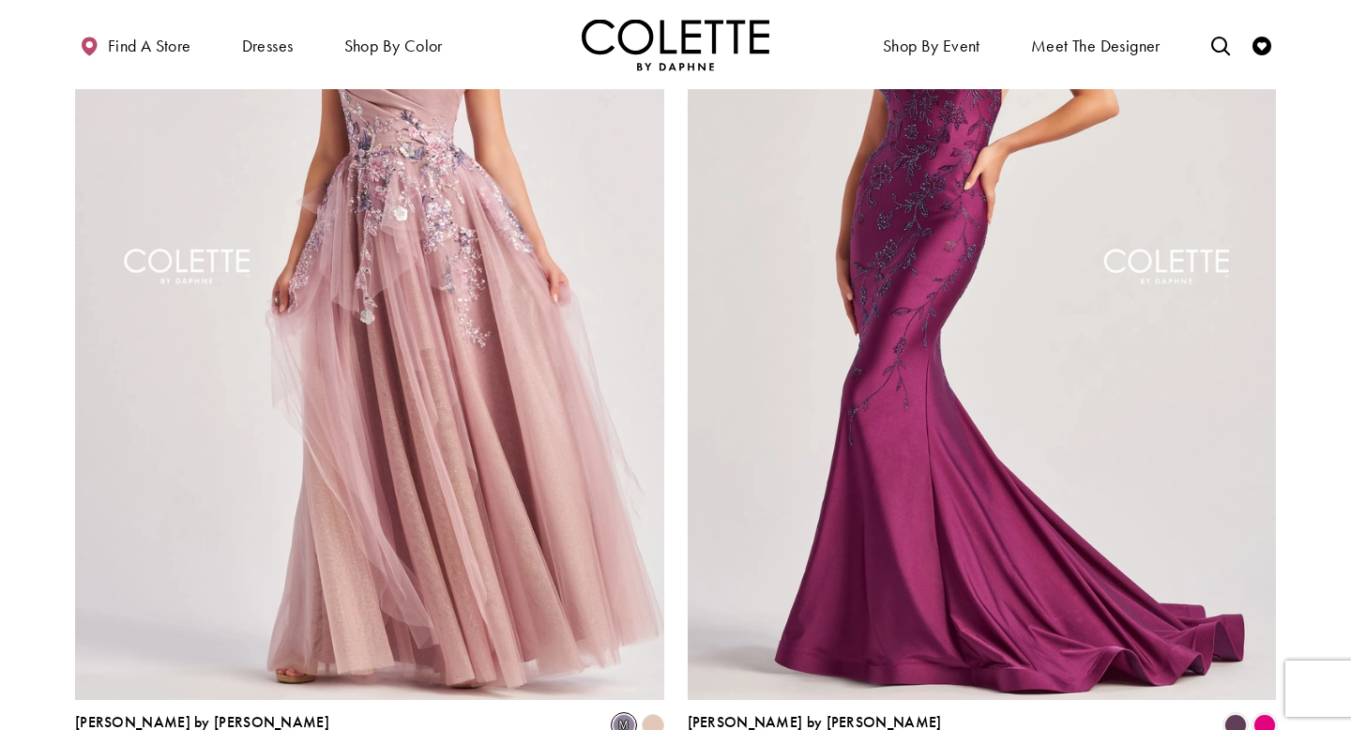
click at [623, 714] on span "m" at bounding box center [624, 725] width 23 height 23
click at [653, 711] on polygon "Product List" at bounding box center [652, 725] width 29 height 29
click at [650, 711] on polygon "Product List" at bounding box center [652, 725] width 29 height 29
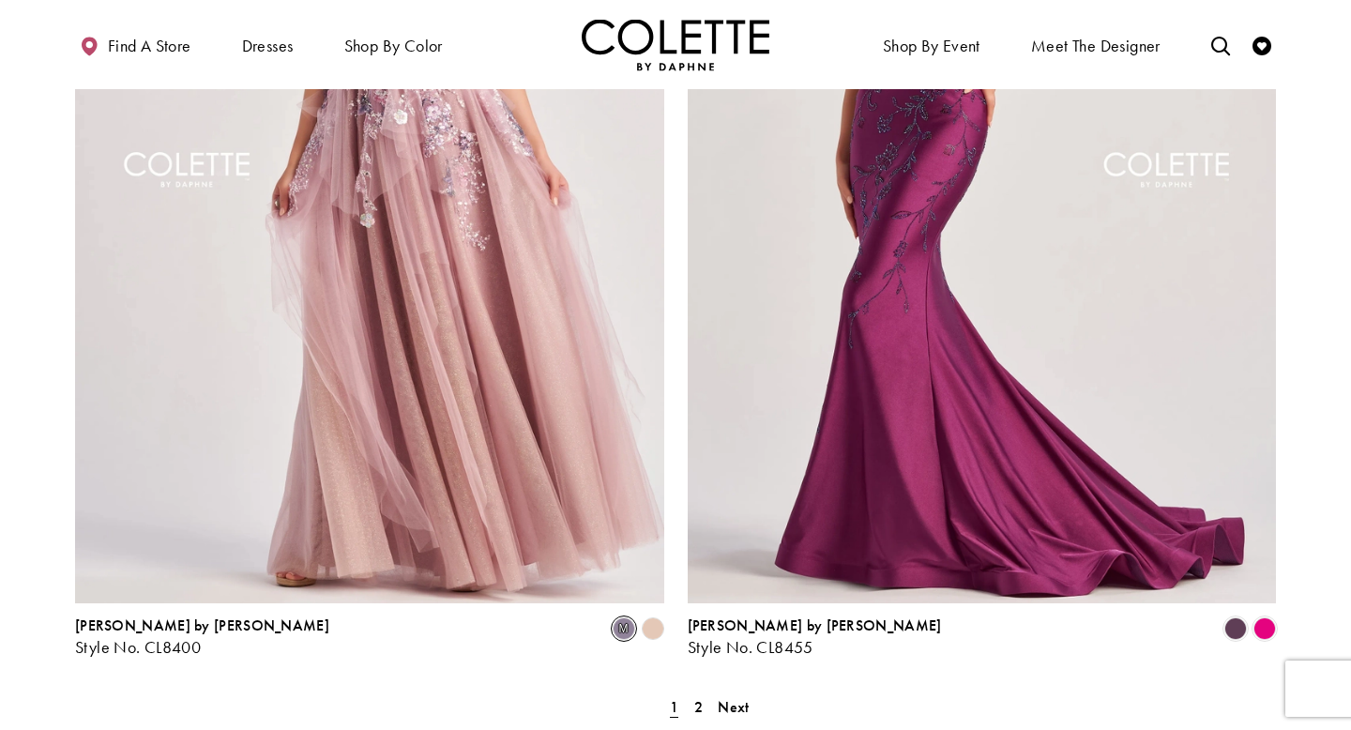
scroll to position [3283, 0]
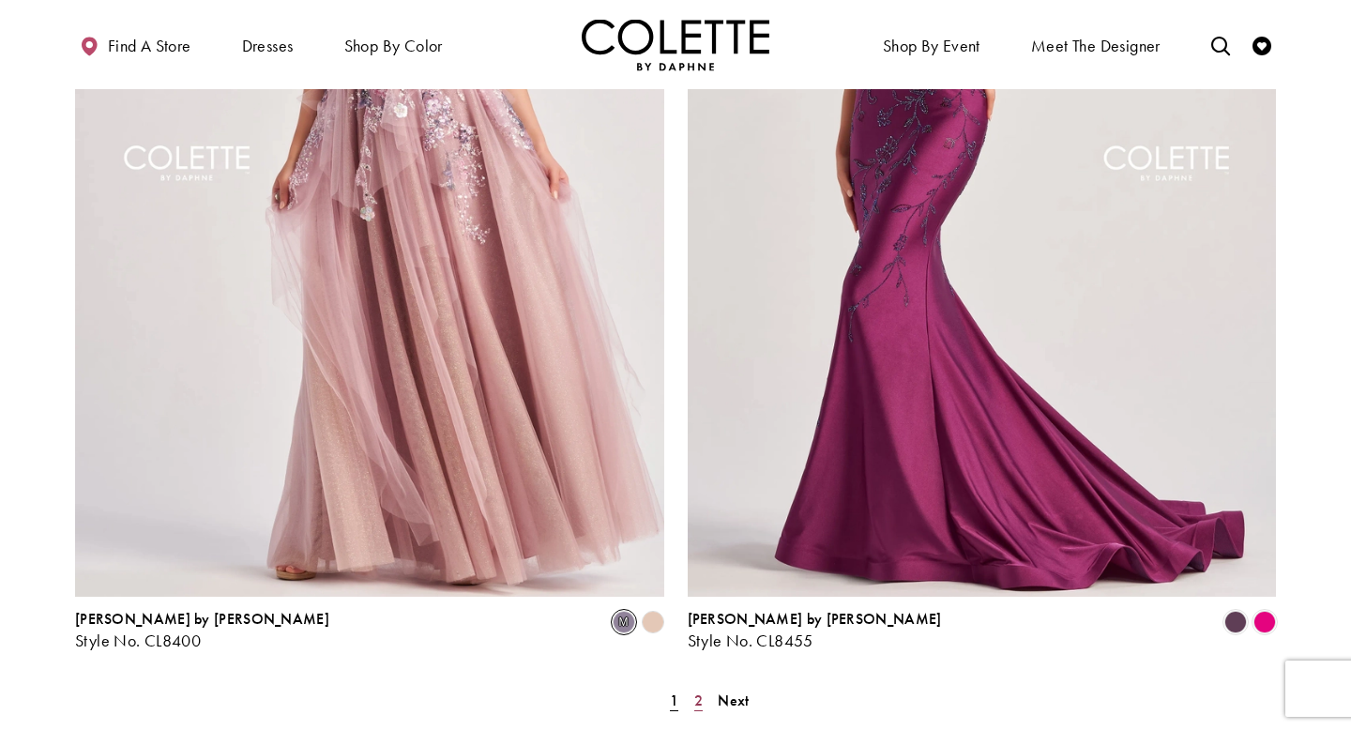
click at [705, 687] on link "2" at bounding box center [699, 700] width 20 height 27
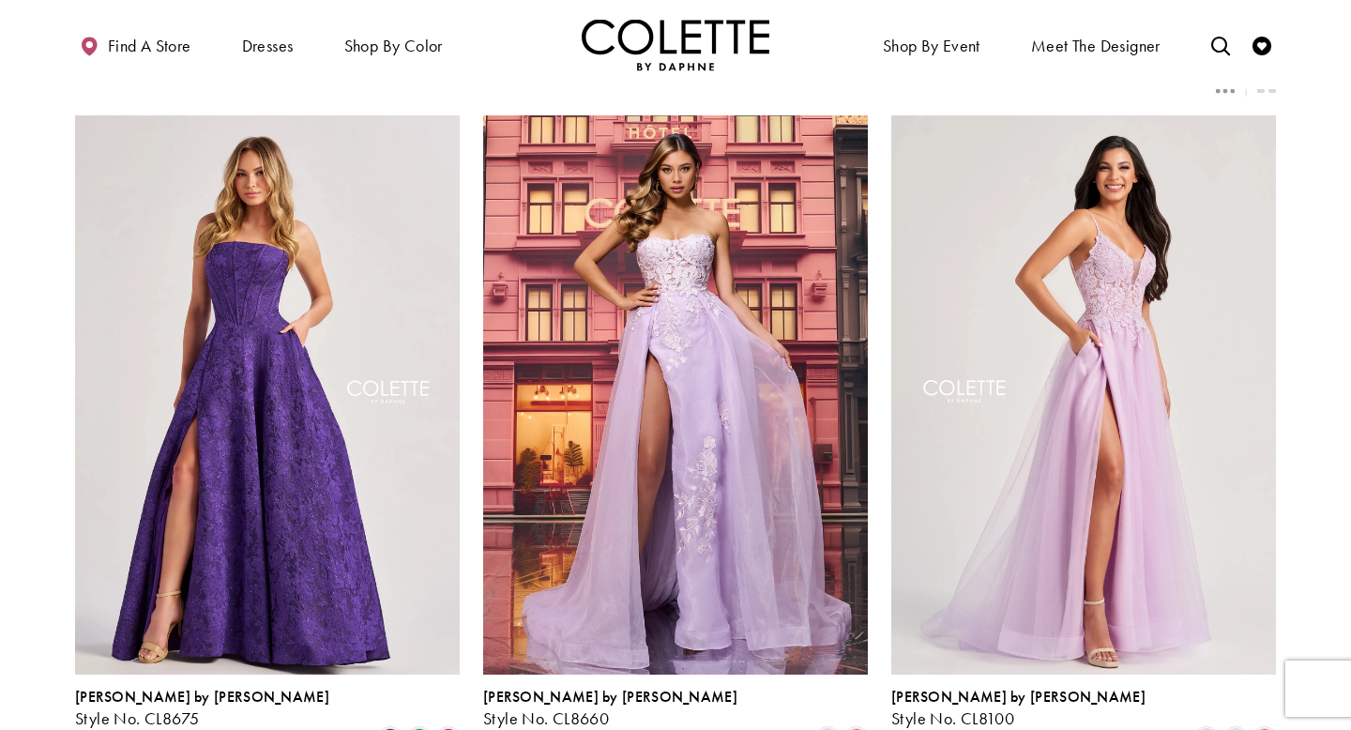
scroll to position [143, 0]
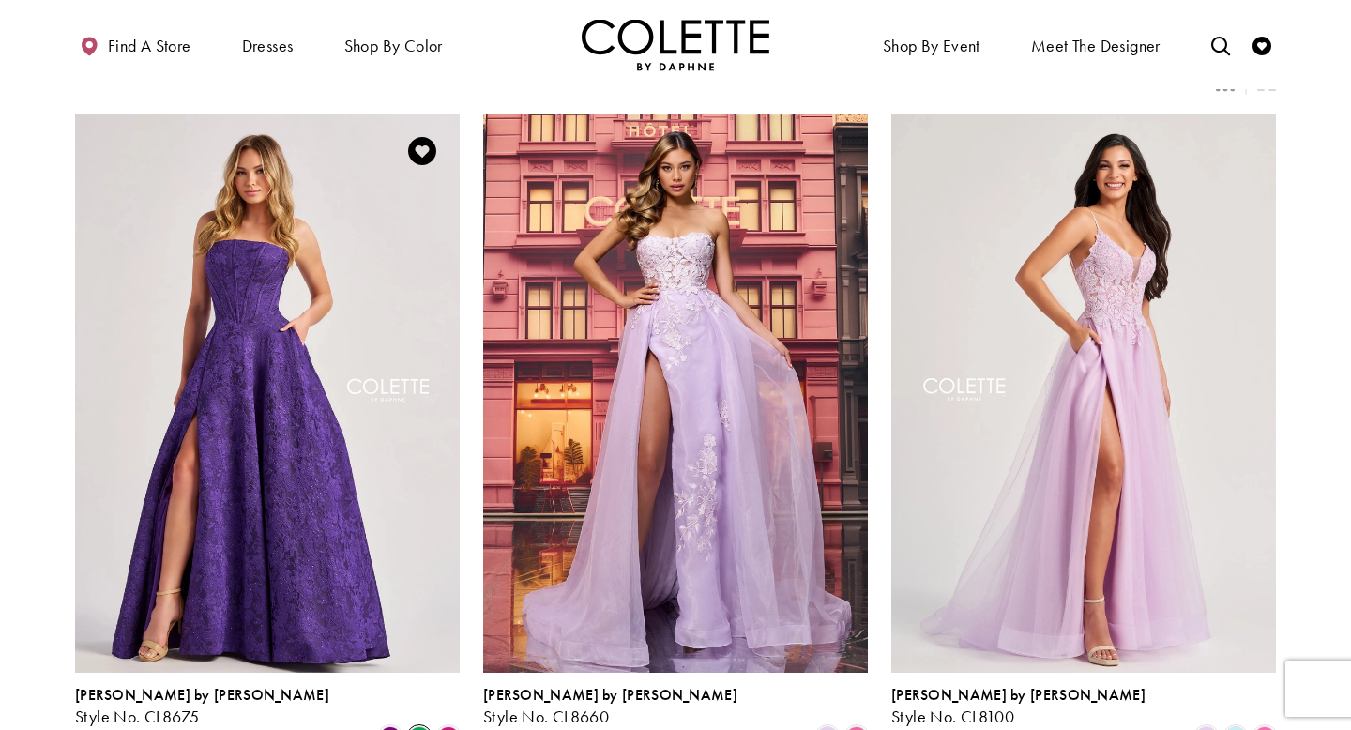
click at [423, 726] on span "Product List" at bounding box center [419, 737] width 23 height 23
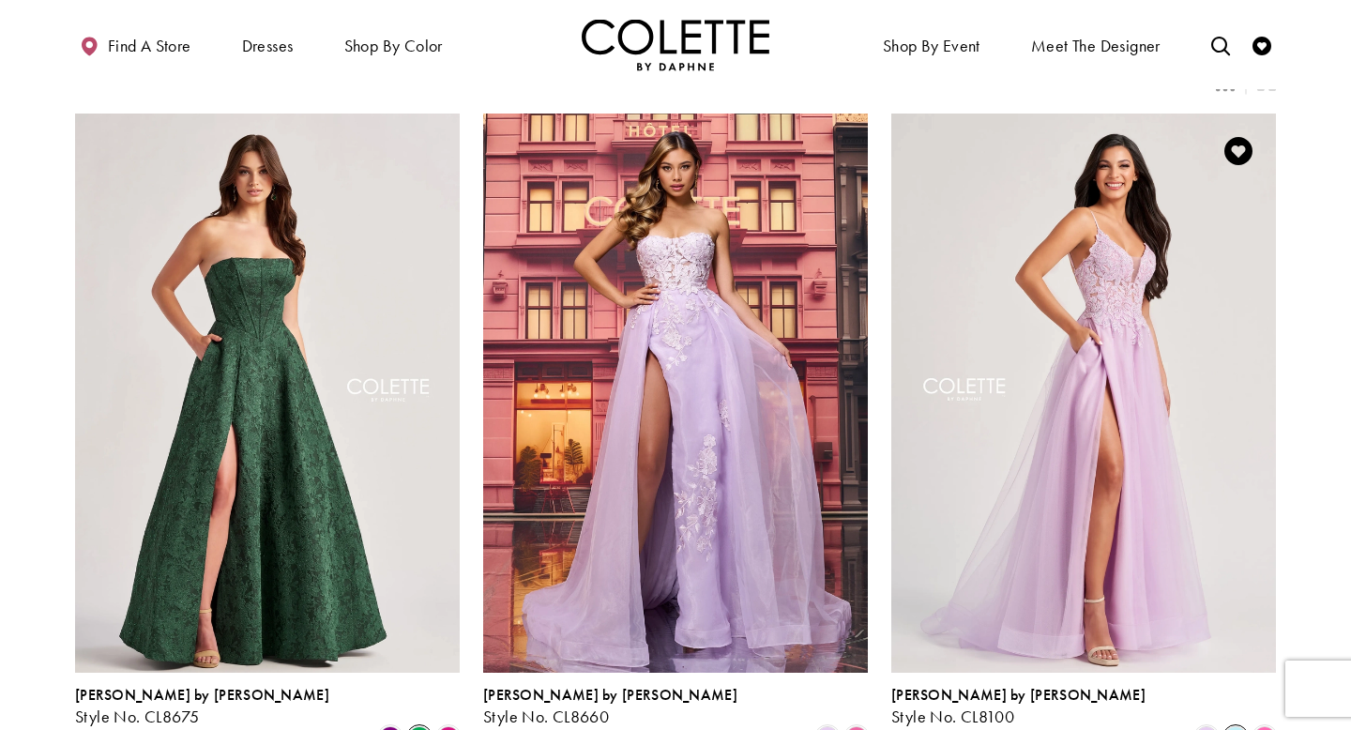
click at [1235, 726] on span "Product List" at bounding box center [1235, 737] width 23 height 23
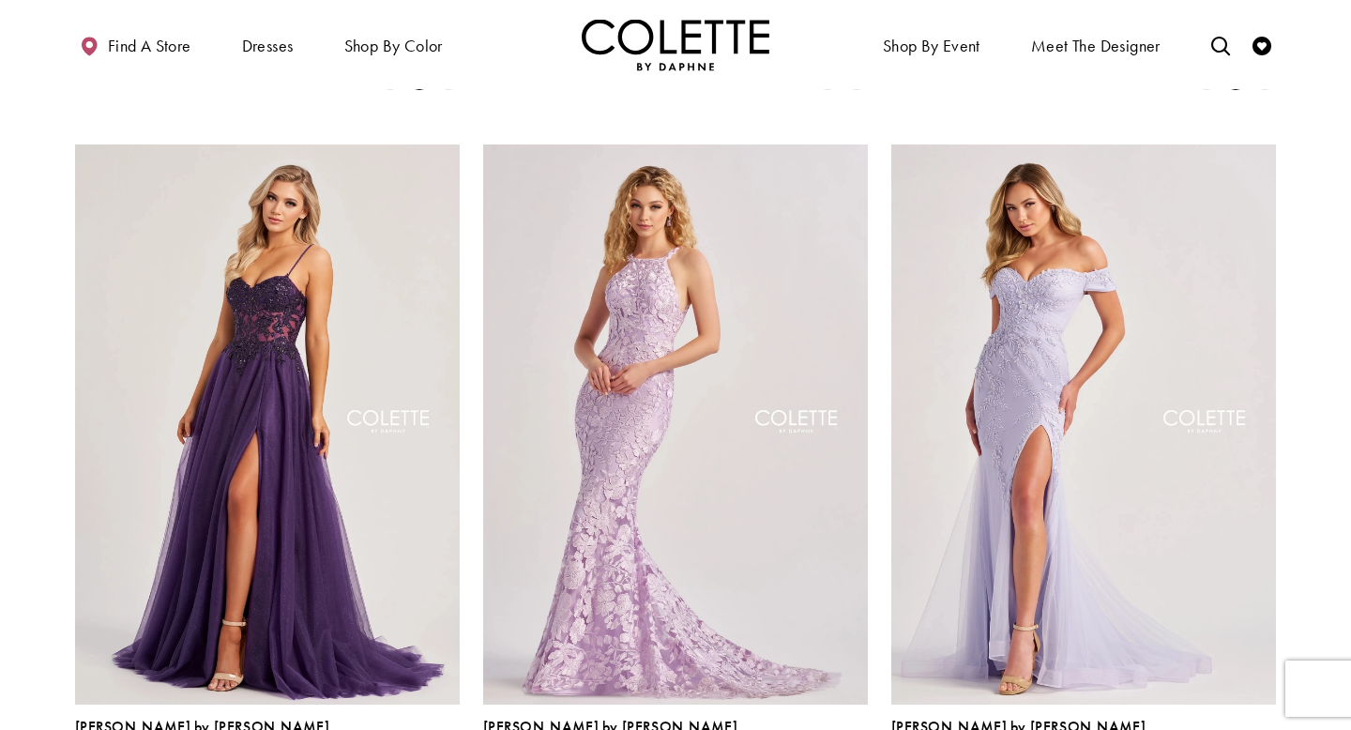
scroll to position [808, 0]
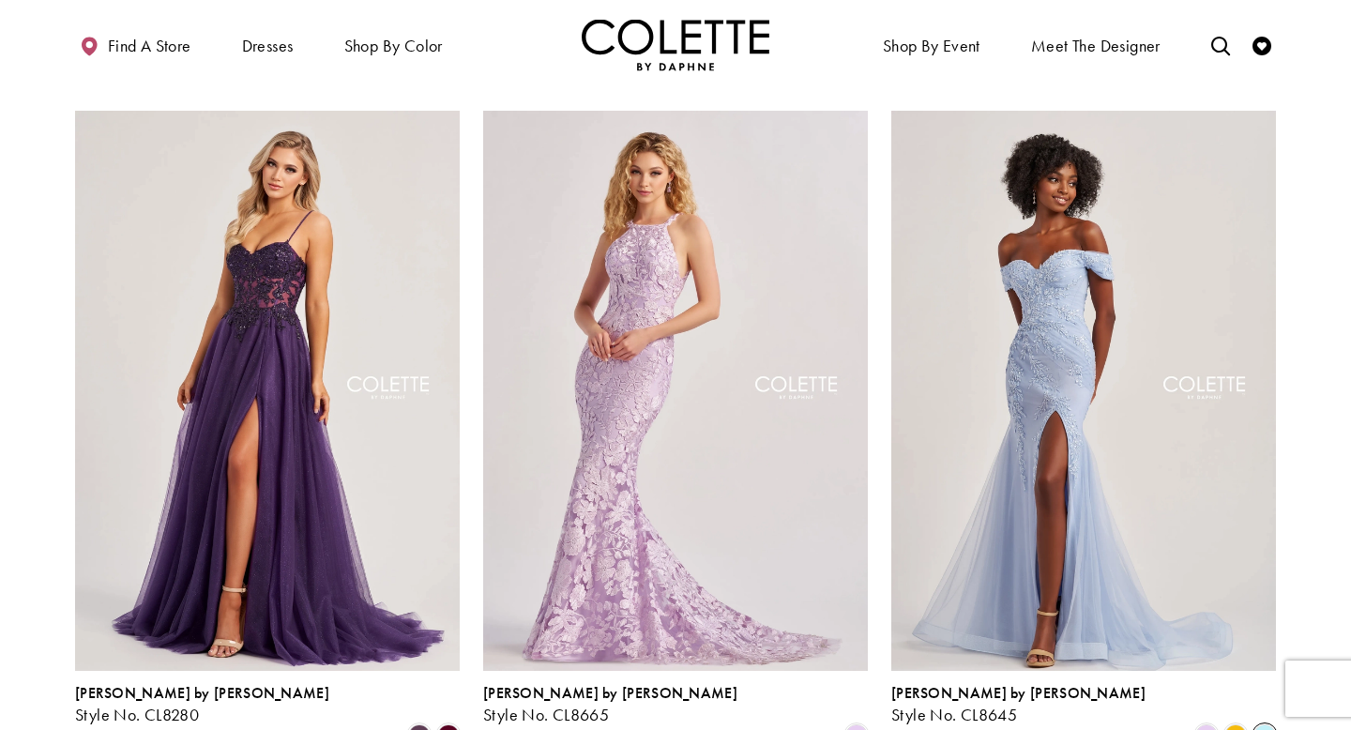
scroll to position [843, 0]
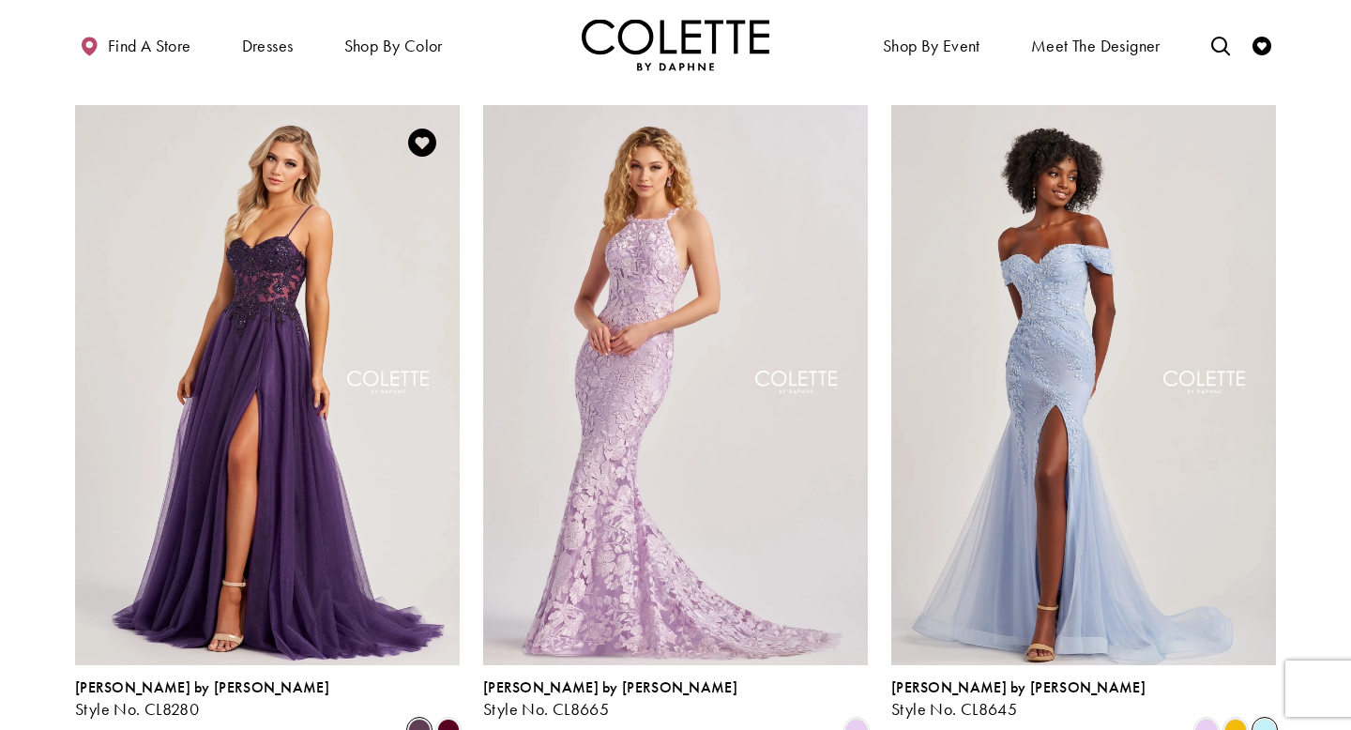
click at [422, 719] on span "Product List" at bounding box center [419, 730] width 23 height 23
click at [450, 719] on span "Product List" at bounding box center [448, 730] width 23 height 23
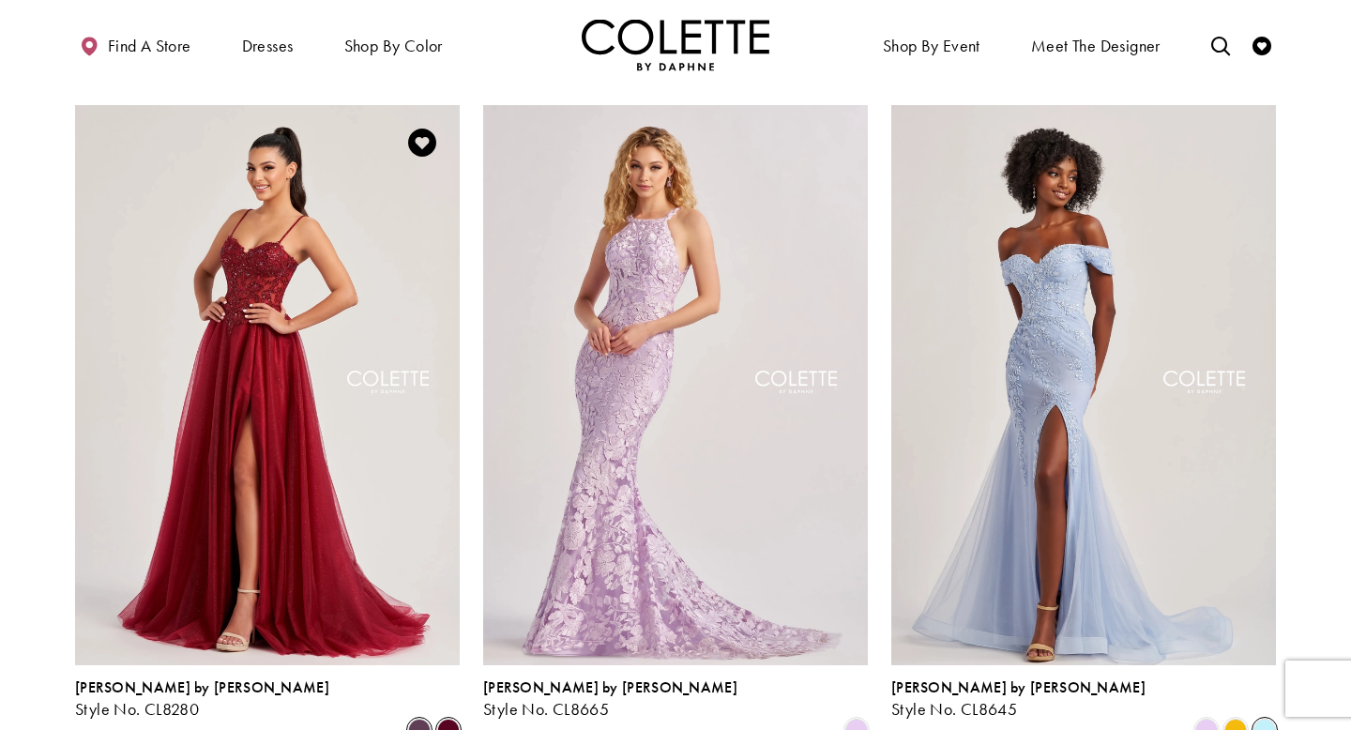
click at [426, 719] on span "Product List" at bounding box center [419, 730] width 23 height 23
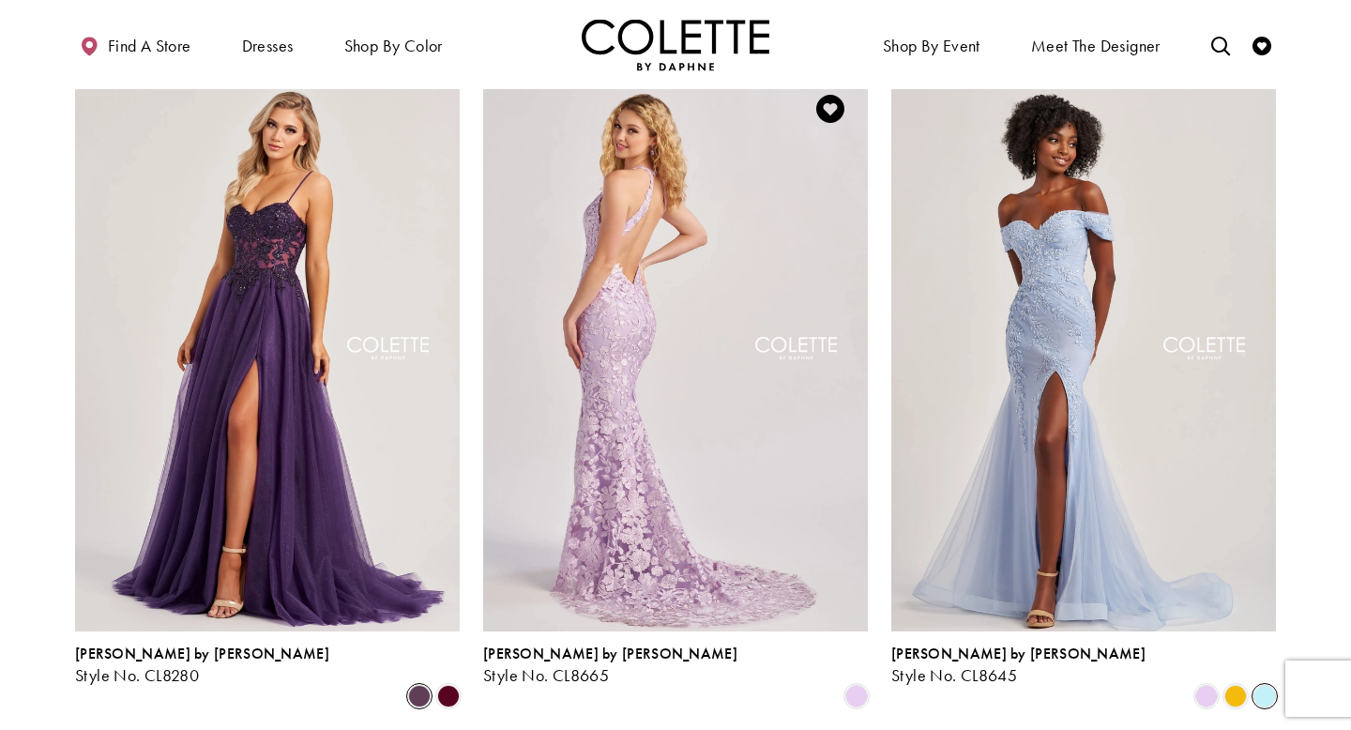
scroll to position [871, 0]
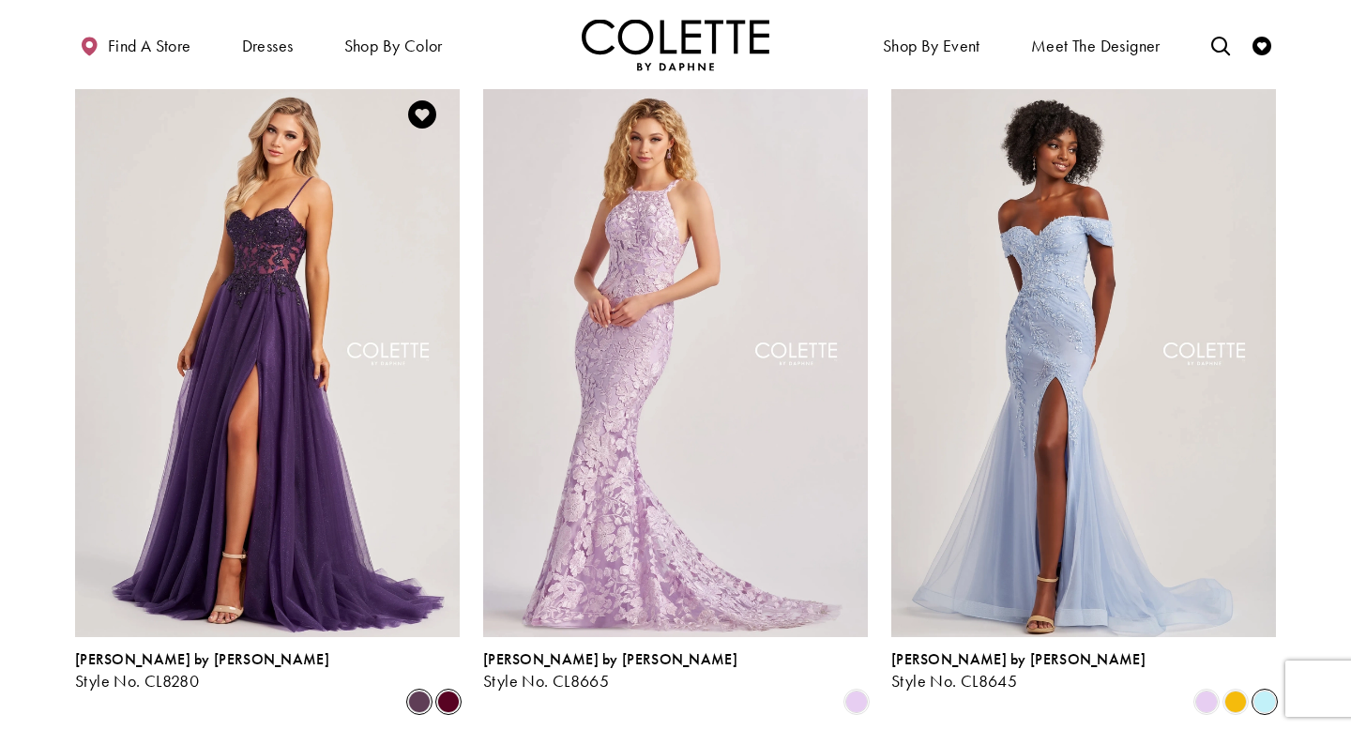
click at [448, 691] on span "Product List" at bounding box center [448, 702] width 23 height 23
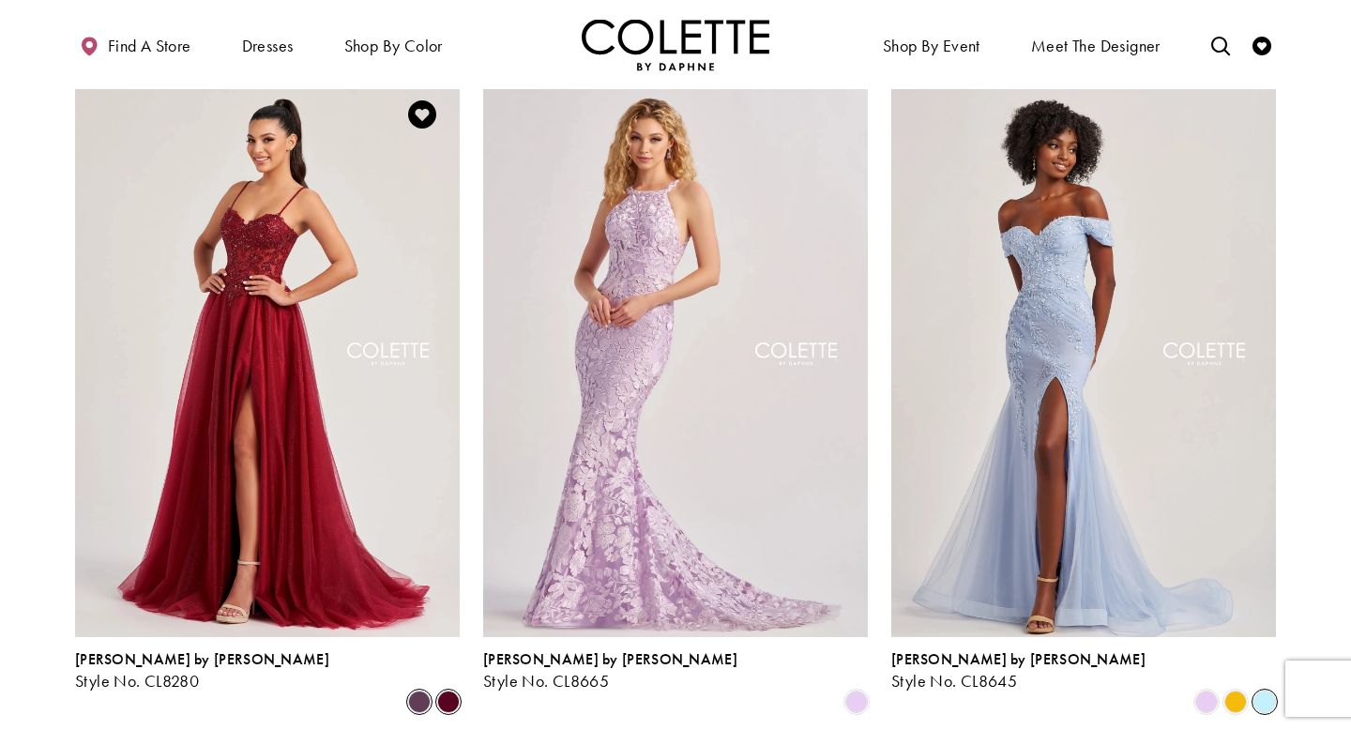
click at [421, 691] on span "Product List" at bounding box center [419, 702] width 23 height 23
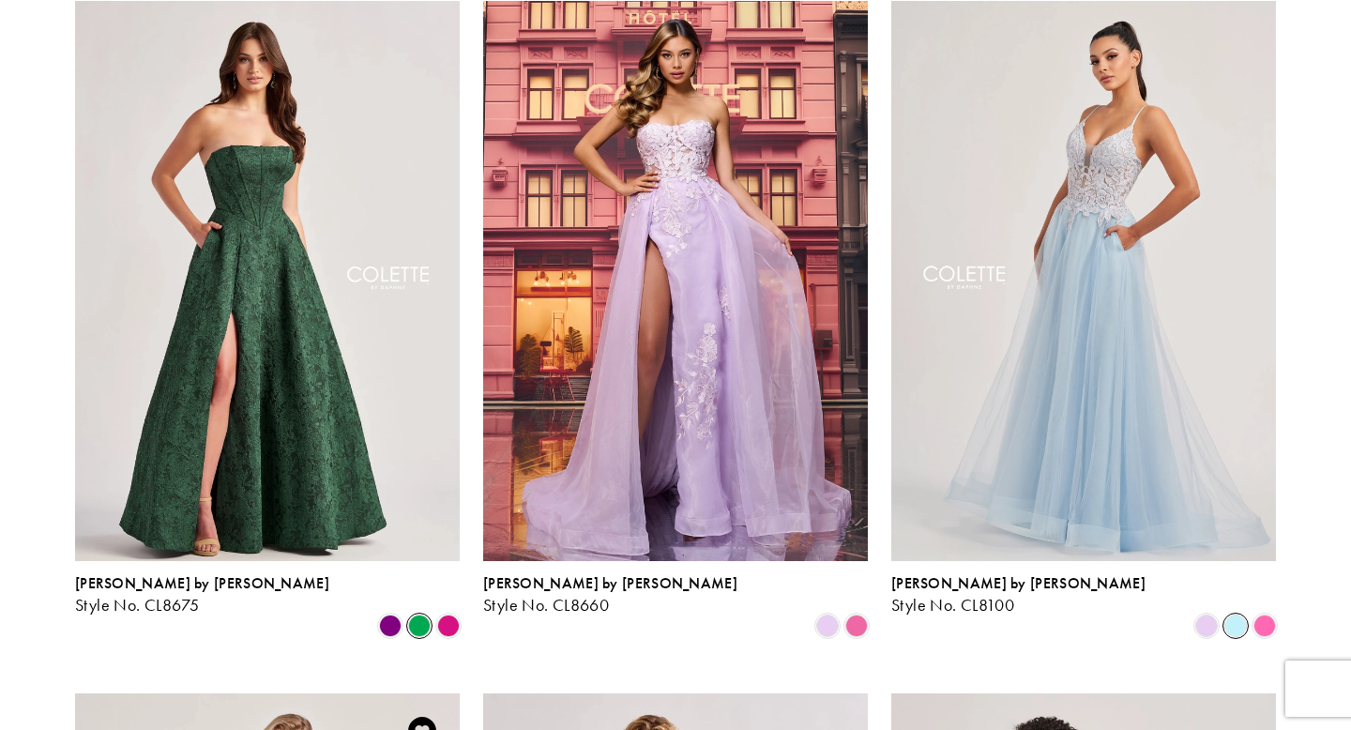
scroll to position [0, 0]
